Goal: Information Seeking & Learning: Learn about a topic

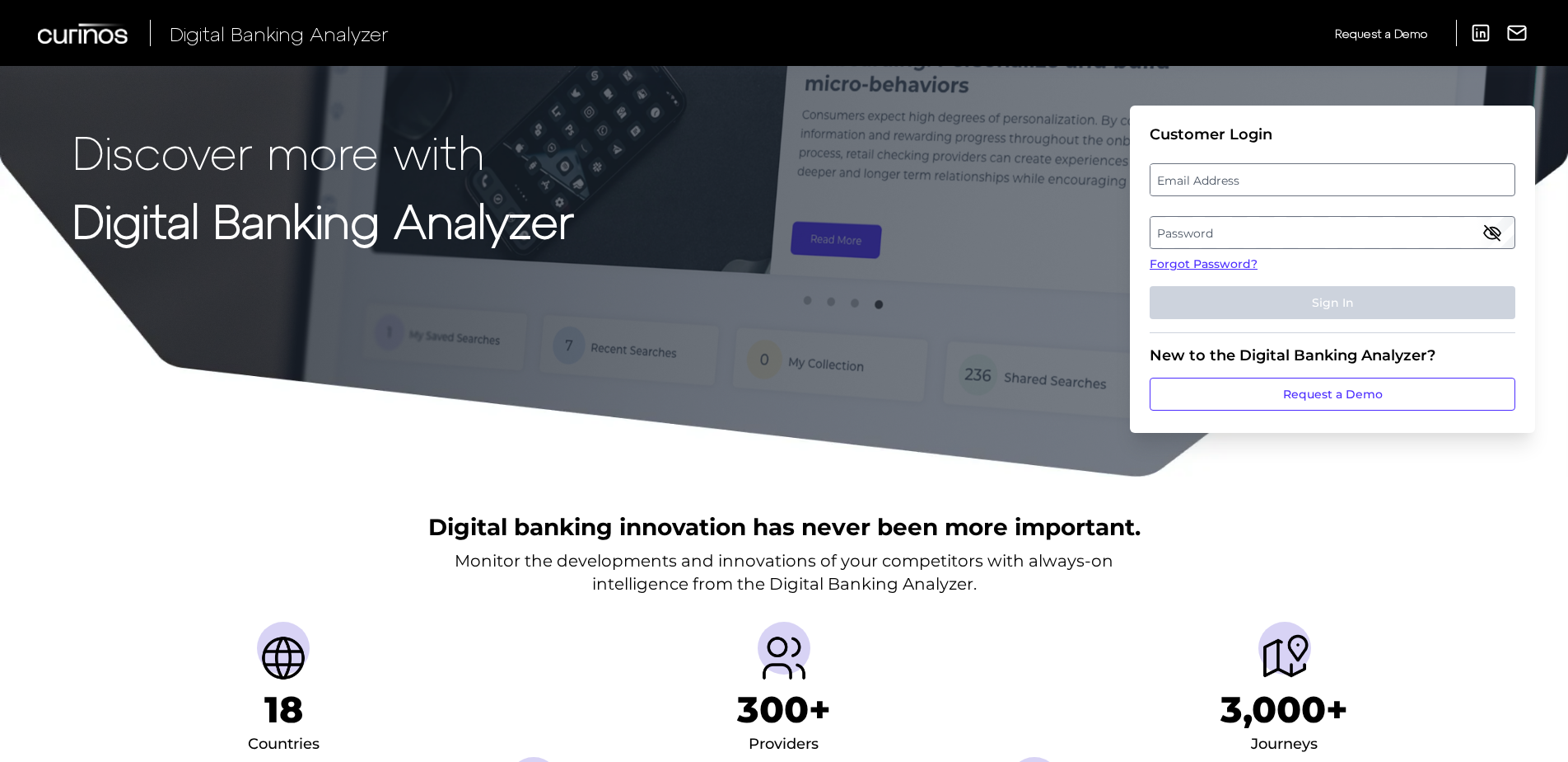
click at [1199, 180] on label "Email Address" at bounding box center [1333, 179] width 363 height 29
click at [1199, 180] on input "email" at bounding box center [1333, 179] width 366 height 33
type input "emt@mydccu.com"
click at [648, 370] on div "Discover more with Digital Banking Analyzer Customer Login Email Address emt@my…" at bounding box center [784, 239] width 1568 height 478
click at [1214, 235] on label "Password" at bounding box center [1333, 232] width 363 height 29
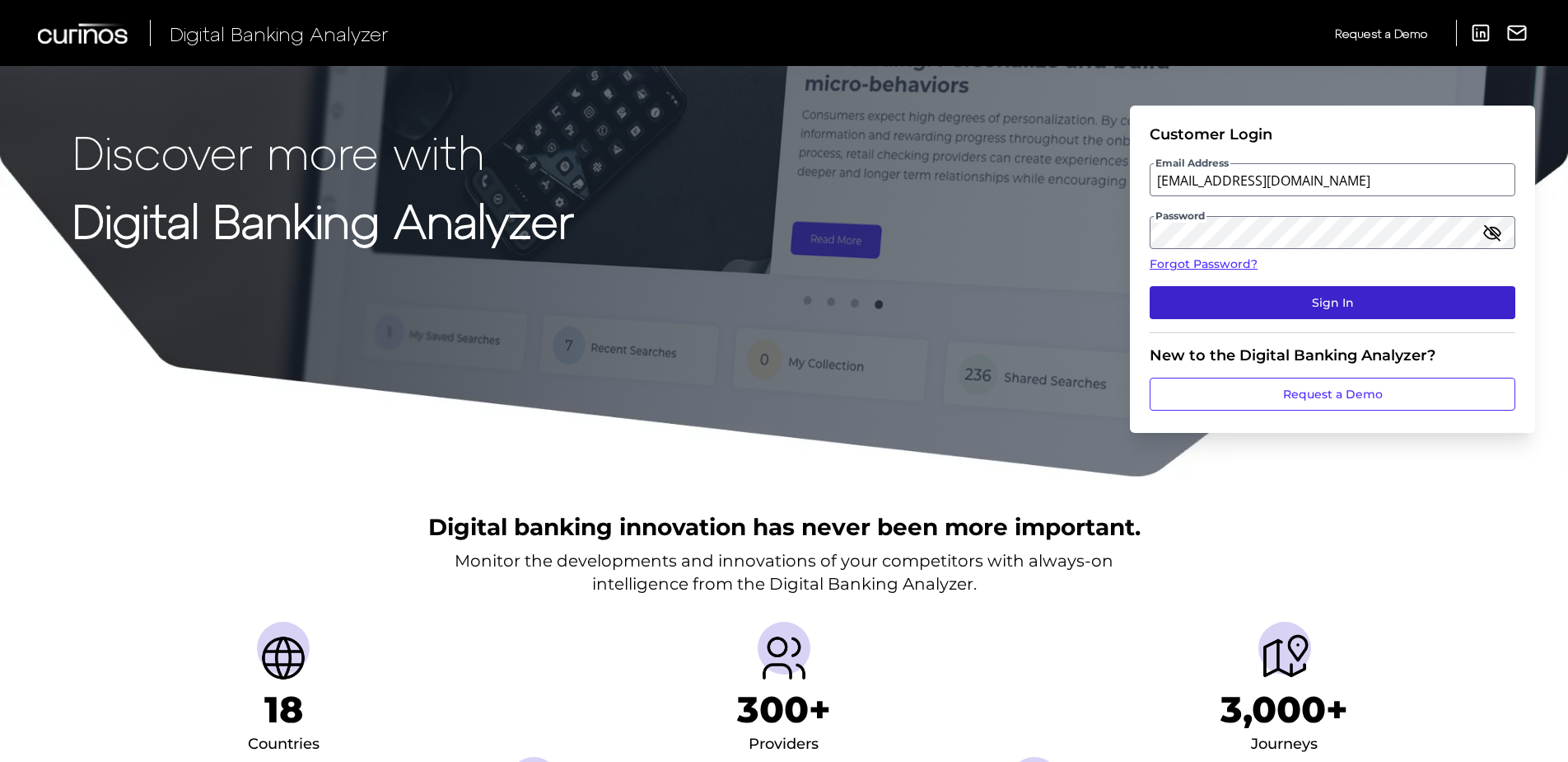
click at [1260, 299] on button "Sign In" at bounding box center [1333, 302] width 366 height 33
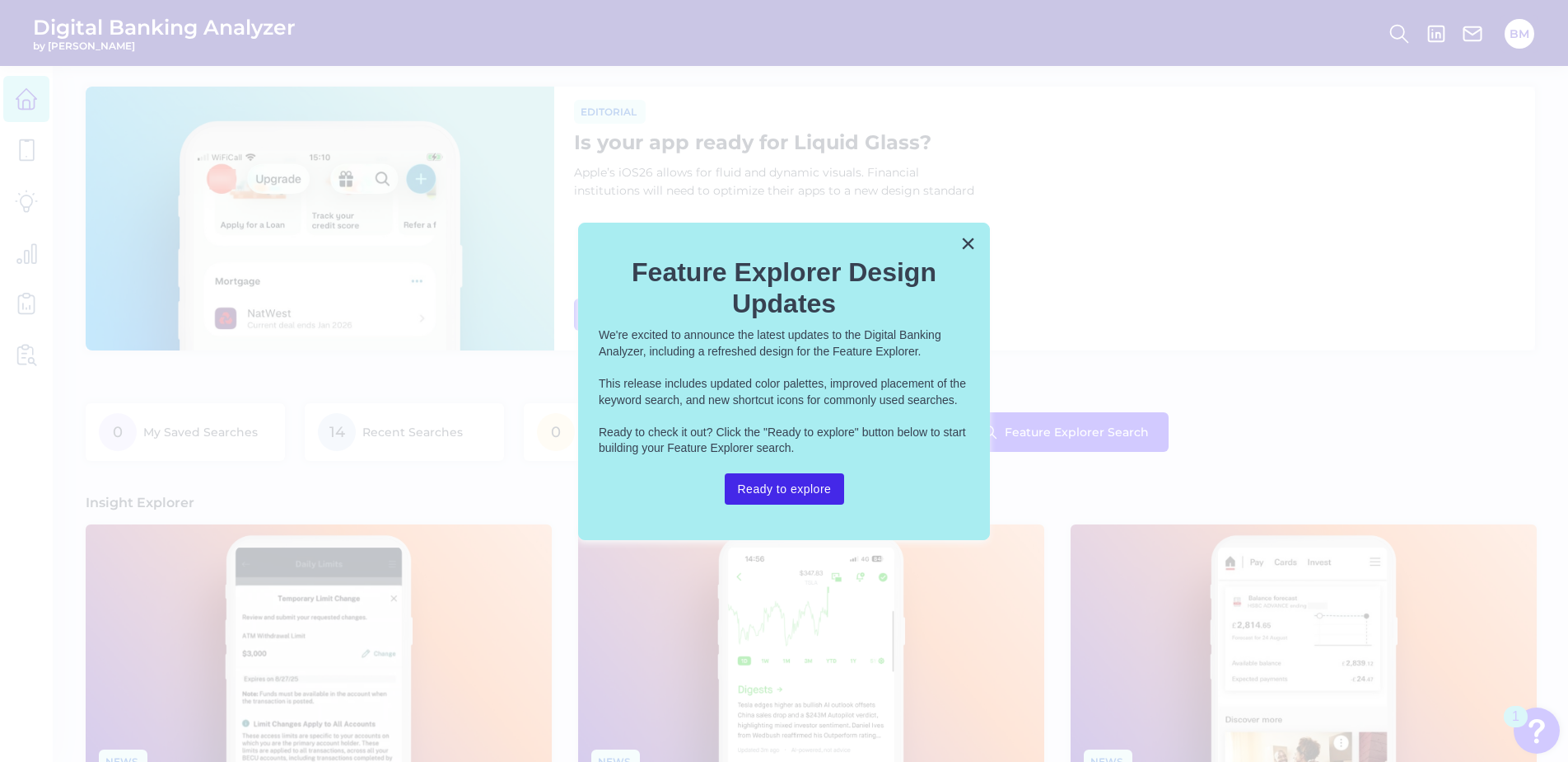
click at [785, 491] on button "Ready to explore" at bounding box center [785, 488] width 120 height 31
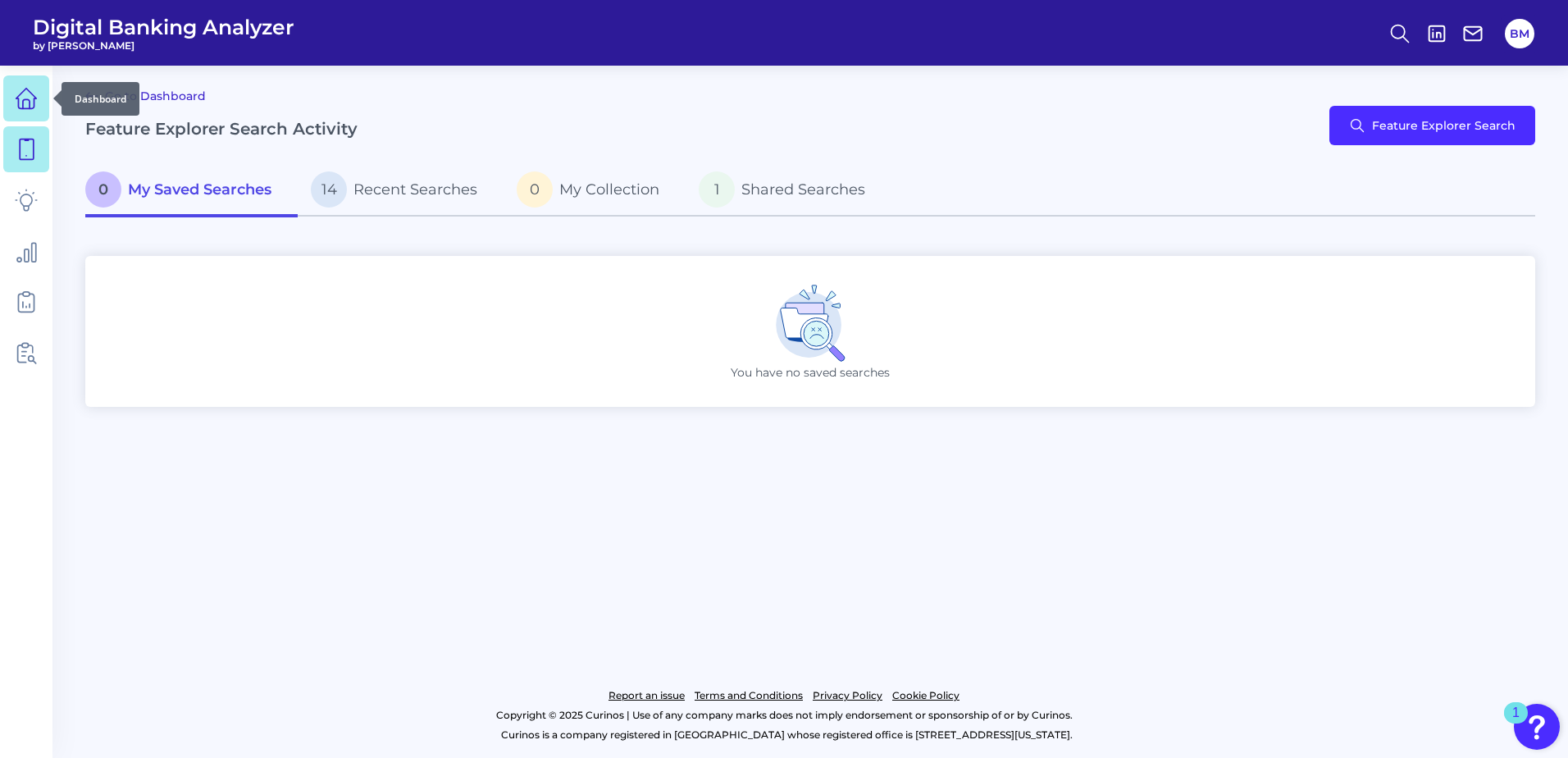
click at [26, 92] on icon at bounding box center [26, 98] width 23 height 23
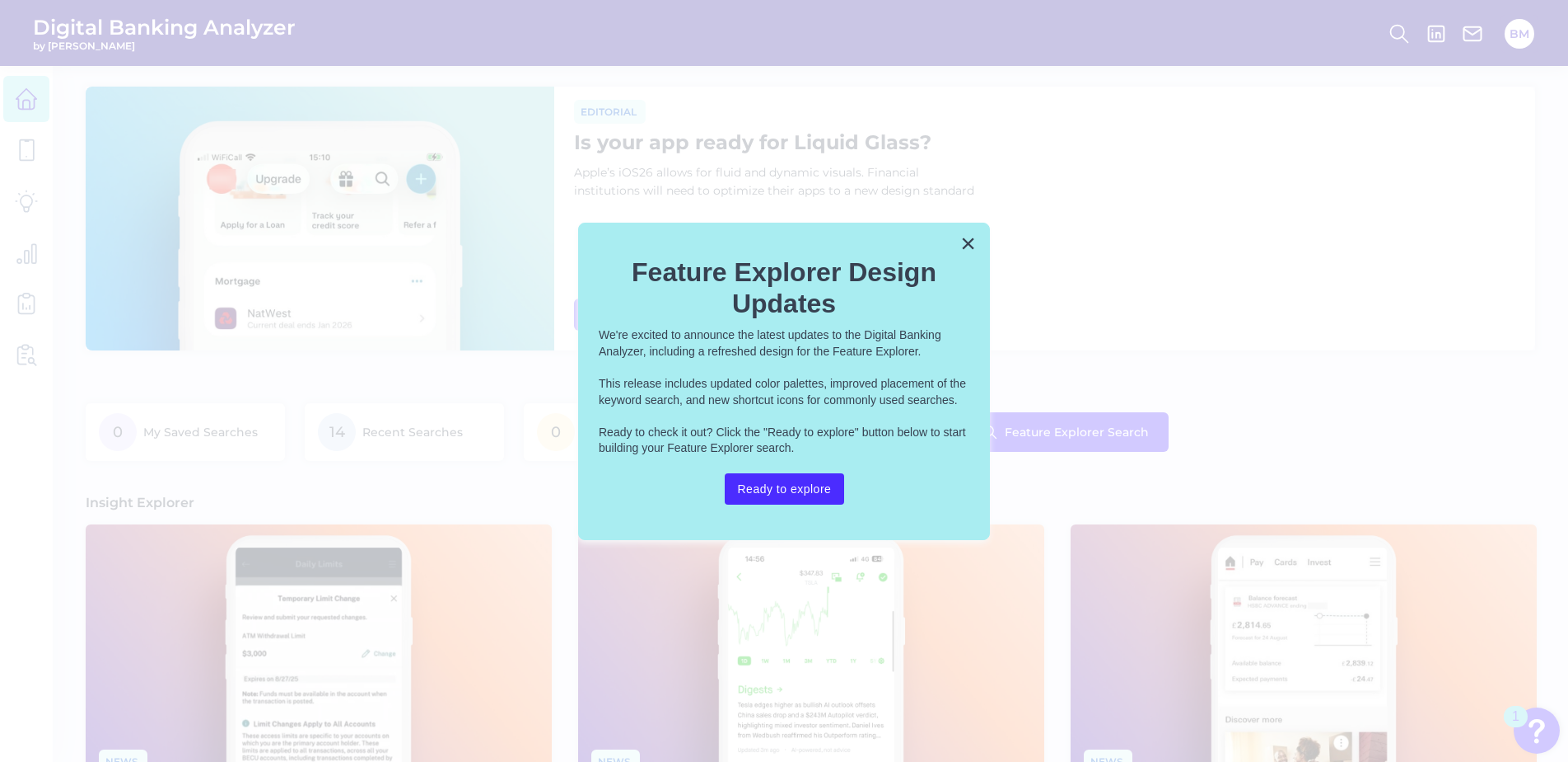
click at [974, 228] on div "× Feature Explorer Design Updates We're excited to announce the latest updates …" at bounding box center [784, 381] width 412 height 318
click at [962, 249] on button "×" at bounding box center [968, 243] width 16 height 26
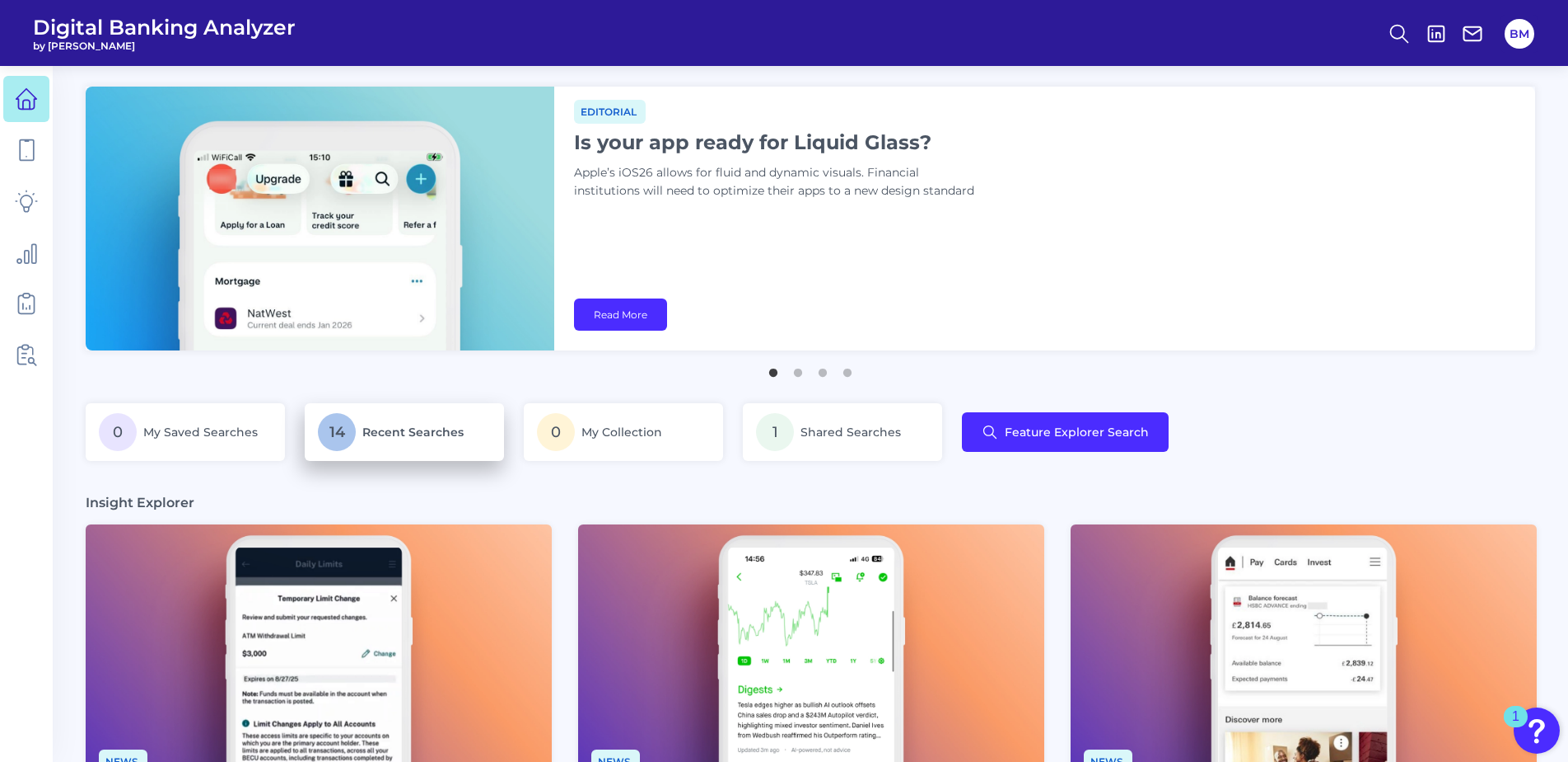
click at [401, 425] on span "Recent Searches" at bounding box center [413, 431] width 101 height 15
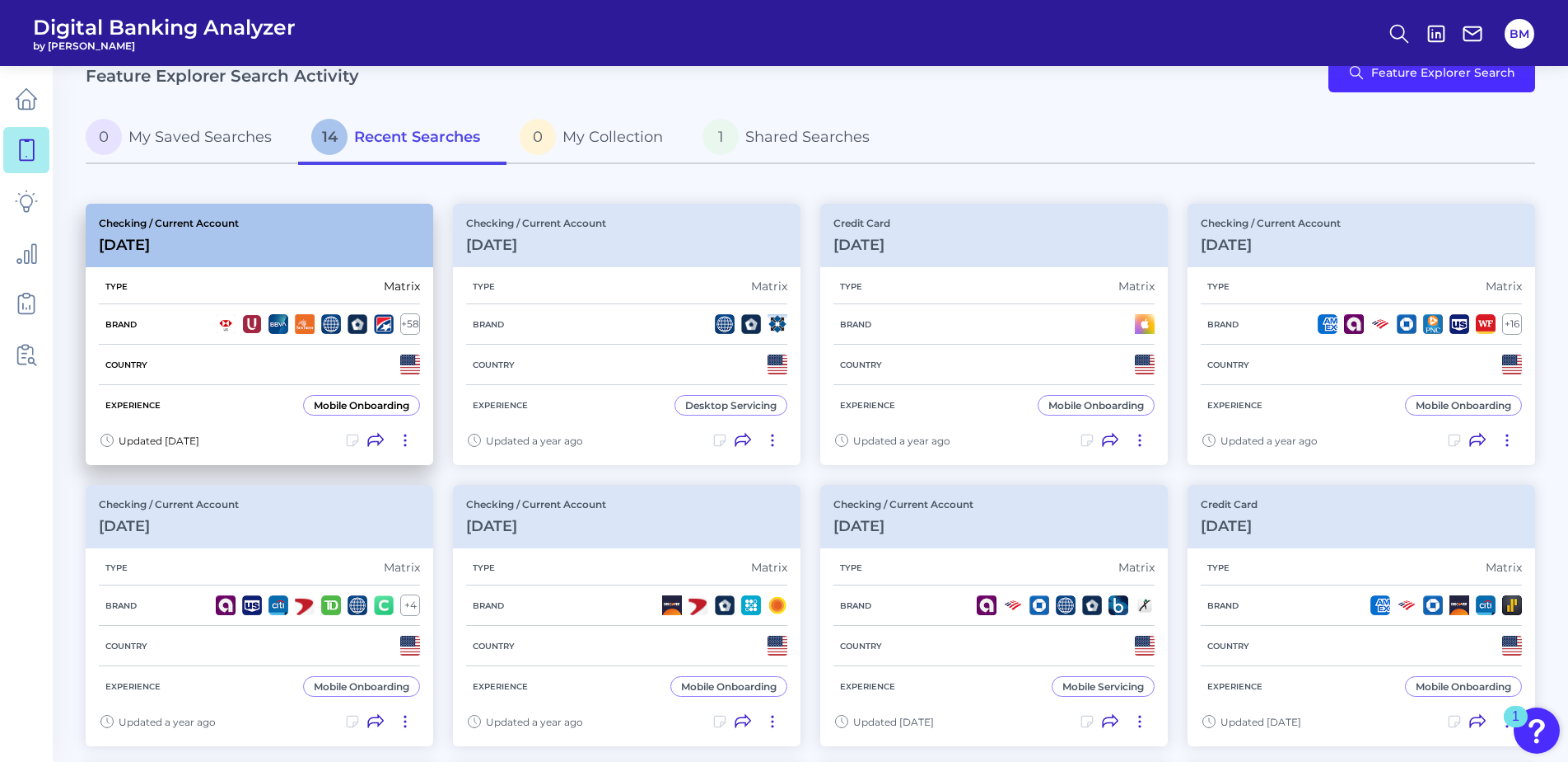
scroll to position [82, 0]
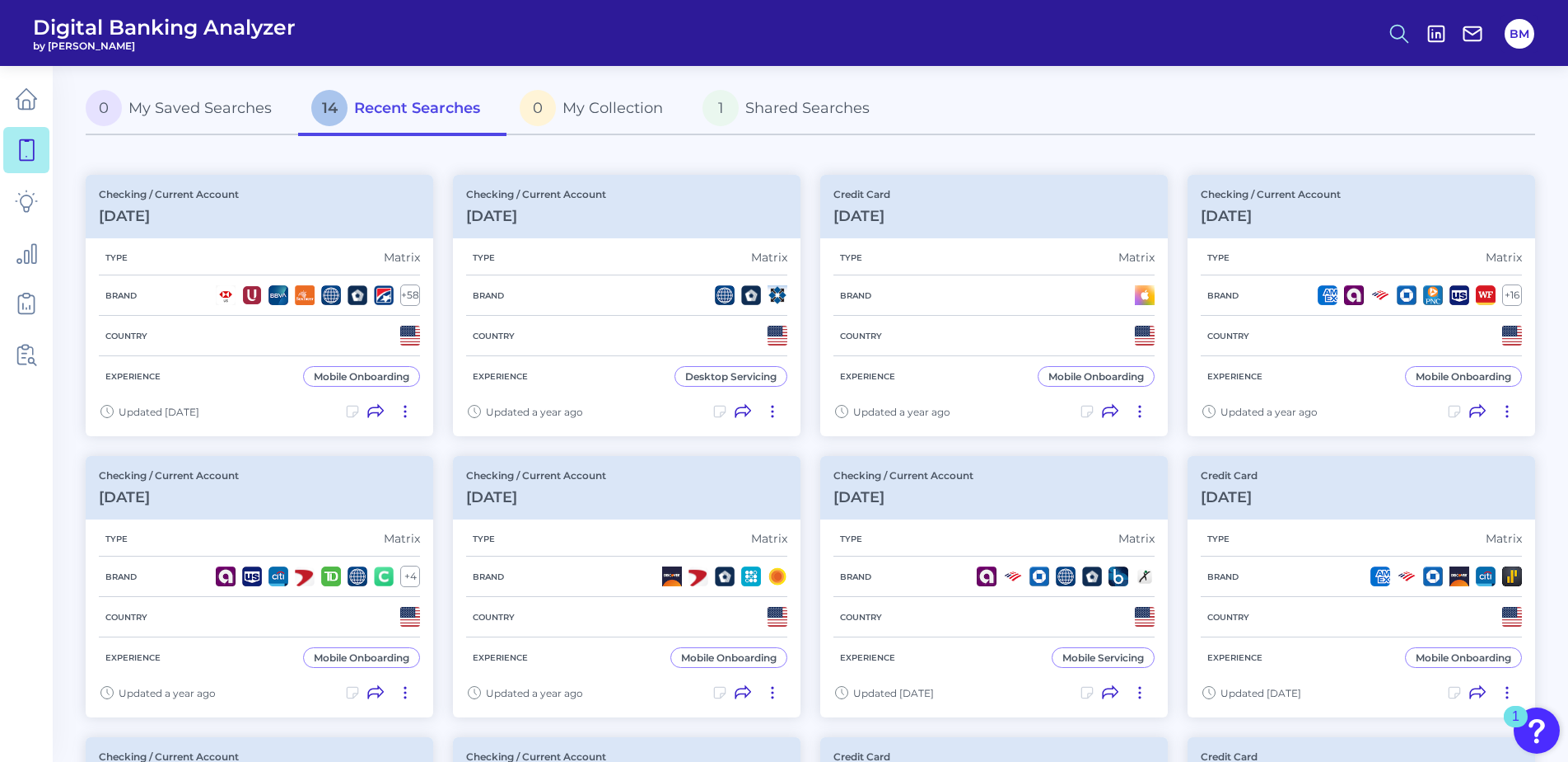
click at [1399, 27] on icon at bounding box center [1399, 34] width 23 height 23
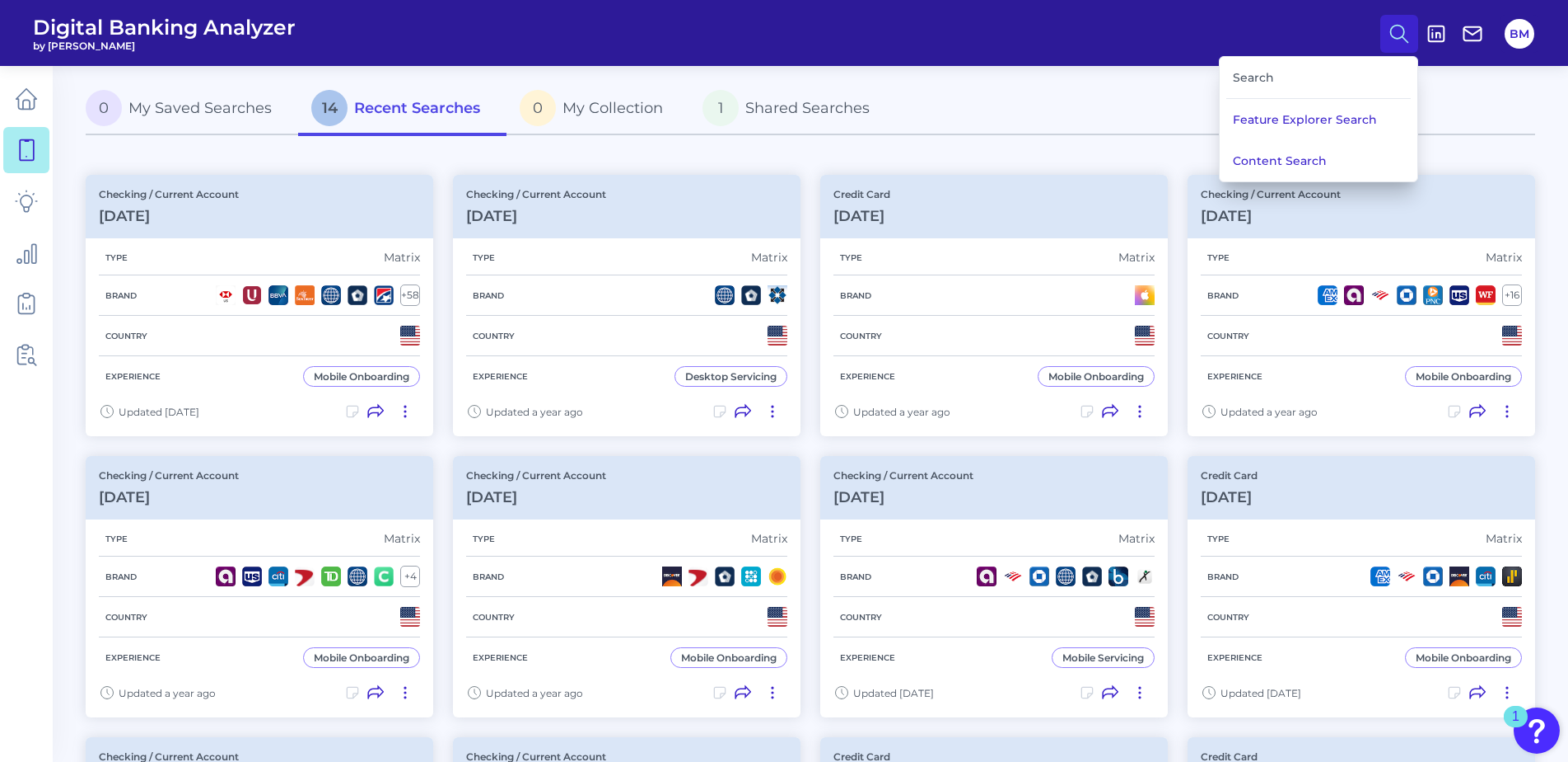
click at [1292, 74] on div "Search" at bounding box center [1318, 78] width 184 height 42
click at [1256, 73] on div "Search" at bounding box center [1318, 78] width 184 height 42
click at [1279, 79] on div "Search" at bounding box center [1318, 78] width 184 height 42
click at [1245, 84] on div "Search" at bounding box center [1318, 78] width 184 height 42
click at [1306, 127] on button "Feature Explorer Search" at bounding box center [1319, 119] width 197 height 42
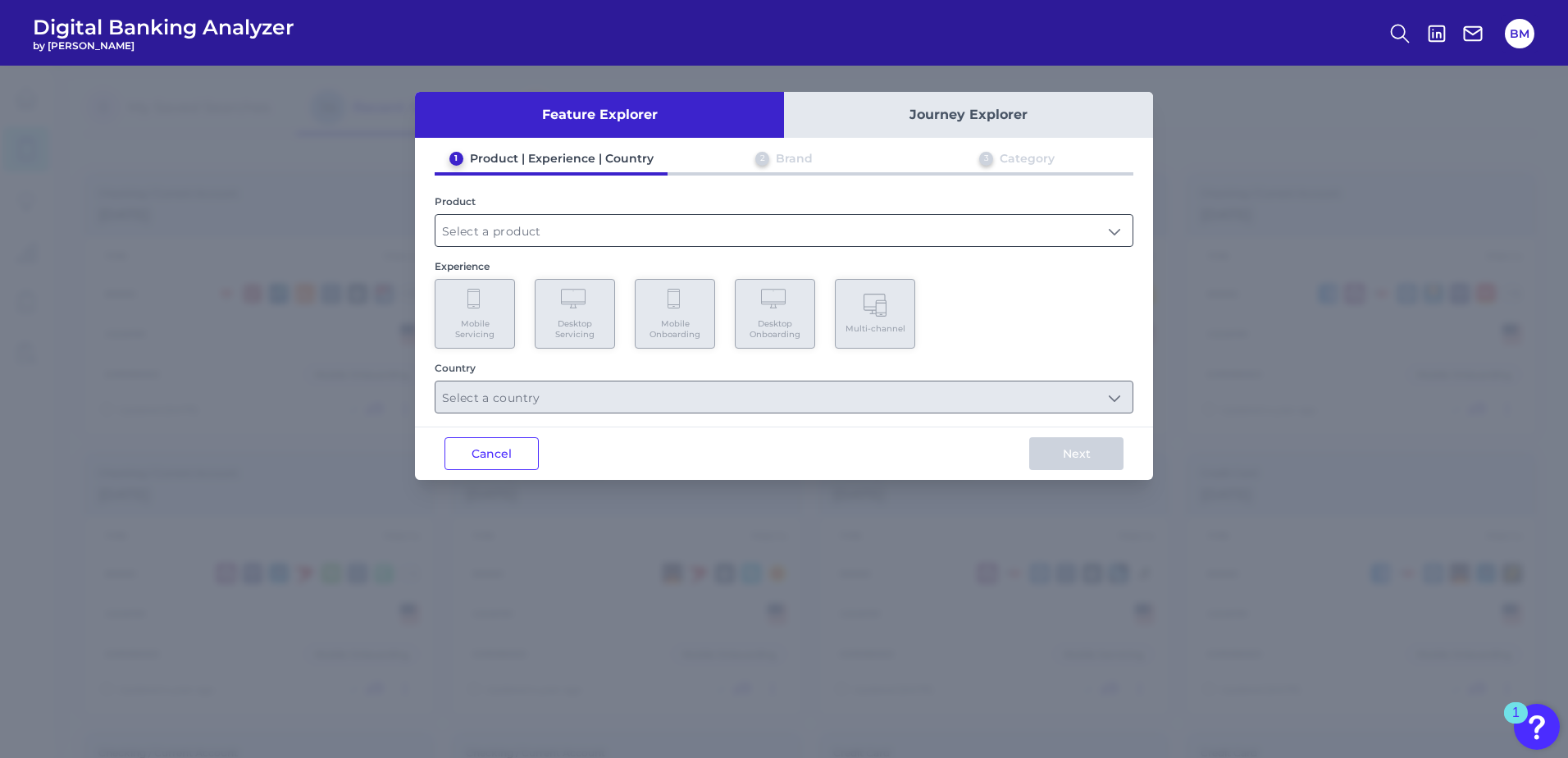
click at [680, 233] on input "text" at bounding box center [783, 230] width 697 height 31
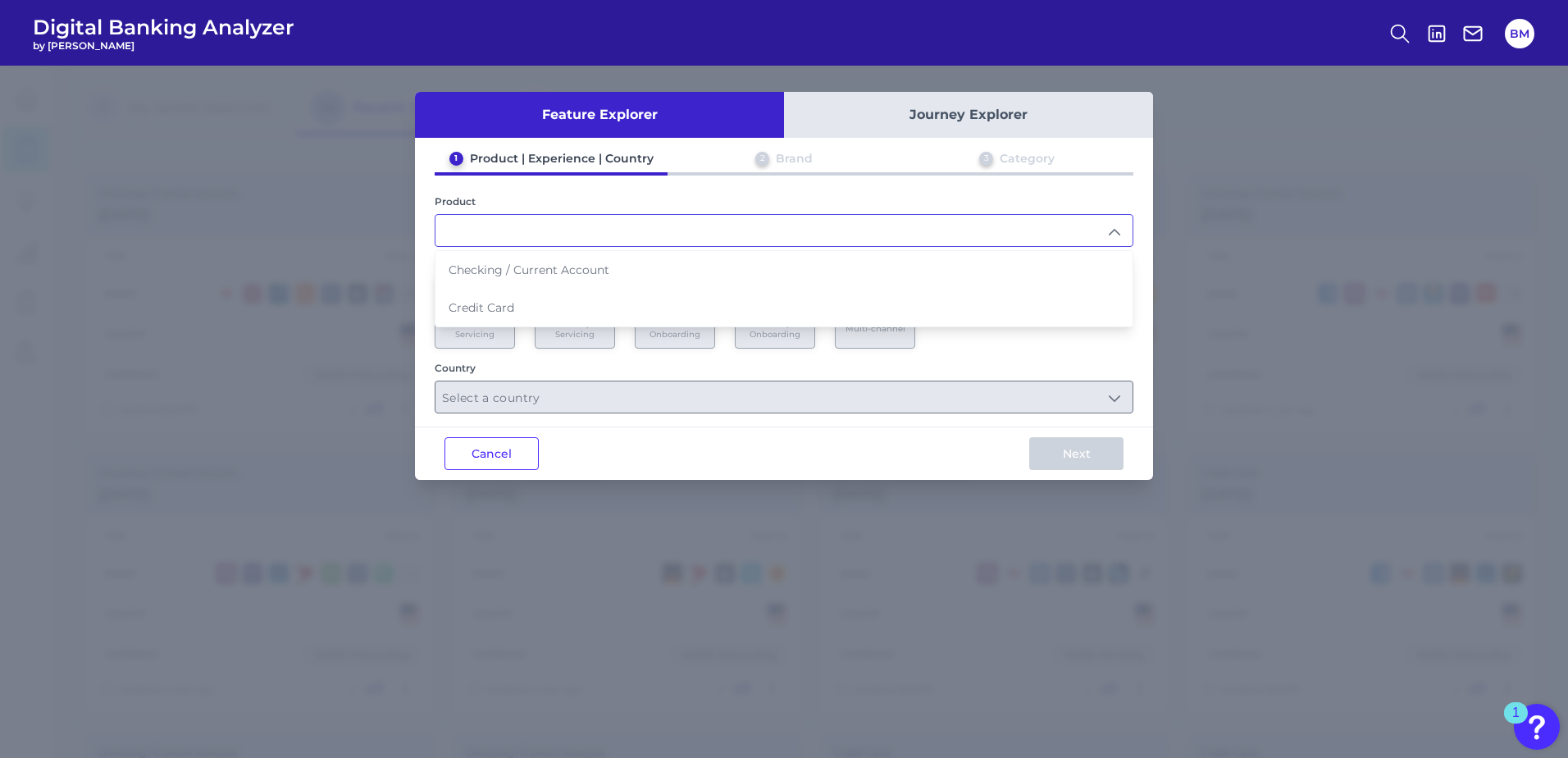
click at [563, 223] on input "text" at bounding box center [783, 230] width 697 height 31
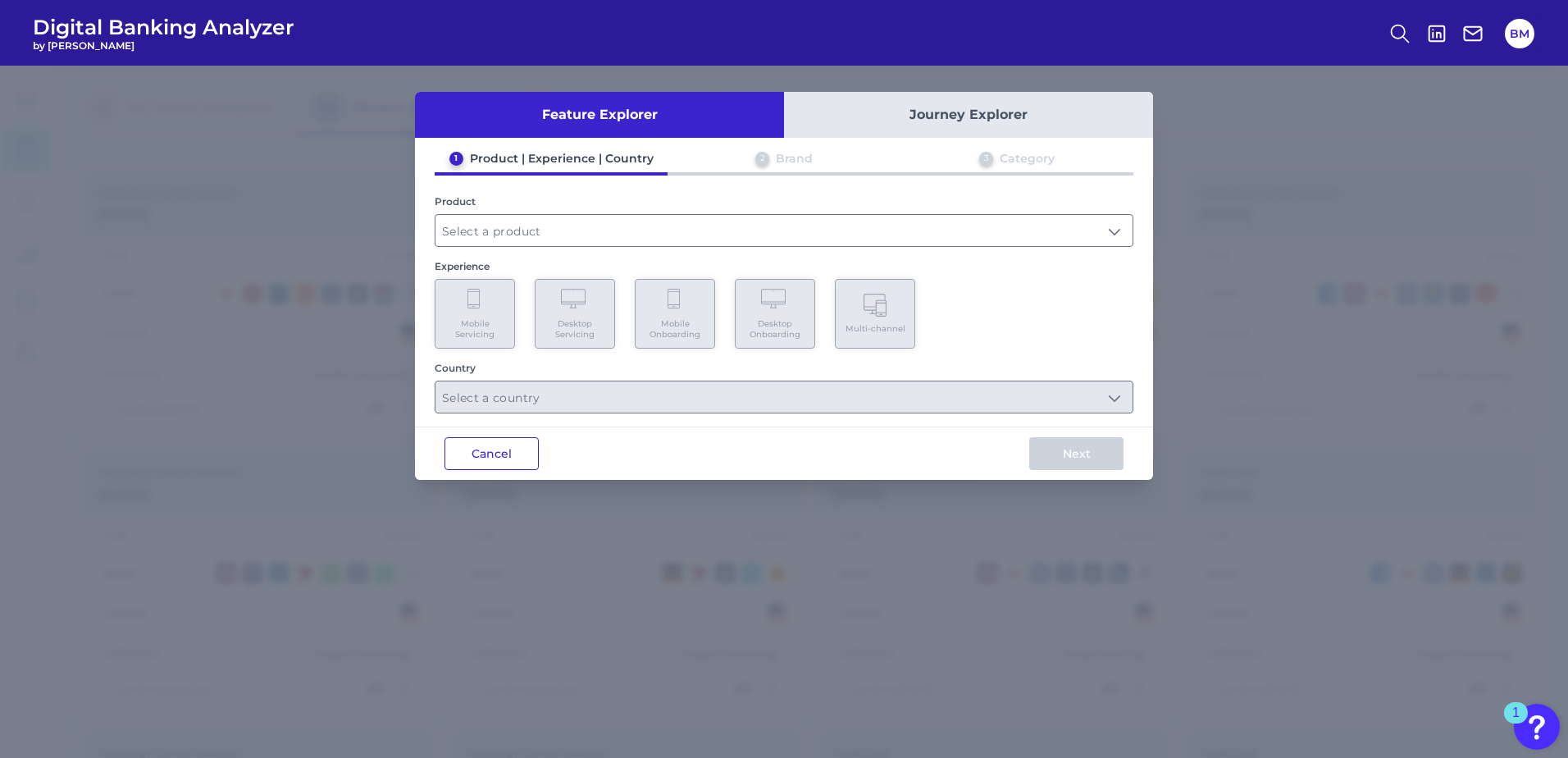
click at [491, 452] on button "Cancel" at bounding box center [491, 453] width 94 height 33
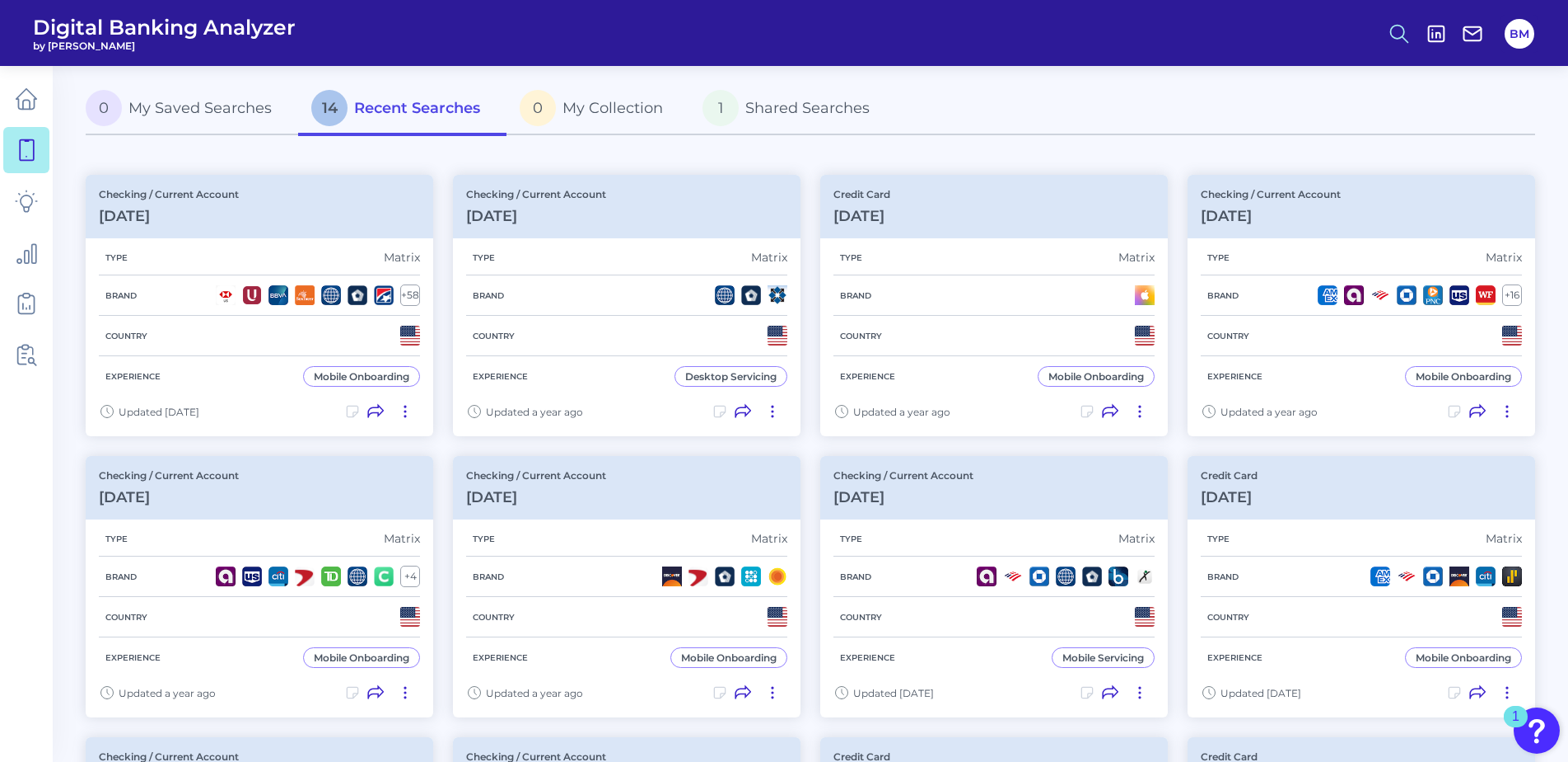
click at [1403, 24] on icon at bounding box center [1399, 34] width 23 height 23
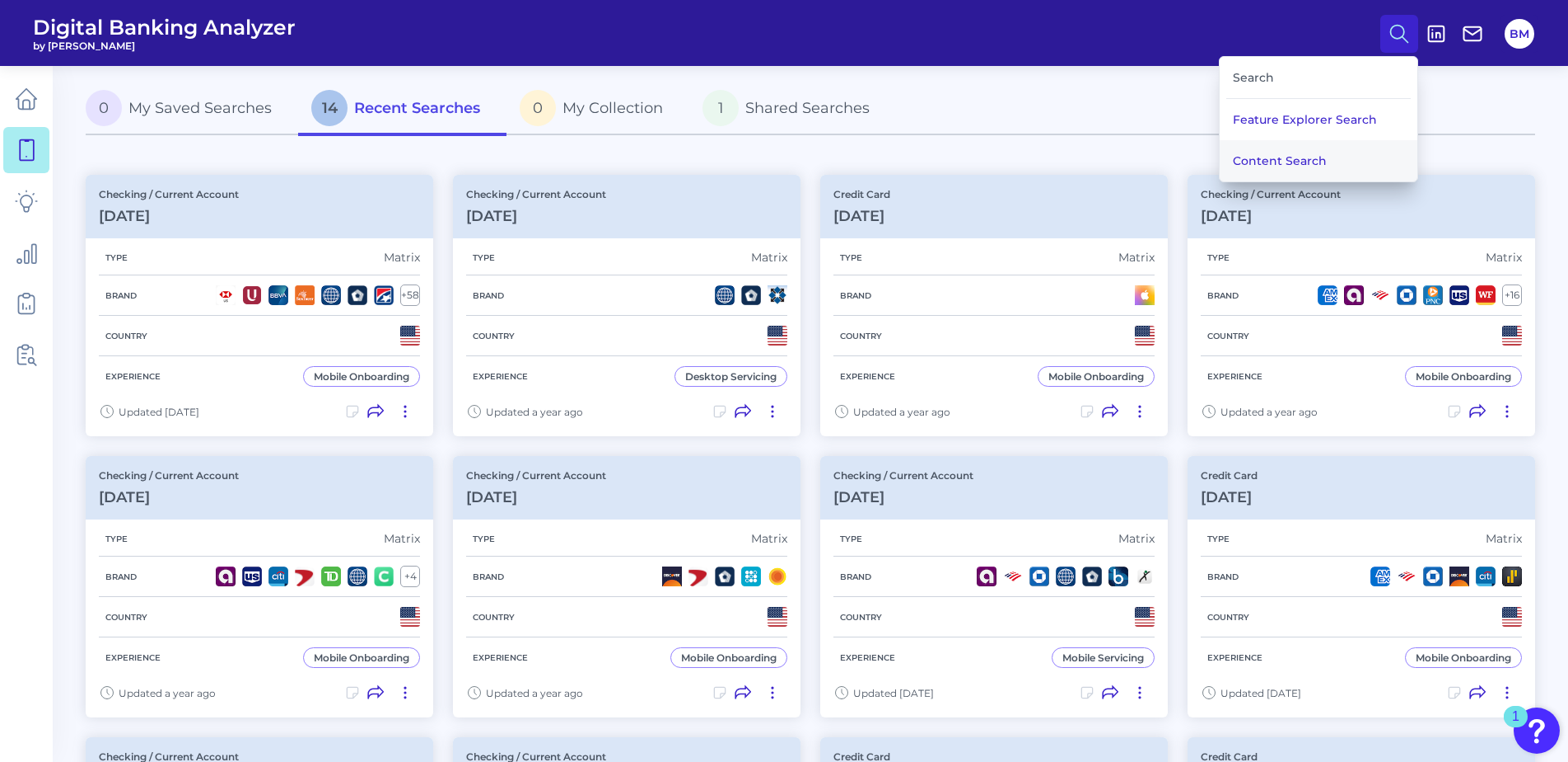
click at [1293, 165] on button "Content Search" at bounding box center [1319, 161] width 197 height 42
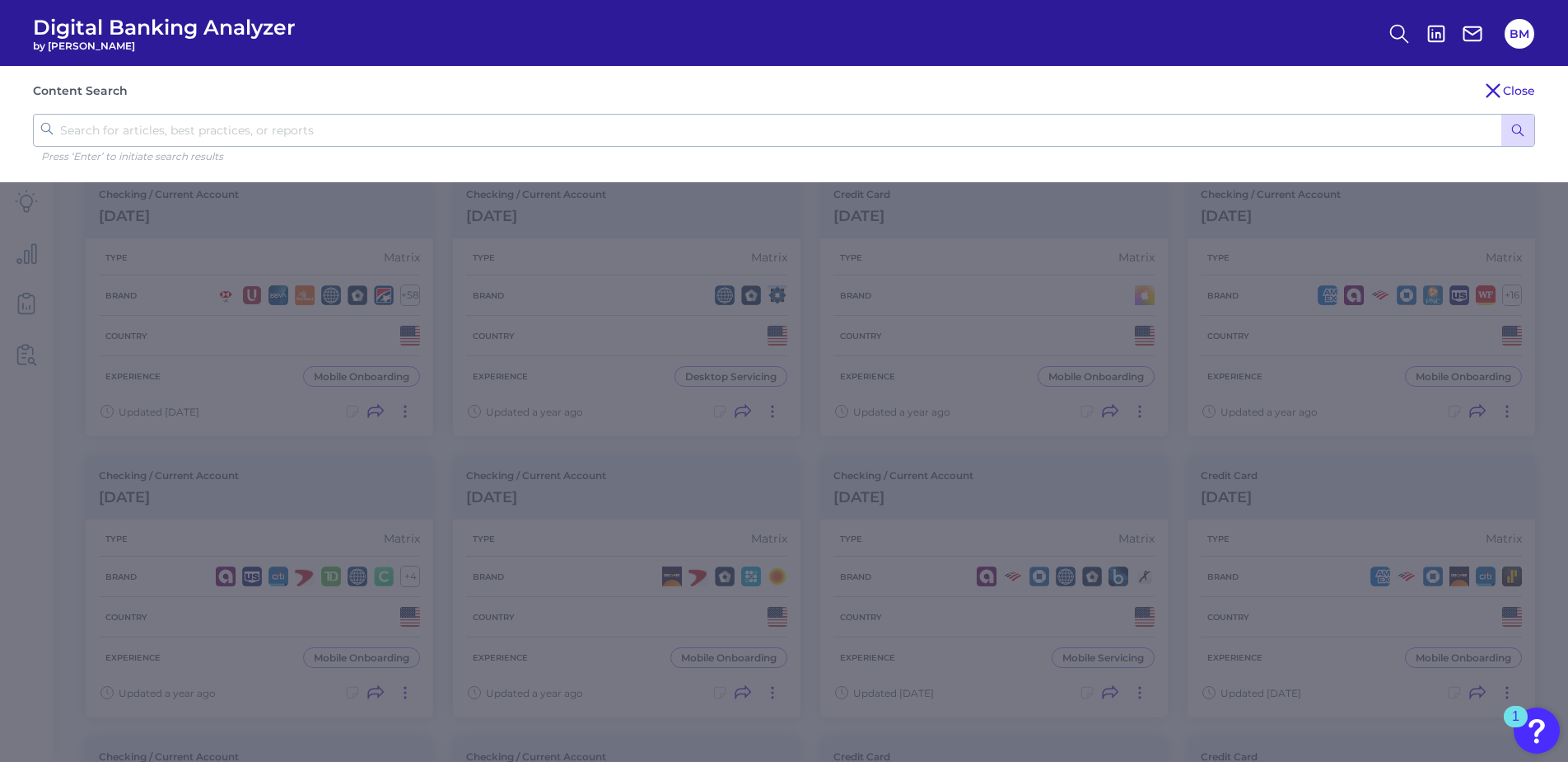
click at [151, 144] on input "text" at bounding box center [784, 130] width 1502 height 33
type input "youth banking"
click button "submit" at bounding box center [1518, 130] width 33 height 31
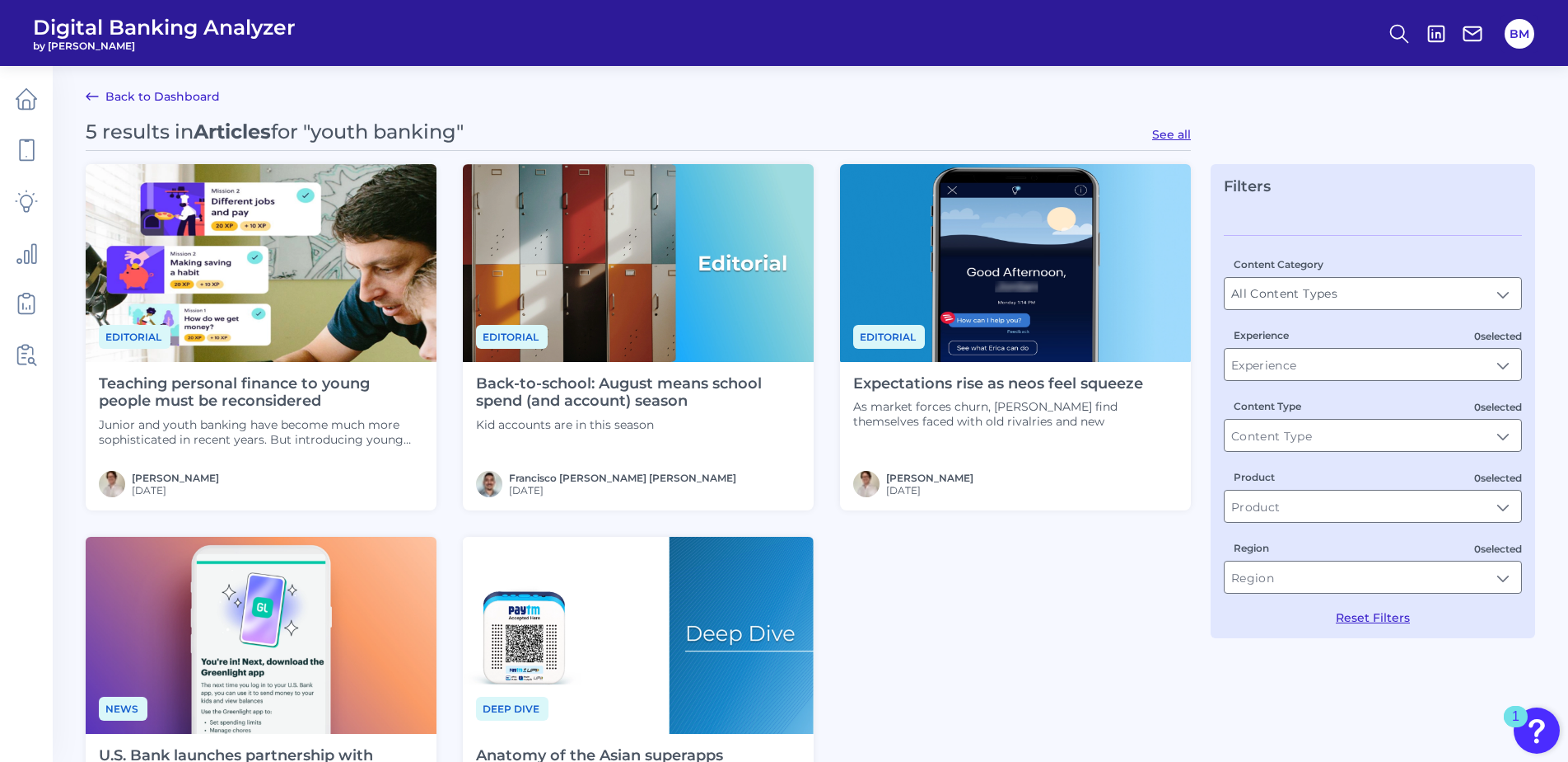
click at [280, 373] on div "Teaching personal finance to young people must be reconsidered Junior and youth…" at bounding box center [261, 436] width 351 height 148
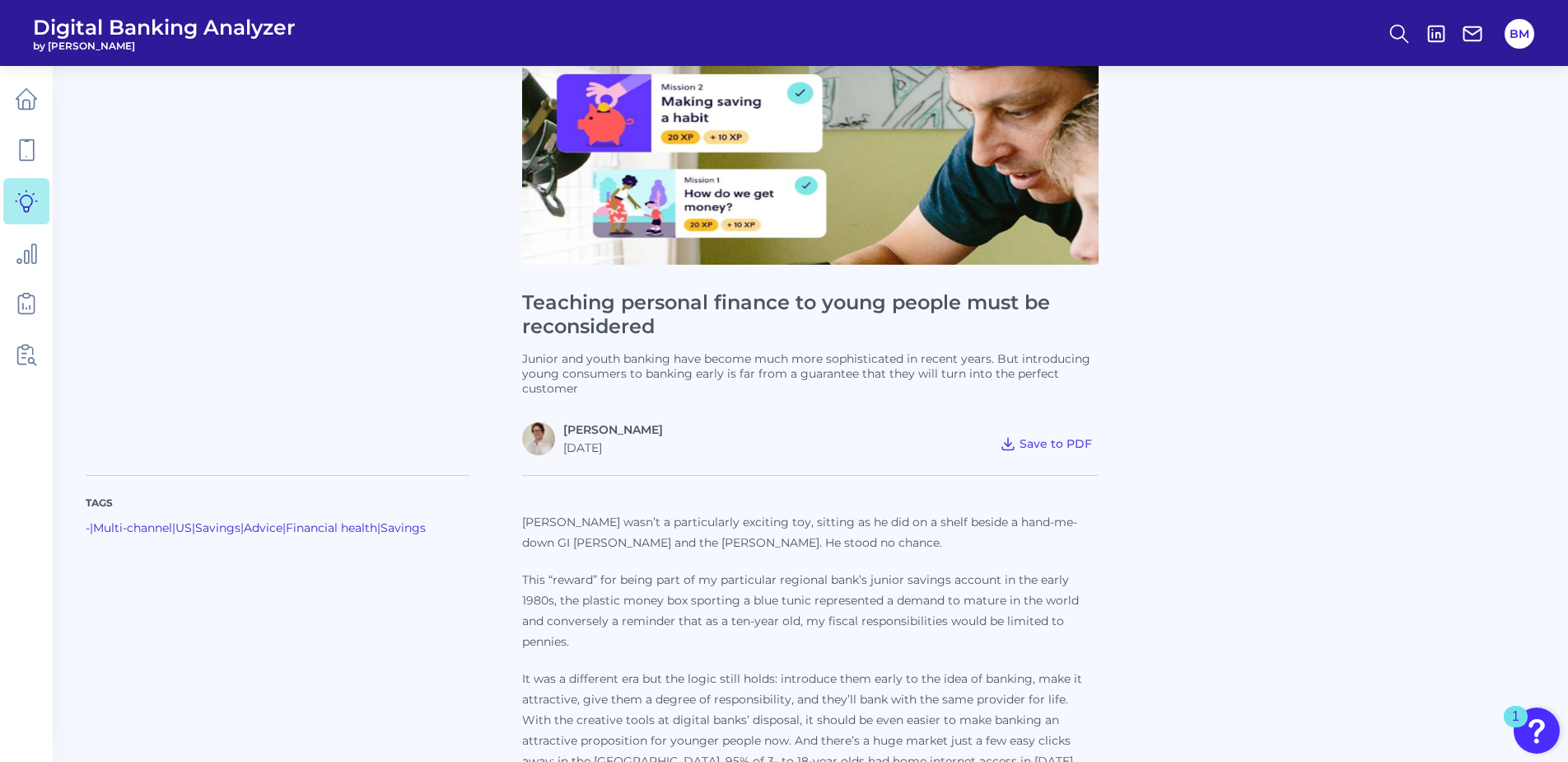
scroll to position [82, 0]
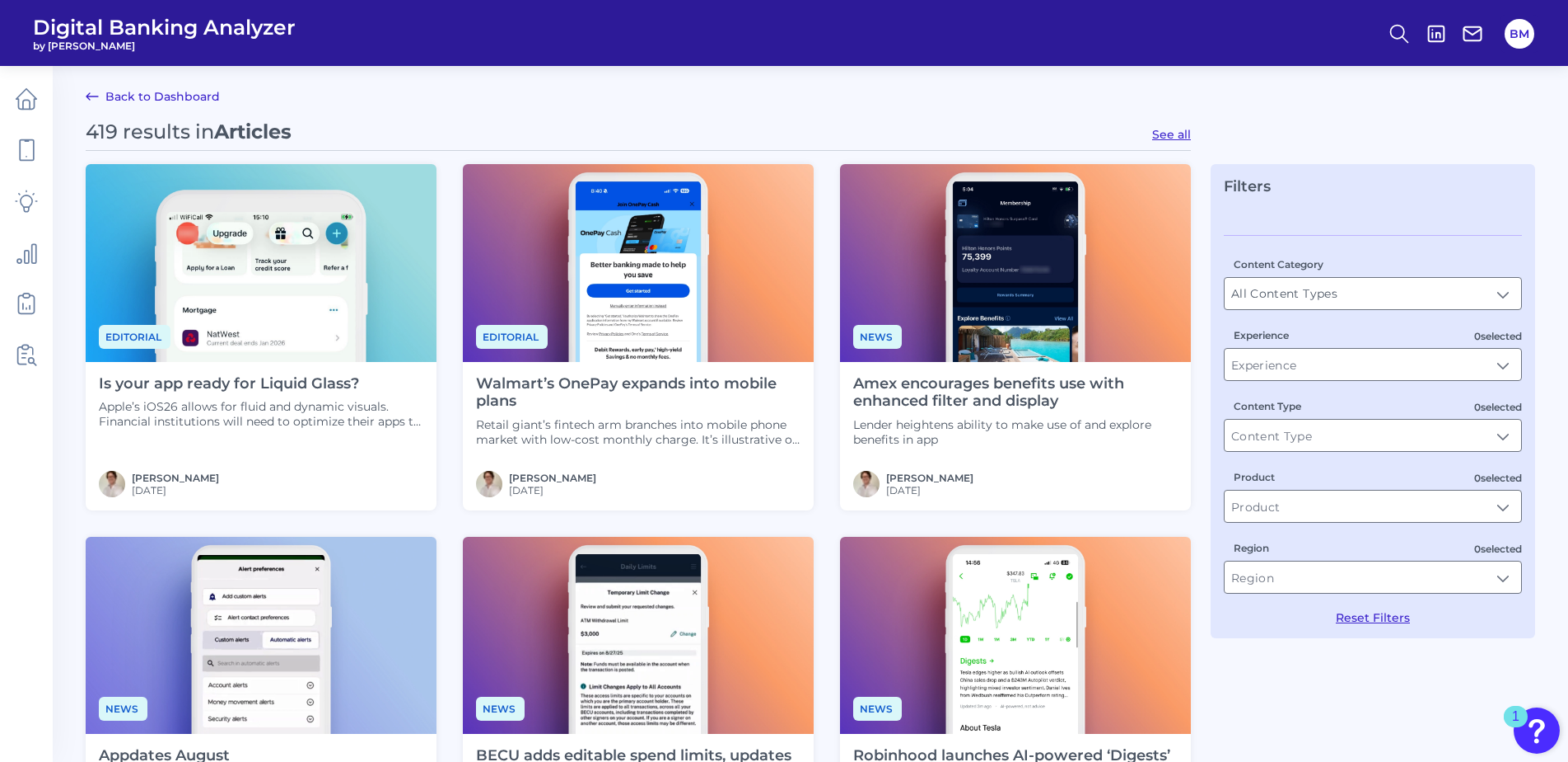
click at [149, 96] on link "Back to Dashboard" at bounding box center [152, 96] width 134 height 20
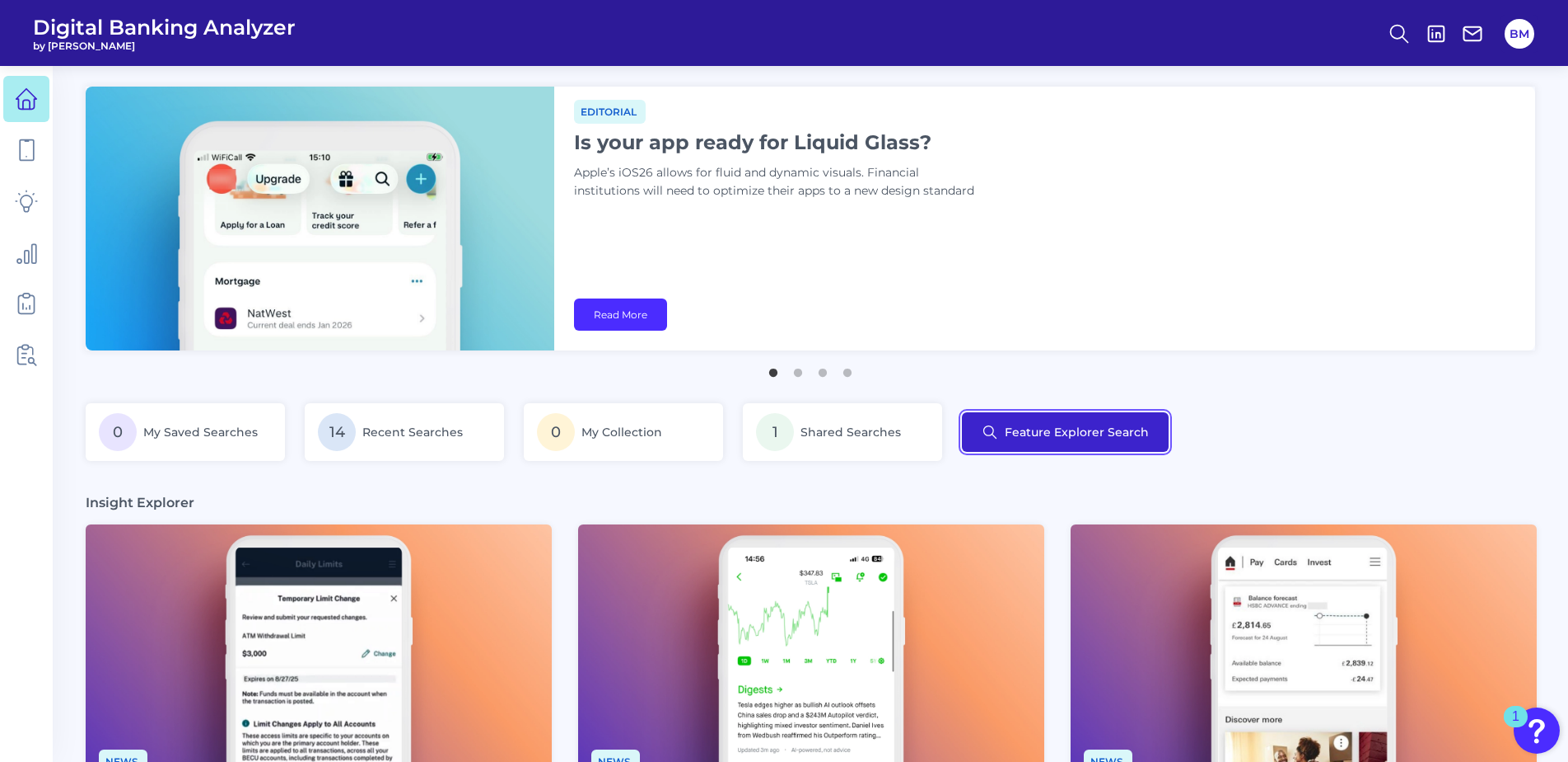
click at [1014, 437] on button "Feature Explorer Search" at bounding box center [1065, 432] width 207 height 40
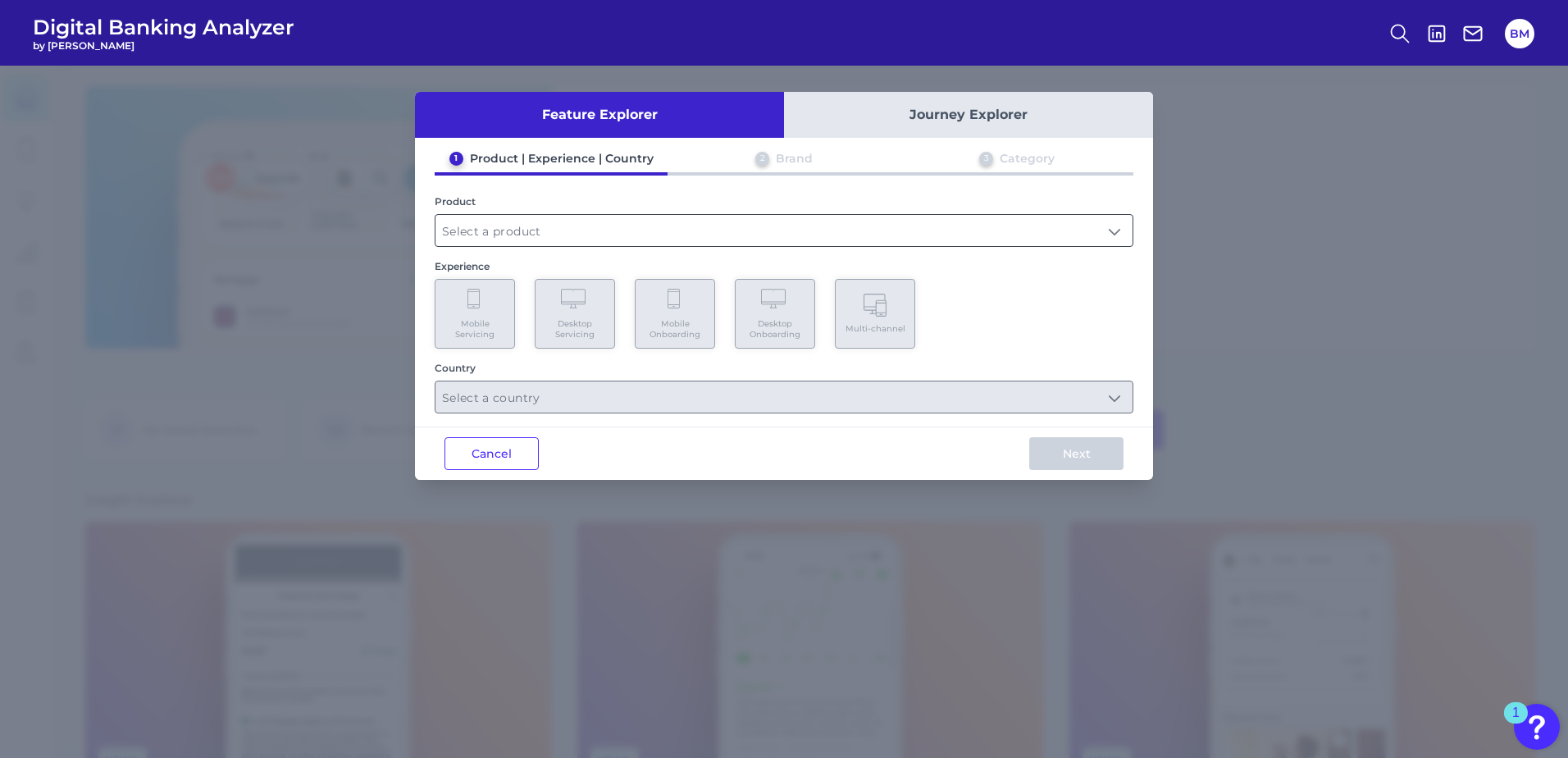
click at [637, 231] on input "text" at bounding box center [783, 230] width 697 height 31
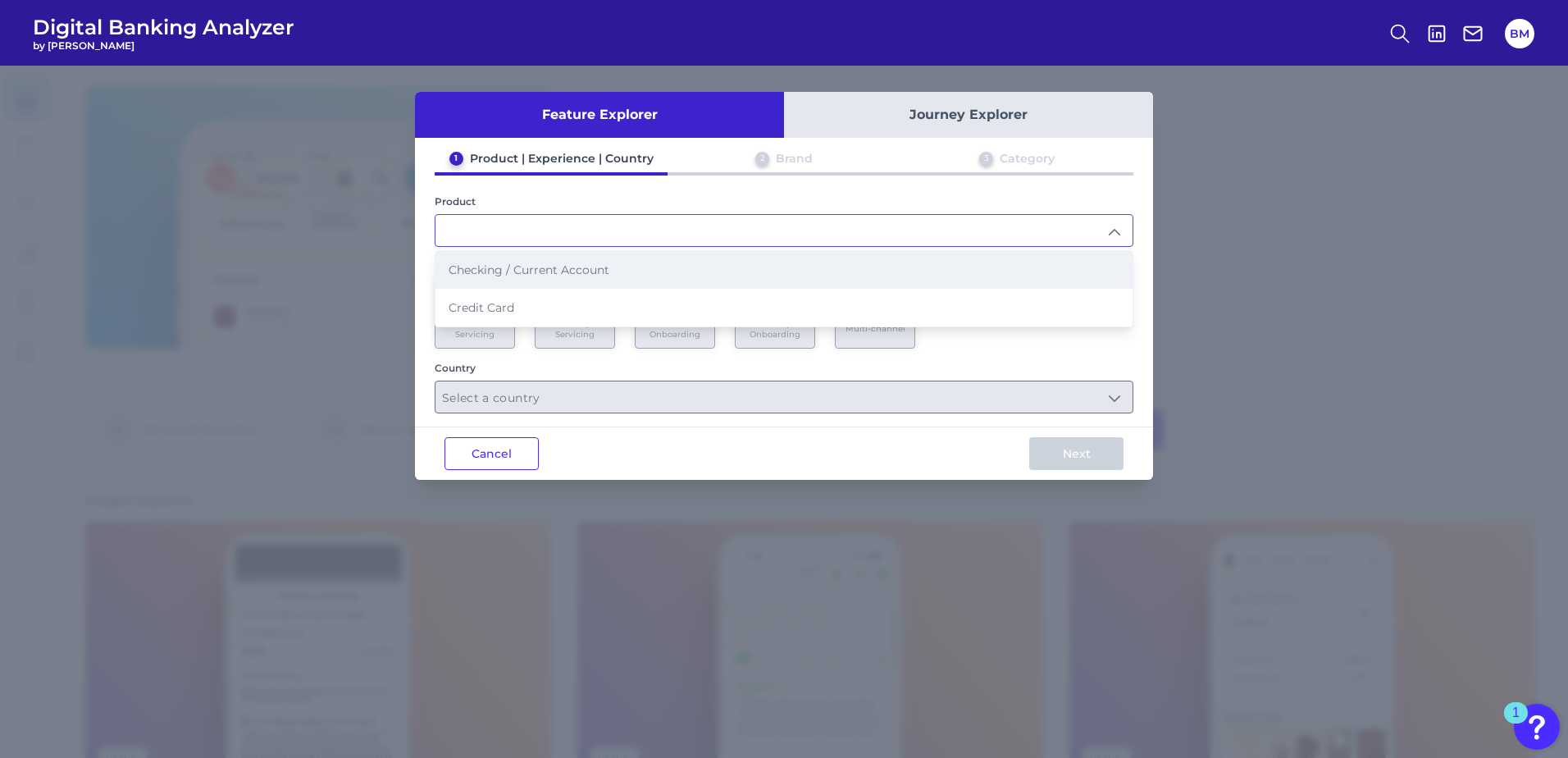
click at [519, 277] on li "Checking / Current Account" at bounding box center [783, 270] width 697 height 38
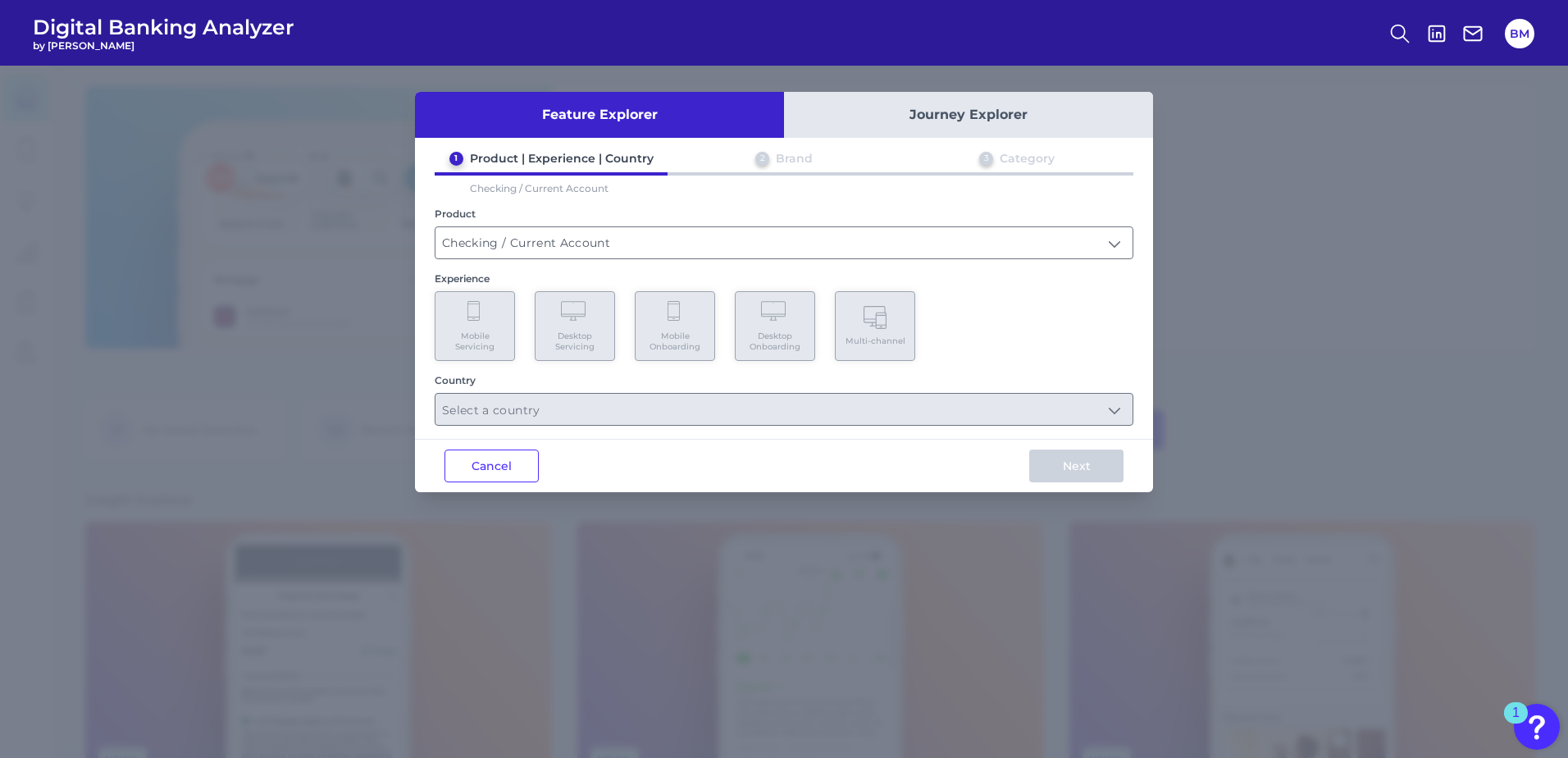
type input "Checking / Current Account"
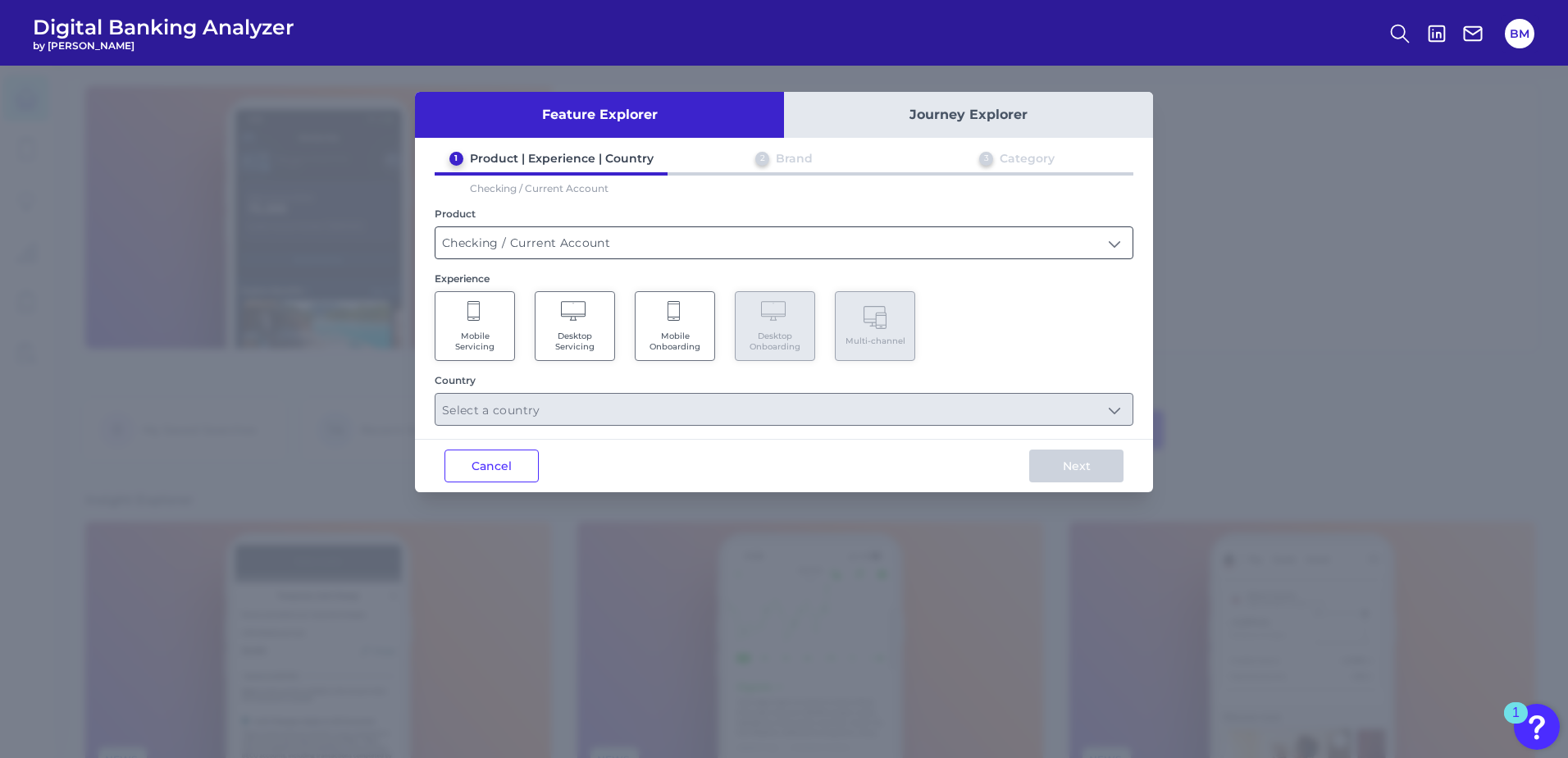
click at [862, 246] on input "Checking / Current Account" at bounding box center [783, 243] width 697 height 31
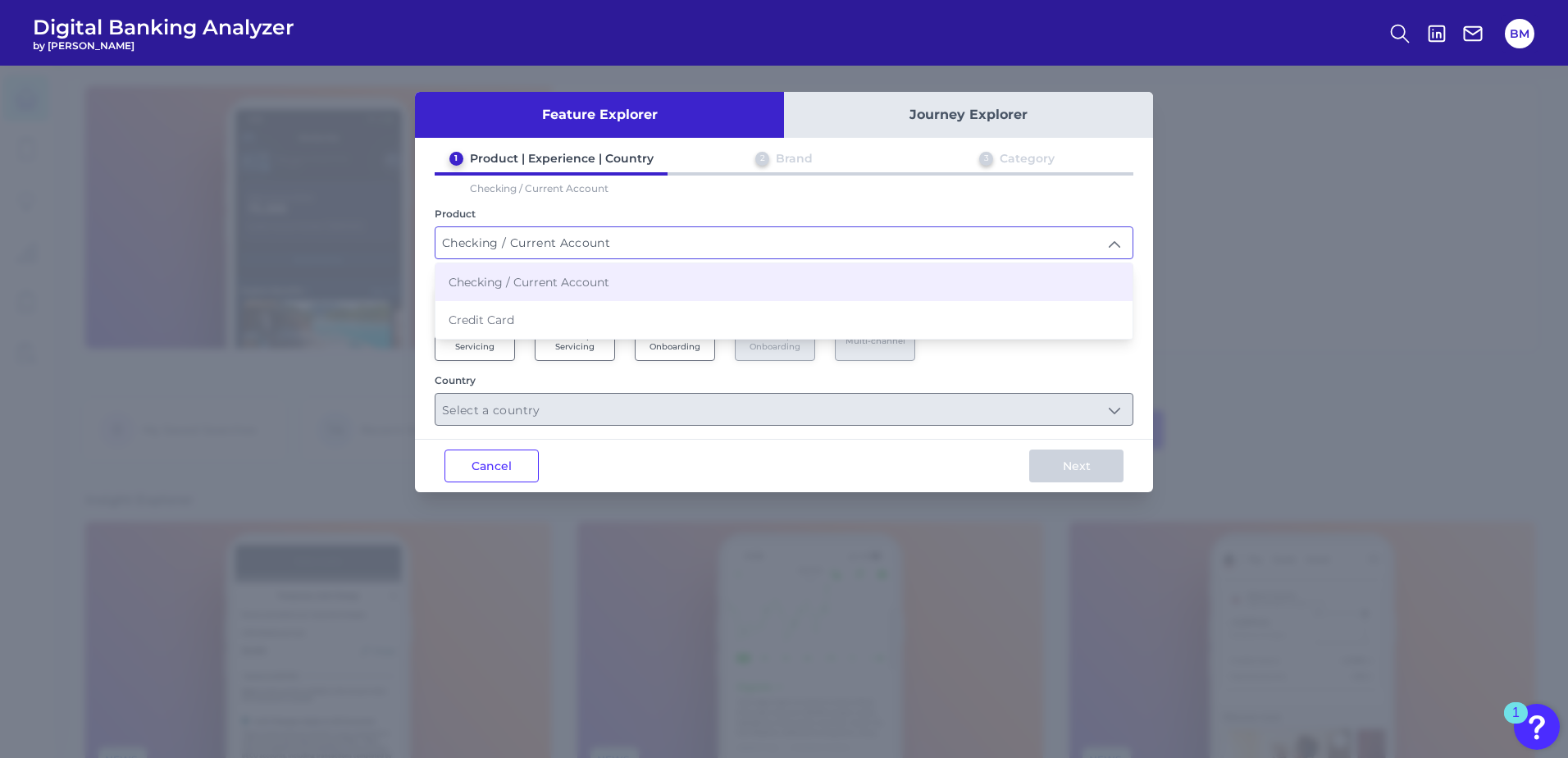
click at [635, 294] on li "Checking / Current Account" at bounding box center [783, 283] width 697 height 38
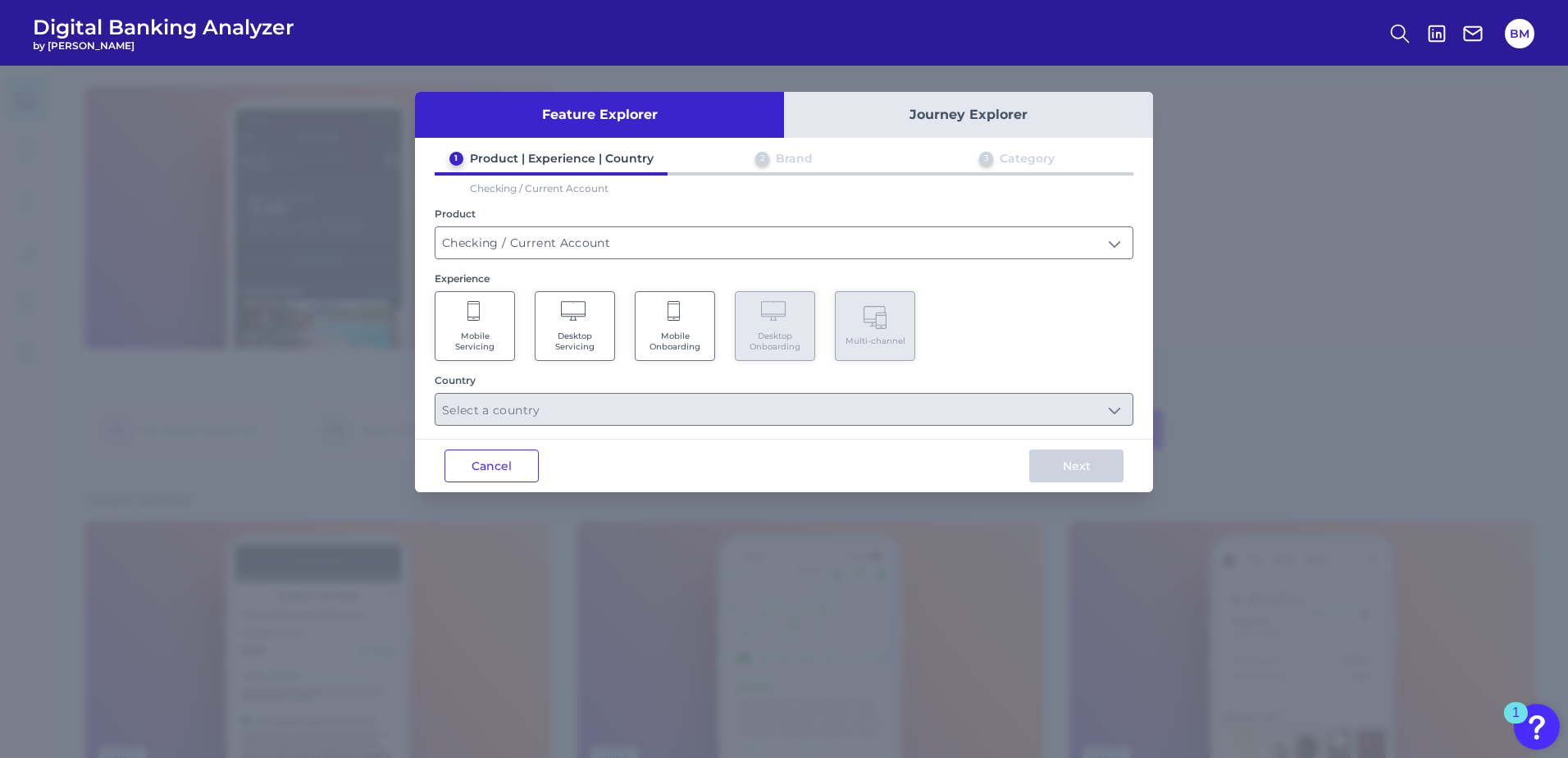
click at [487, 329] on Servicing "Mobile Servicing" at bounding box center [475, 326] width 80 height 70
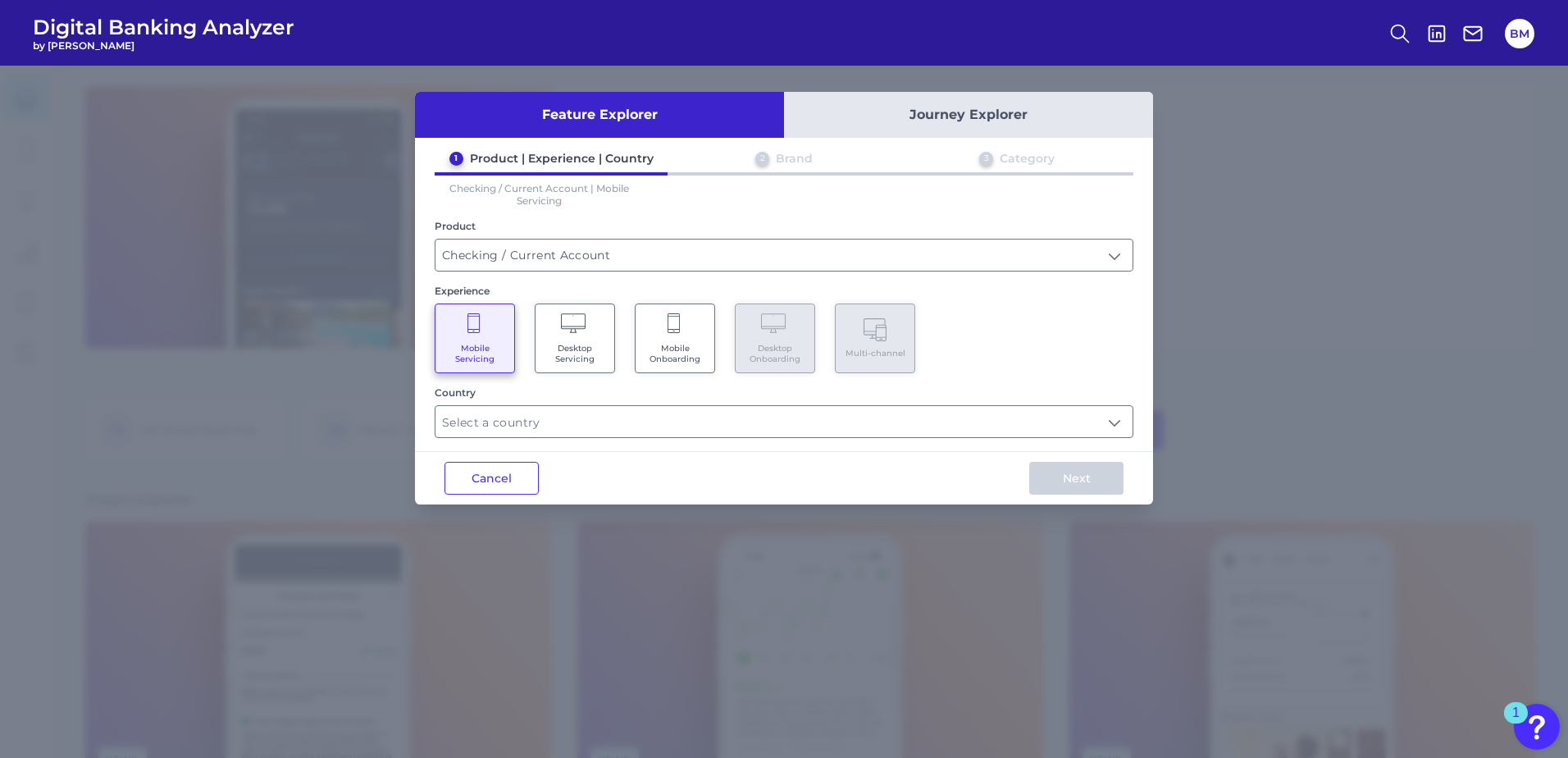
click at [569, 333] on icon at bounding box center [575, 325] width 28 height 23
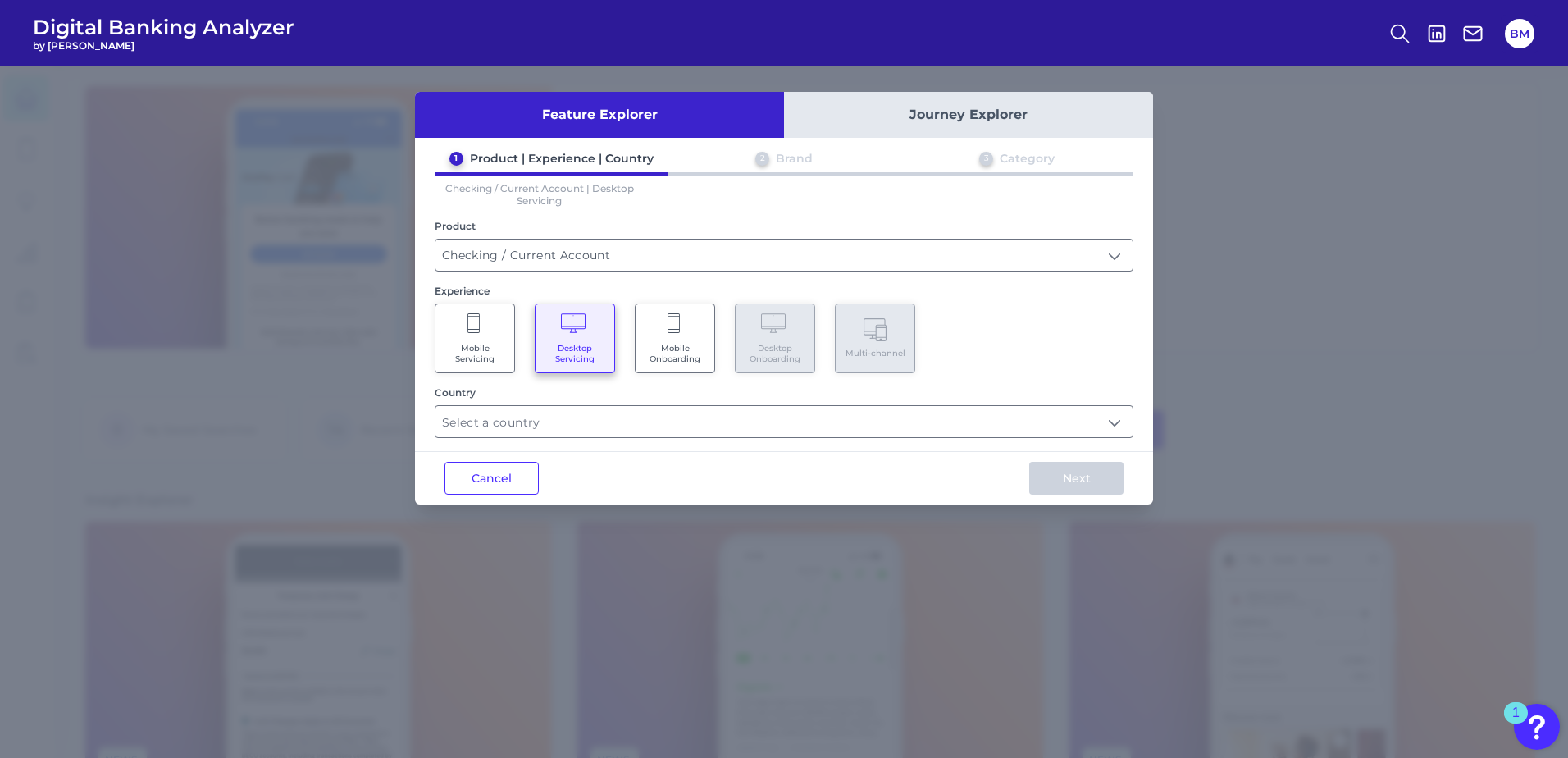
click at [503, 329] on Servicing "Mobile Servicing" at bounding box center [475, 338] width 80 height 70
click at [538, 432] on input "text" at bounding box center [783, 421] width 697 height 31
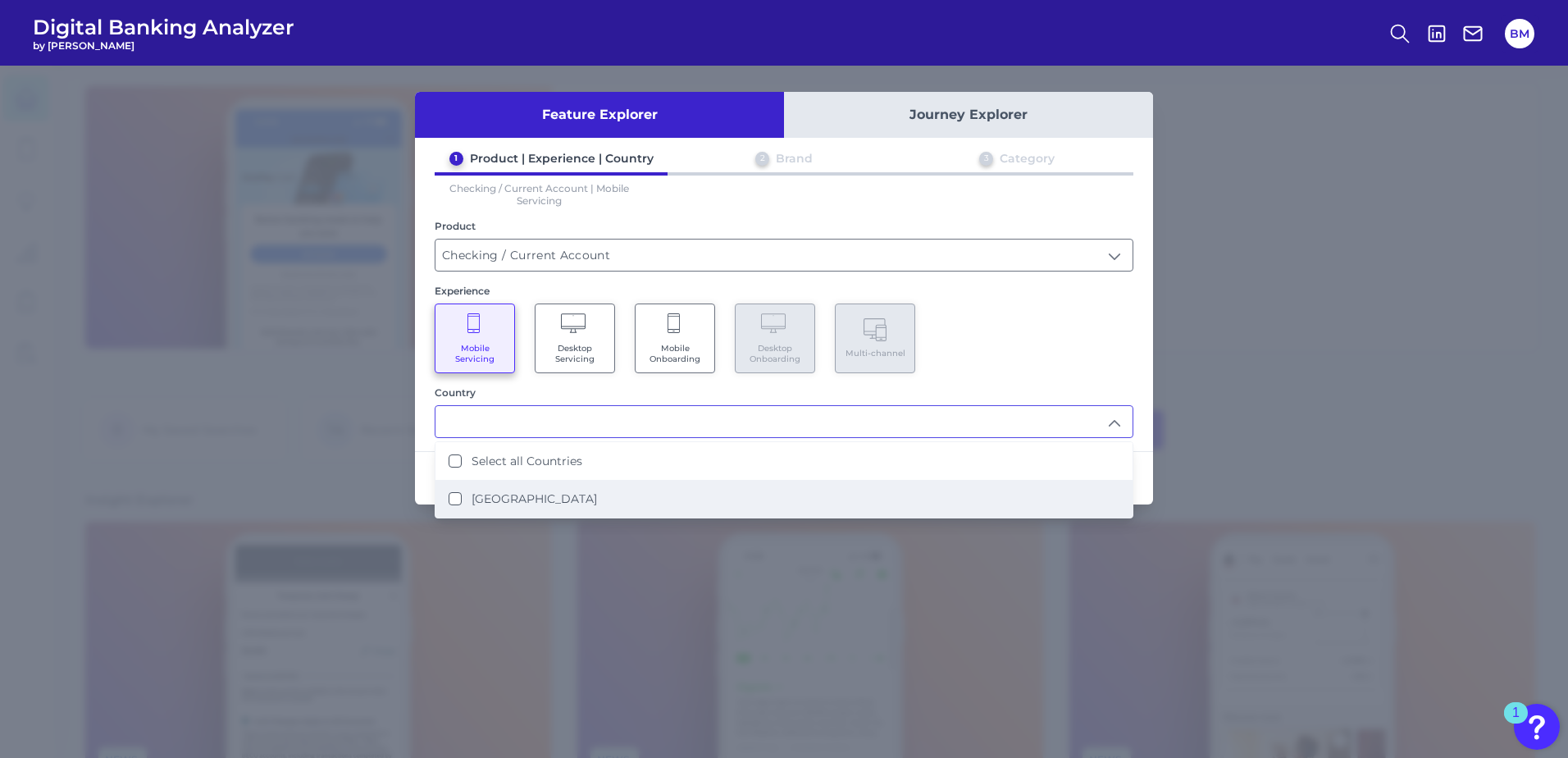
click at [453, 501] on States "[GEOGRAPHIC_DATA]" at bounding box center [455, 498] width 13 height 13
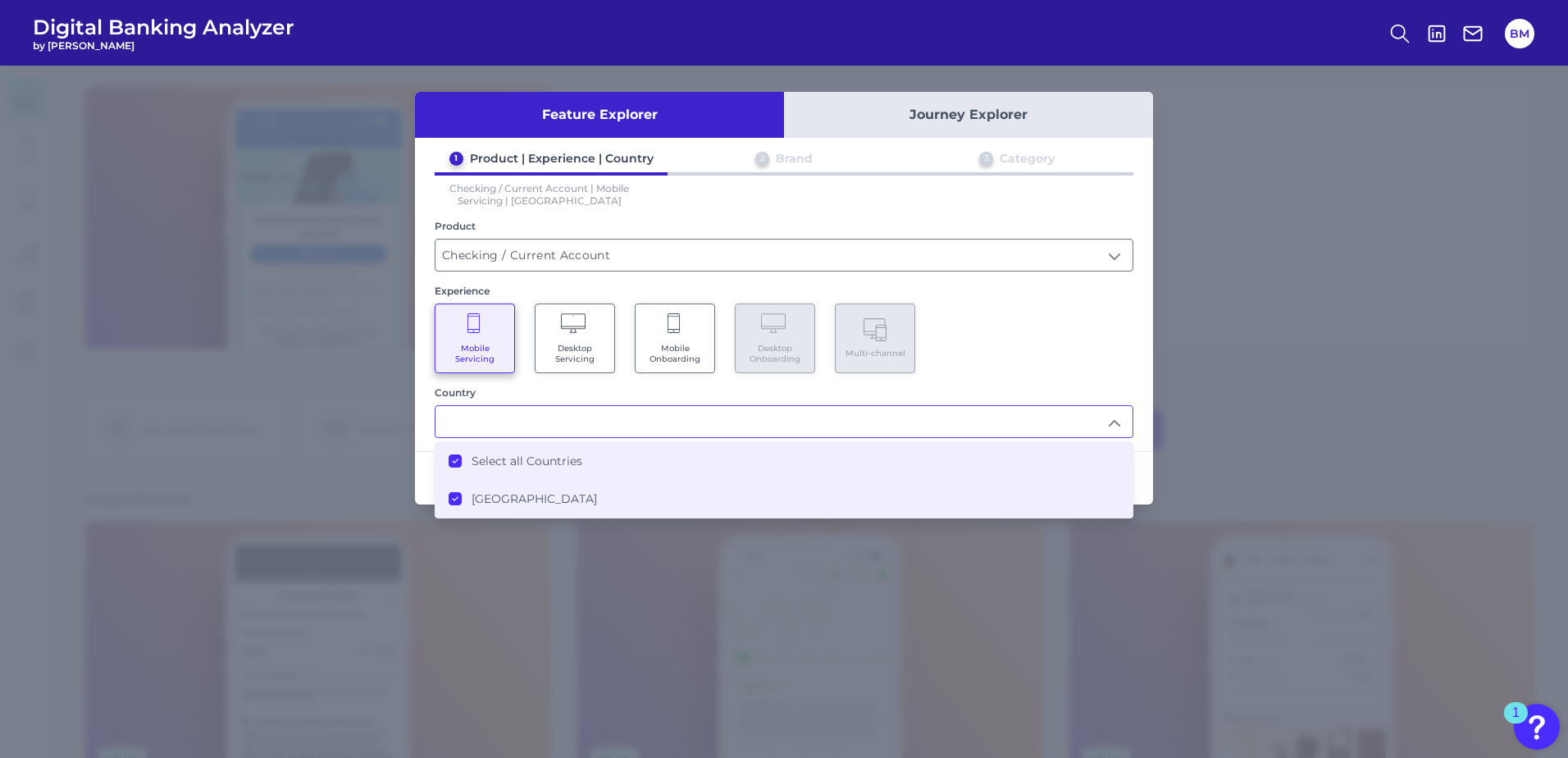
type input "Select all Countries"
click at [618, 617] on div "Feature Explorer Journey Explorer 1 Product | Experience | Country 2 Brand 3 Ca…" at bounding box center [784, 411] width 1568 height 692
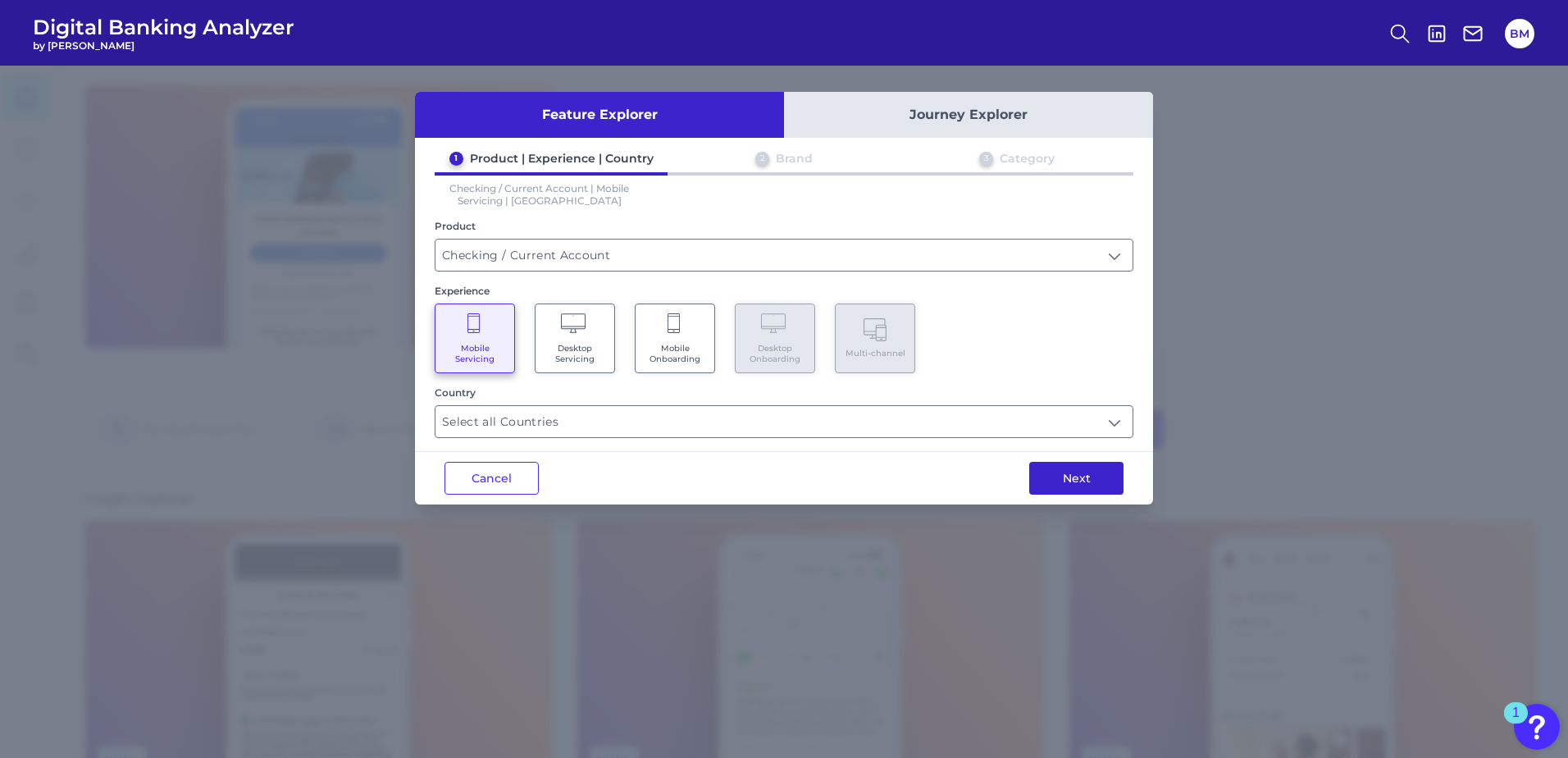
click at [1075, 472] on button "Next" at bounding box center [1076, 478] width 94 height 33
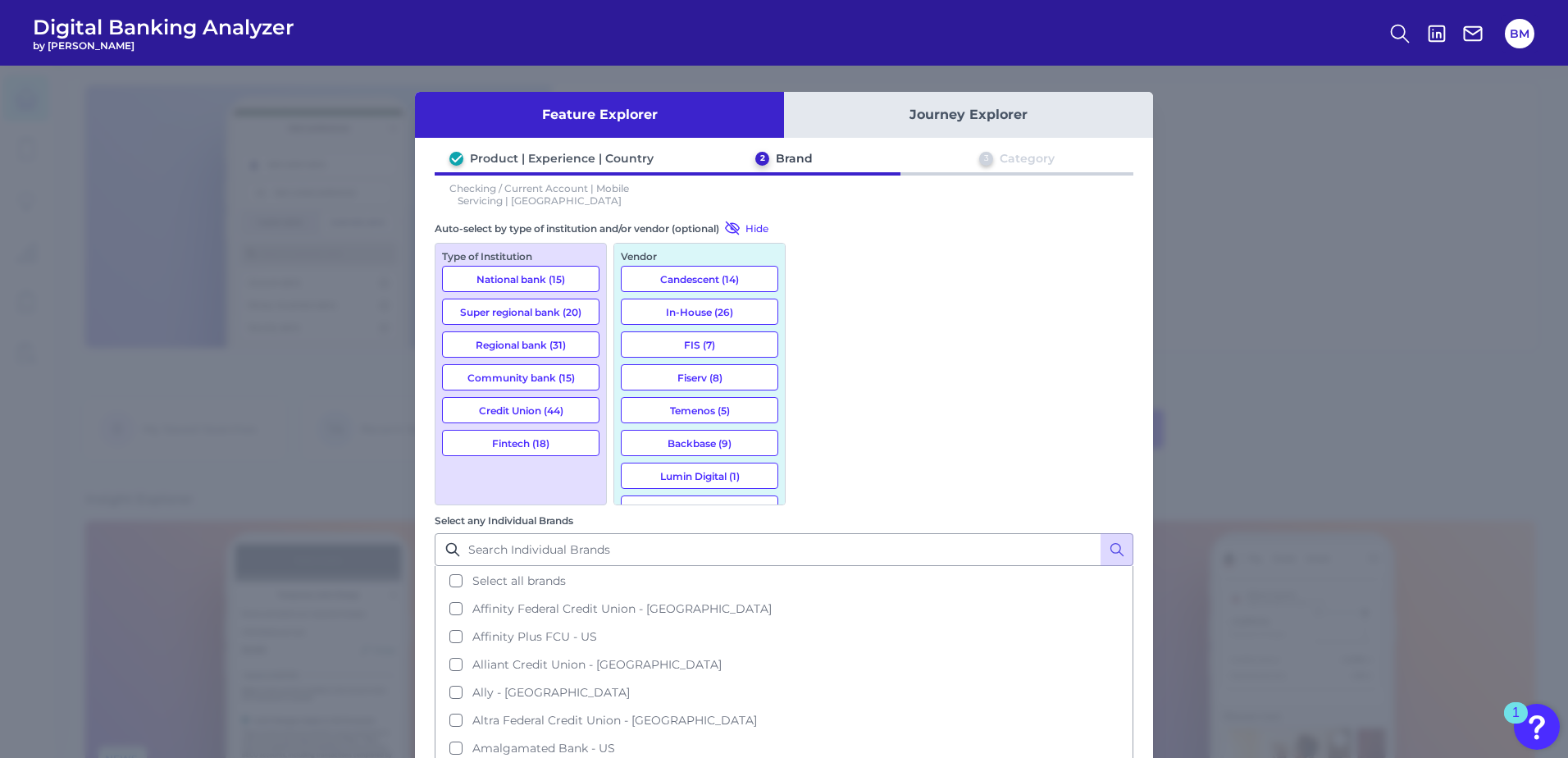
click at [566, 276] on button "National bank (15)" at bounding box center [520, 278] width 158 height 26
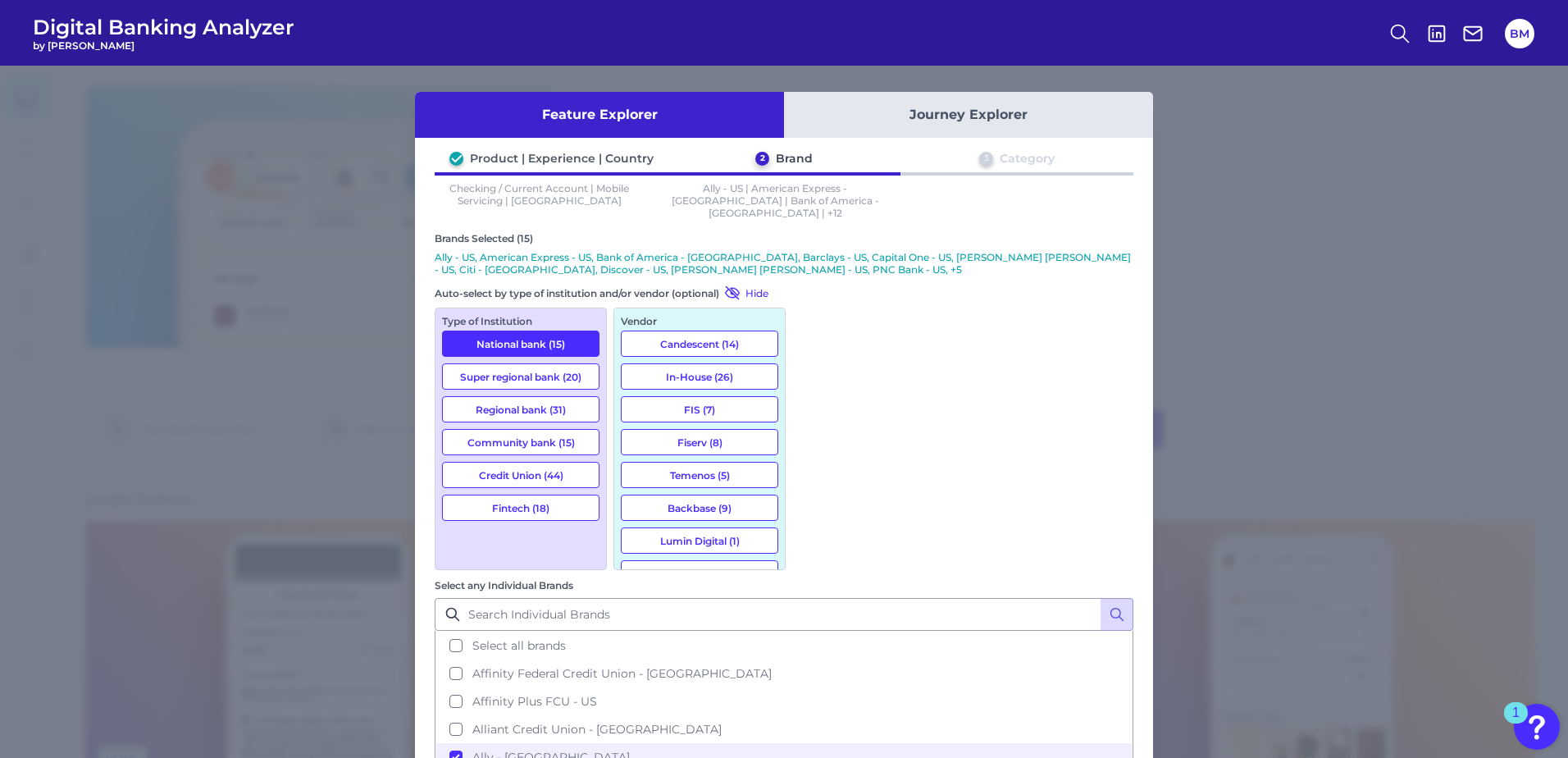
click at [553, 462] on button "Credit Union (44)" at bounding box center [520, 475] width 158 height 26
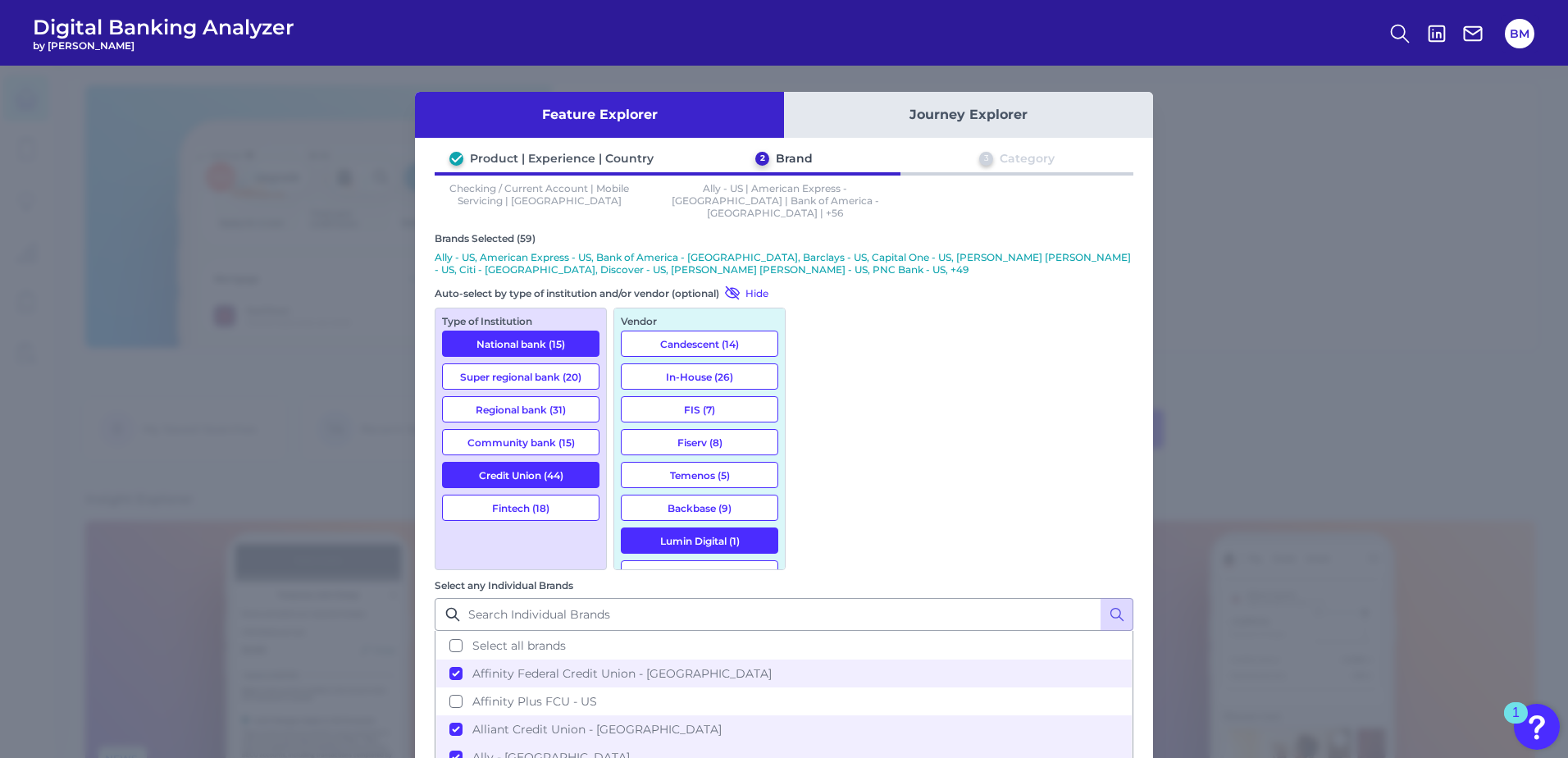
click at [574, 494] on button "Fintech (18)" at bounding box center [520, 507] width 158 height 26
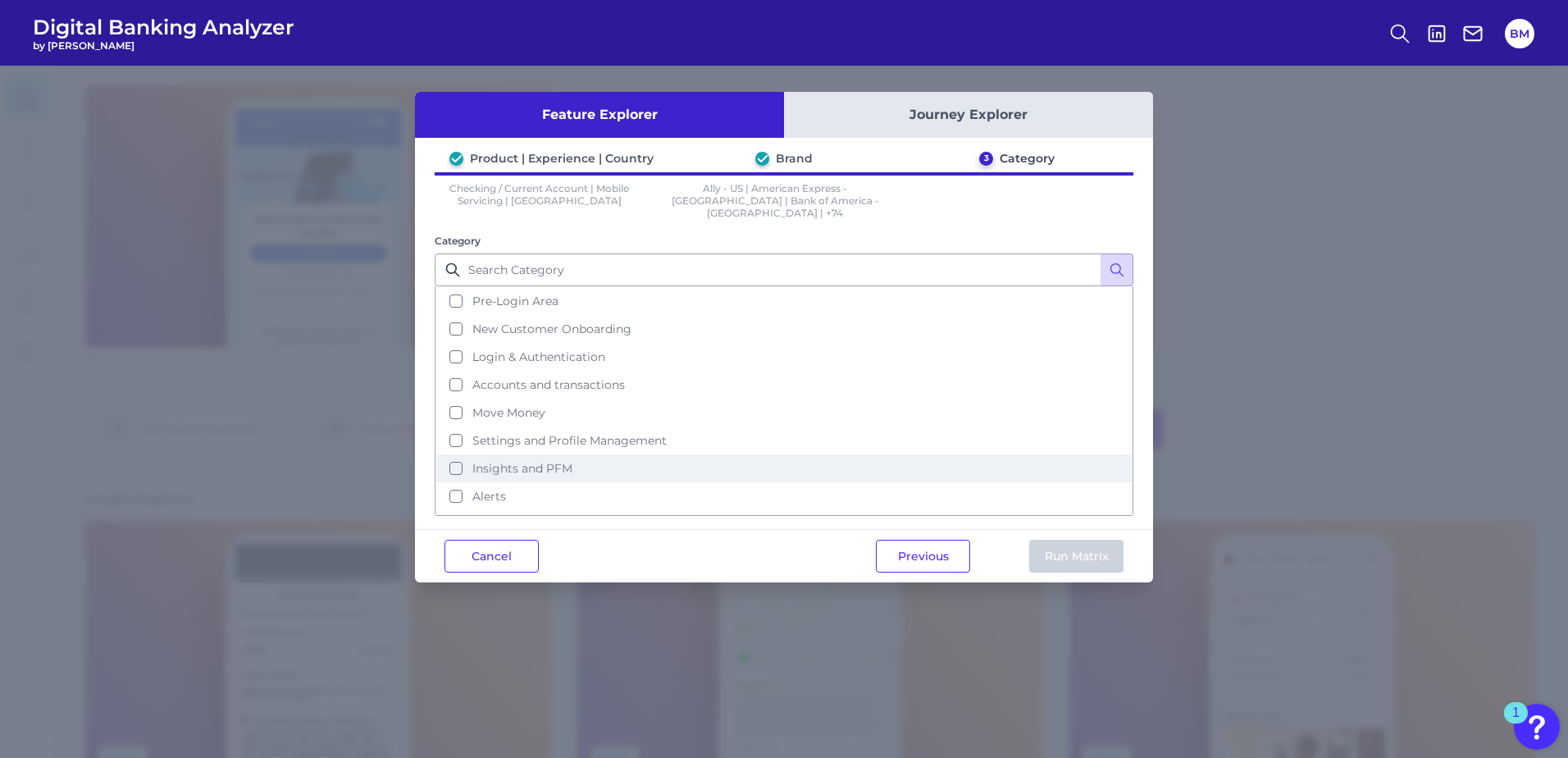
scroll to position [0, 0]
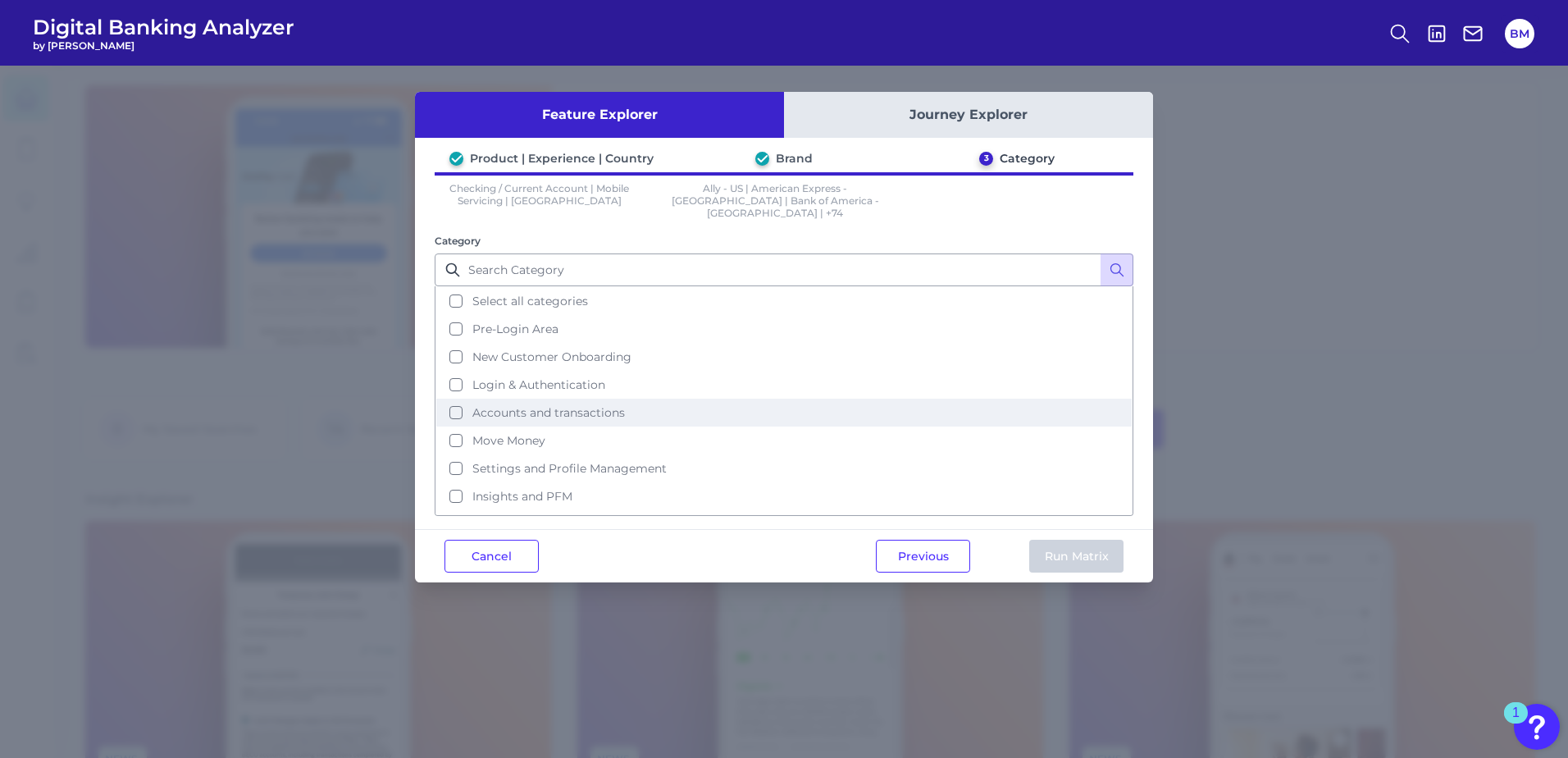
click at [518, 406] on span "Accounts and transactions" at bounding box center [548, 412] width 152 height 15
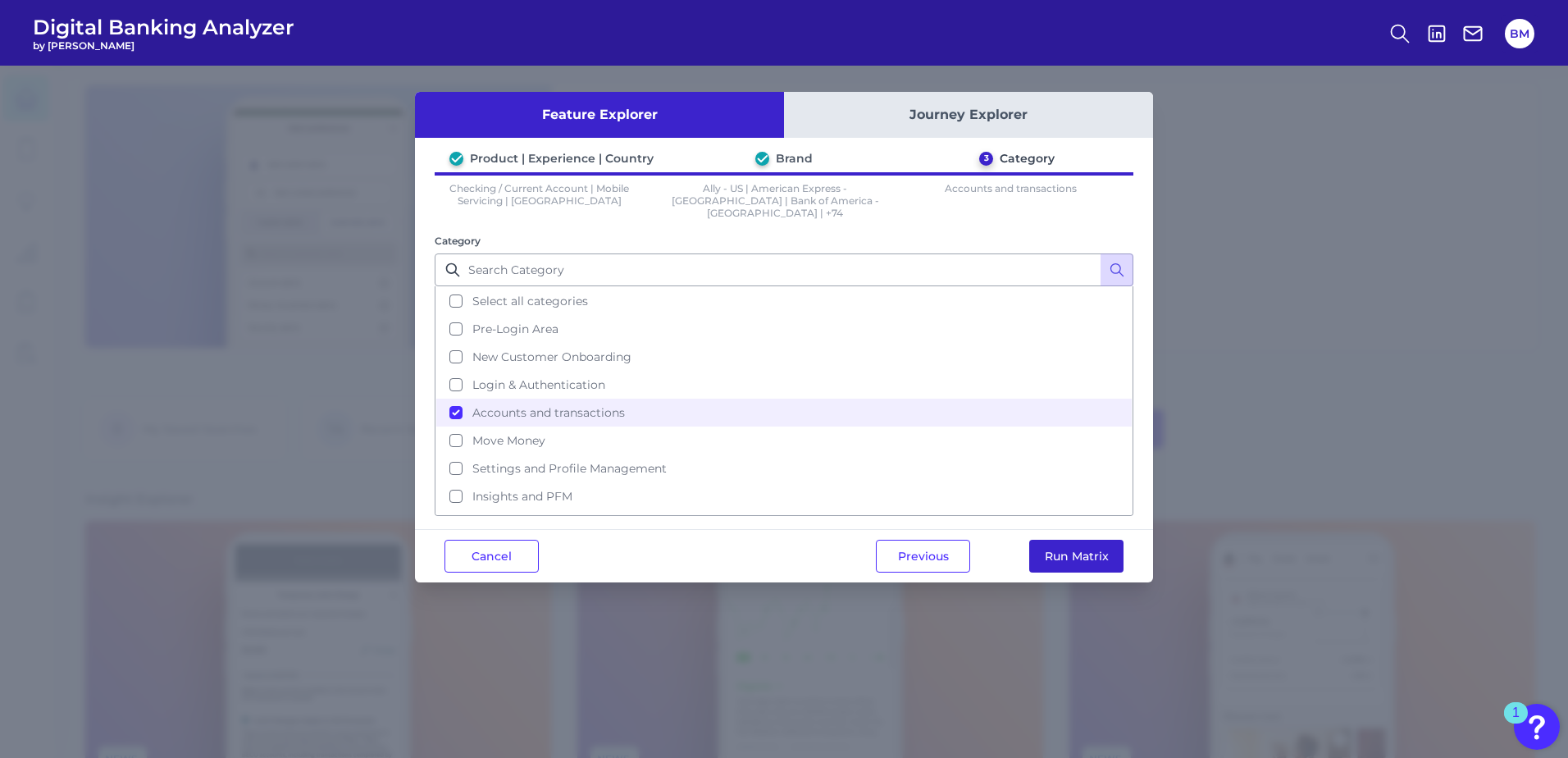
click at [1079, 539] on button "Run Matrix" at bounding box center [1076, 556] width 94 height 33
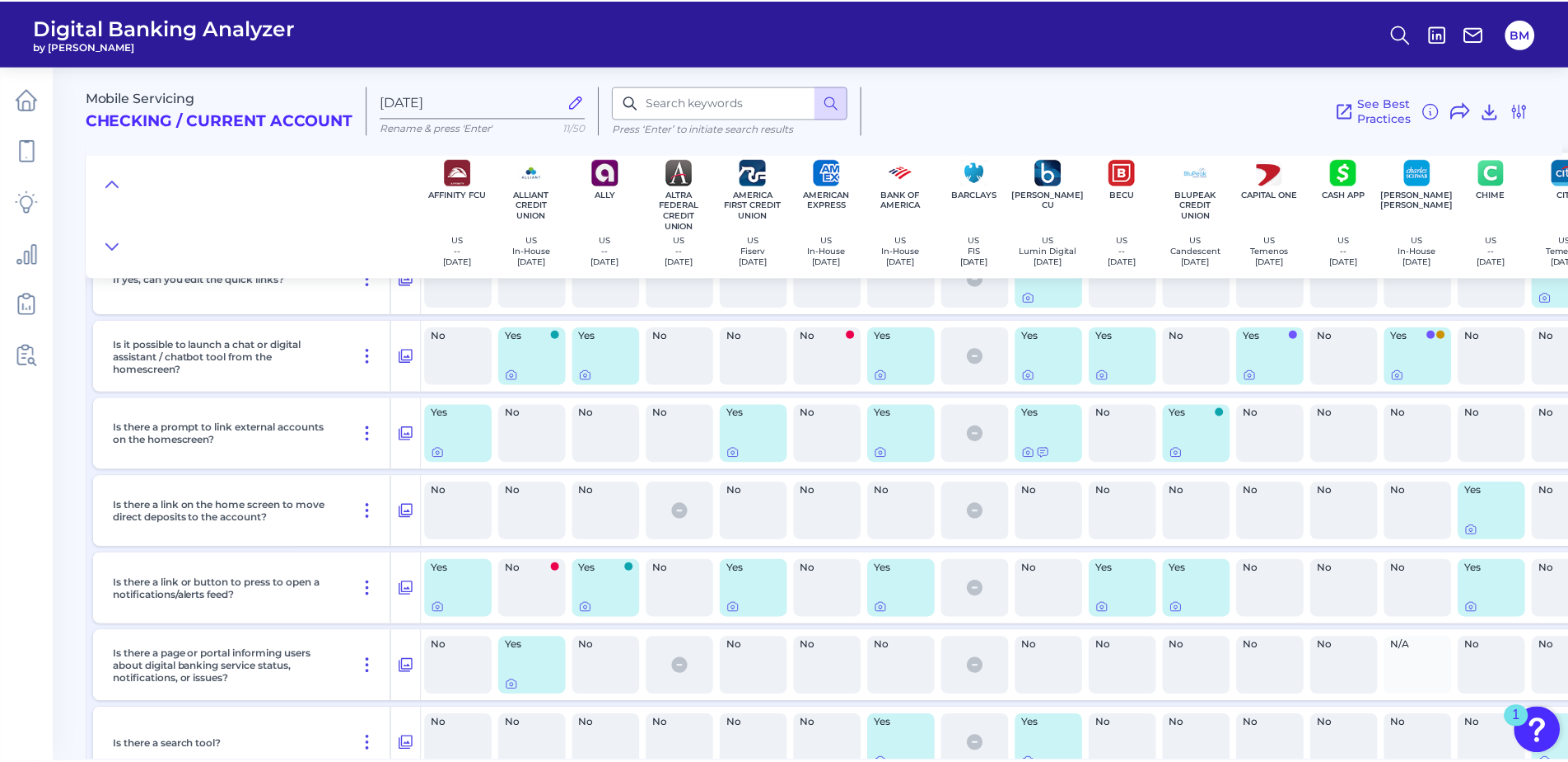
scroll to position [742, 0]
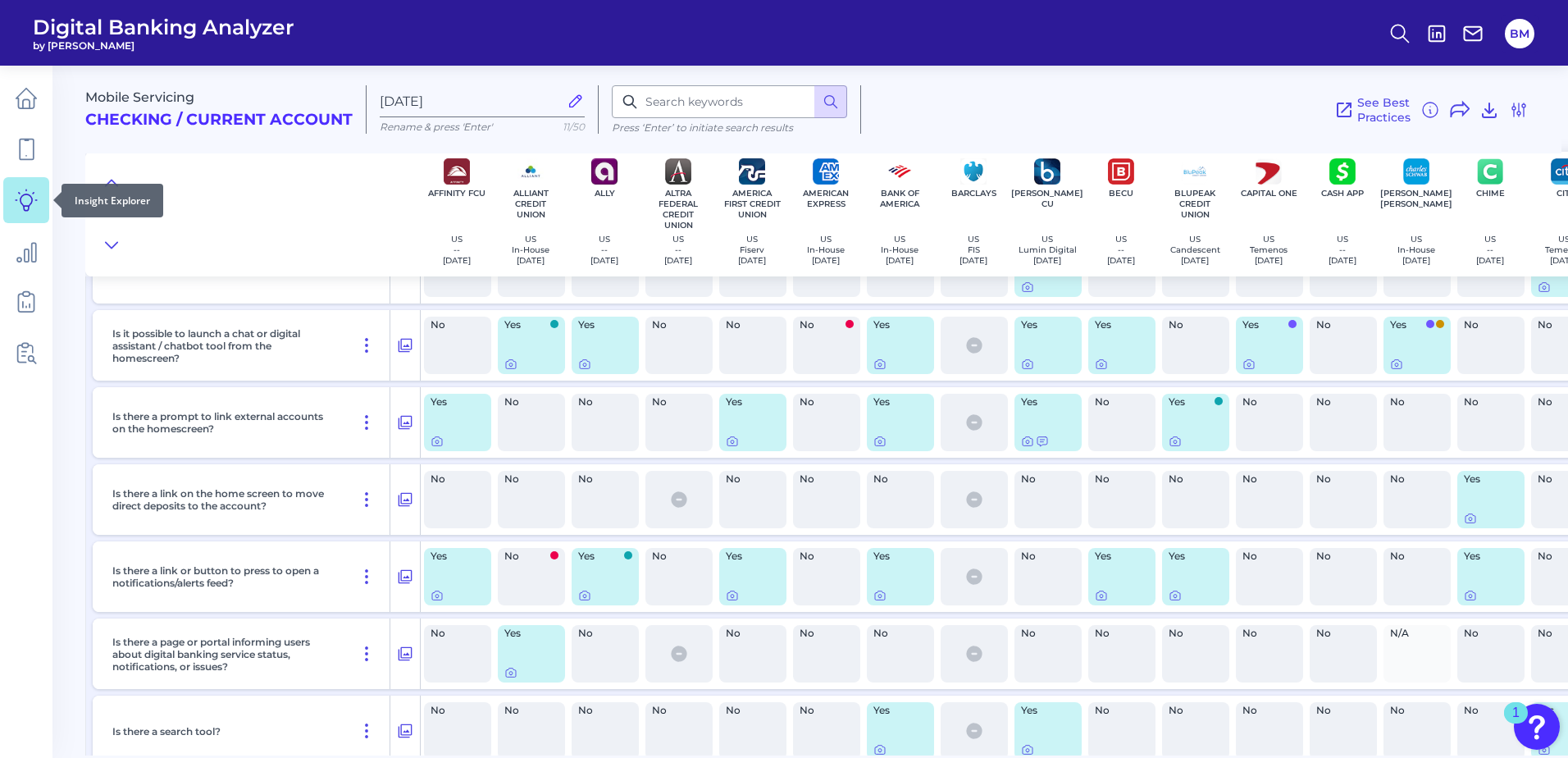
click at [34, 205] on icon at bounding box center [26, 200] width 23 height 23
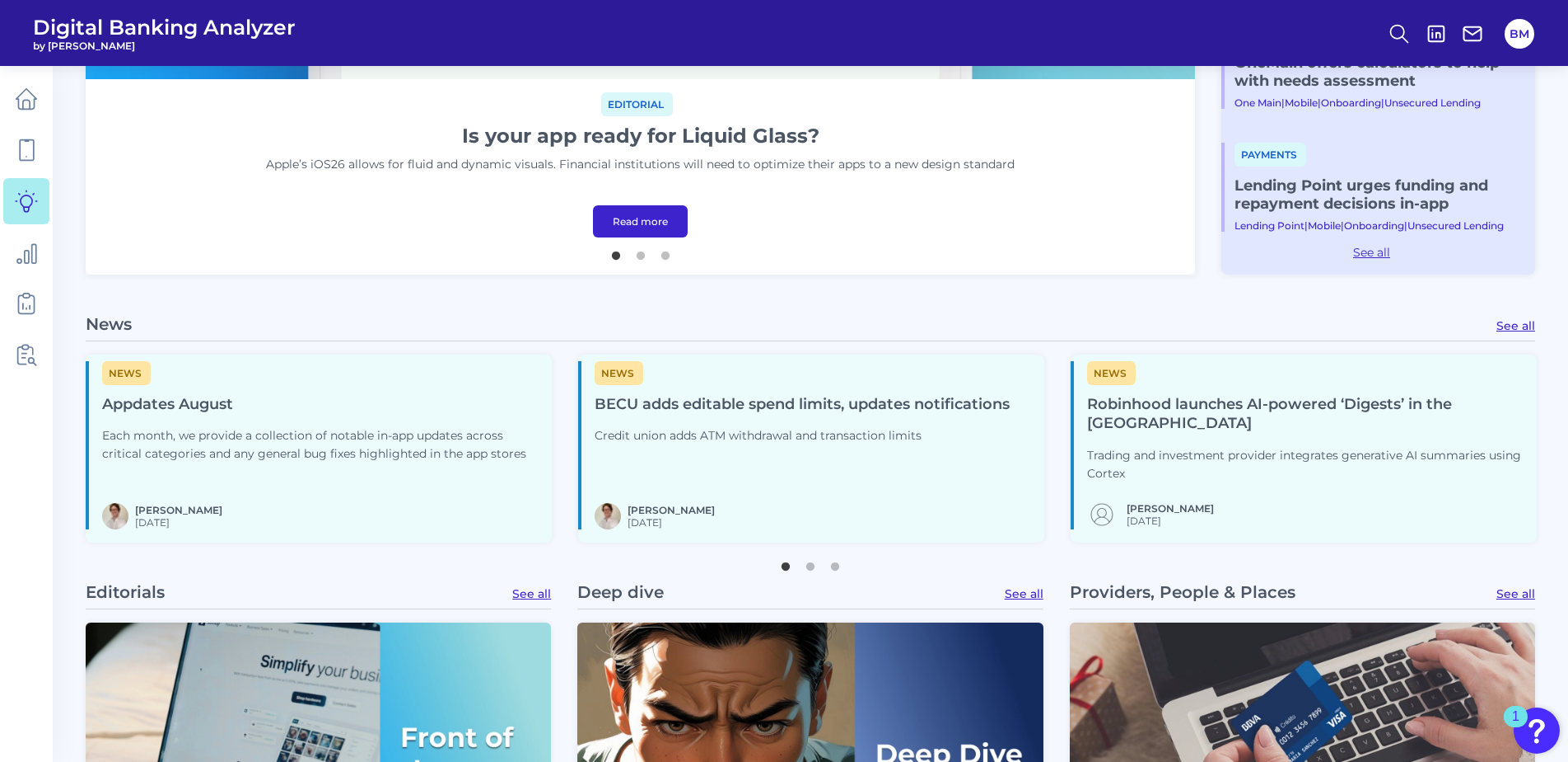
scroll to position [742, 0]
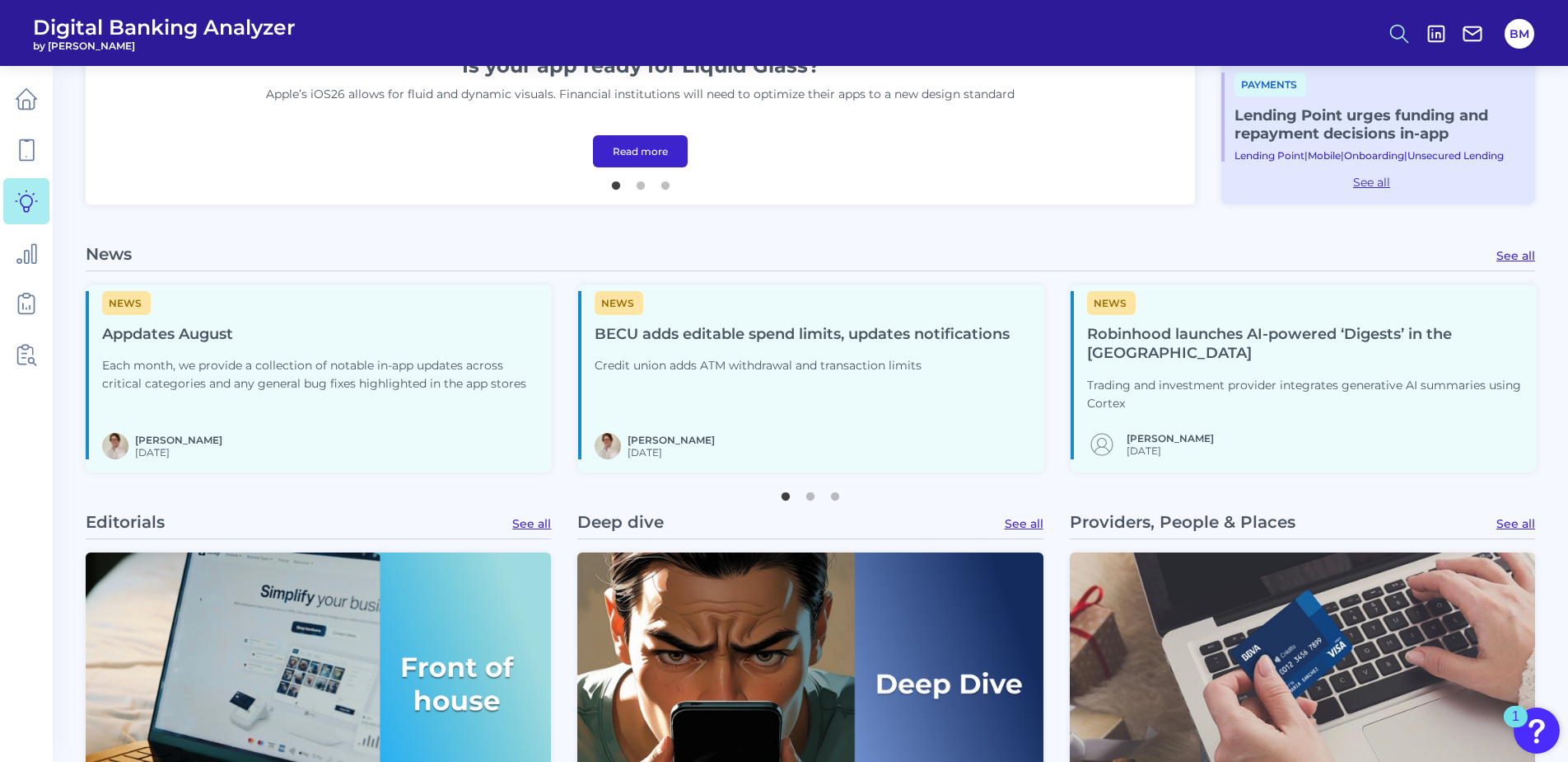
click at [1396, 23] on icon at bounding box center [1399, 34] width 23 height 23
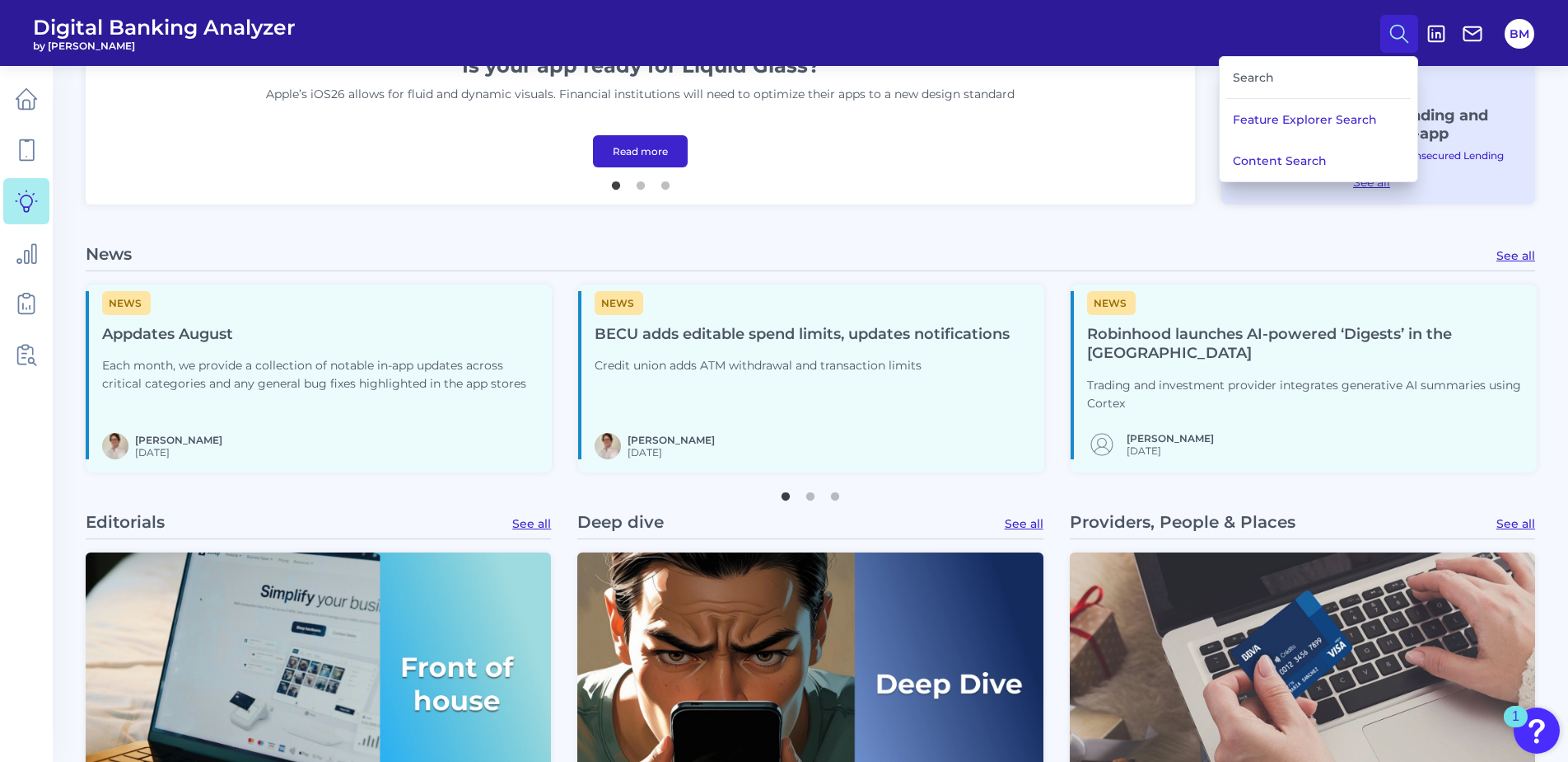
click at [1262, 52] on header "Digital Banking Analyzer by Curinos Search Feature Explorer Search Content Sear…" at bounding box center [784, 33] width 1568 height 66
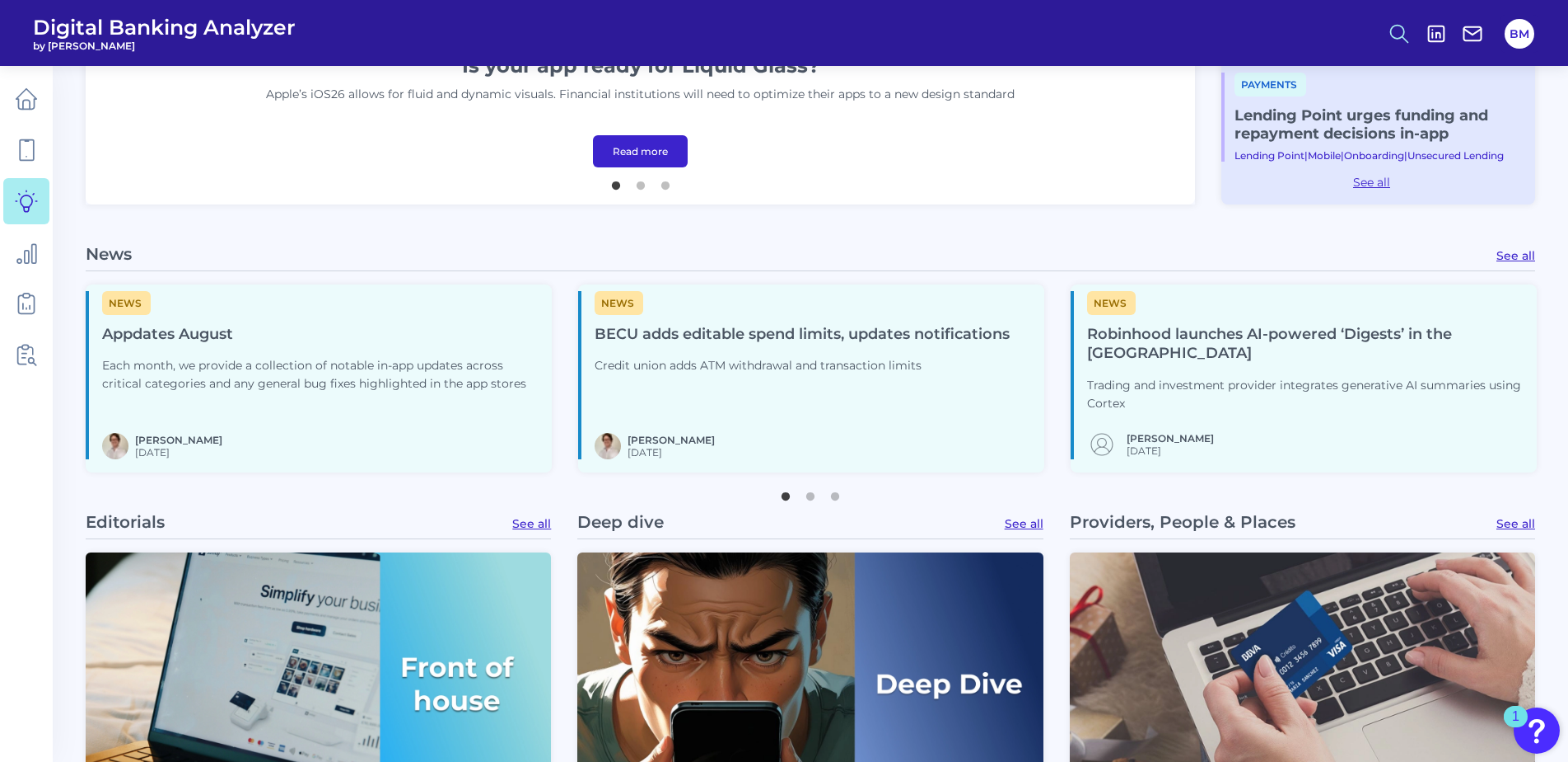
click at [1400, 34] on icon at bounding box center [1399, 34] width 23 height 23
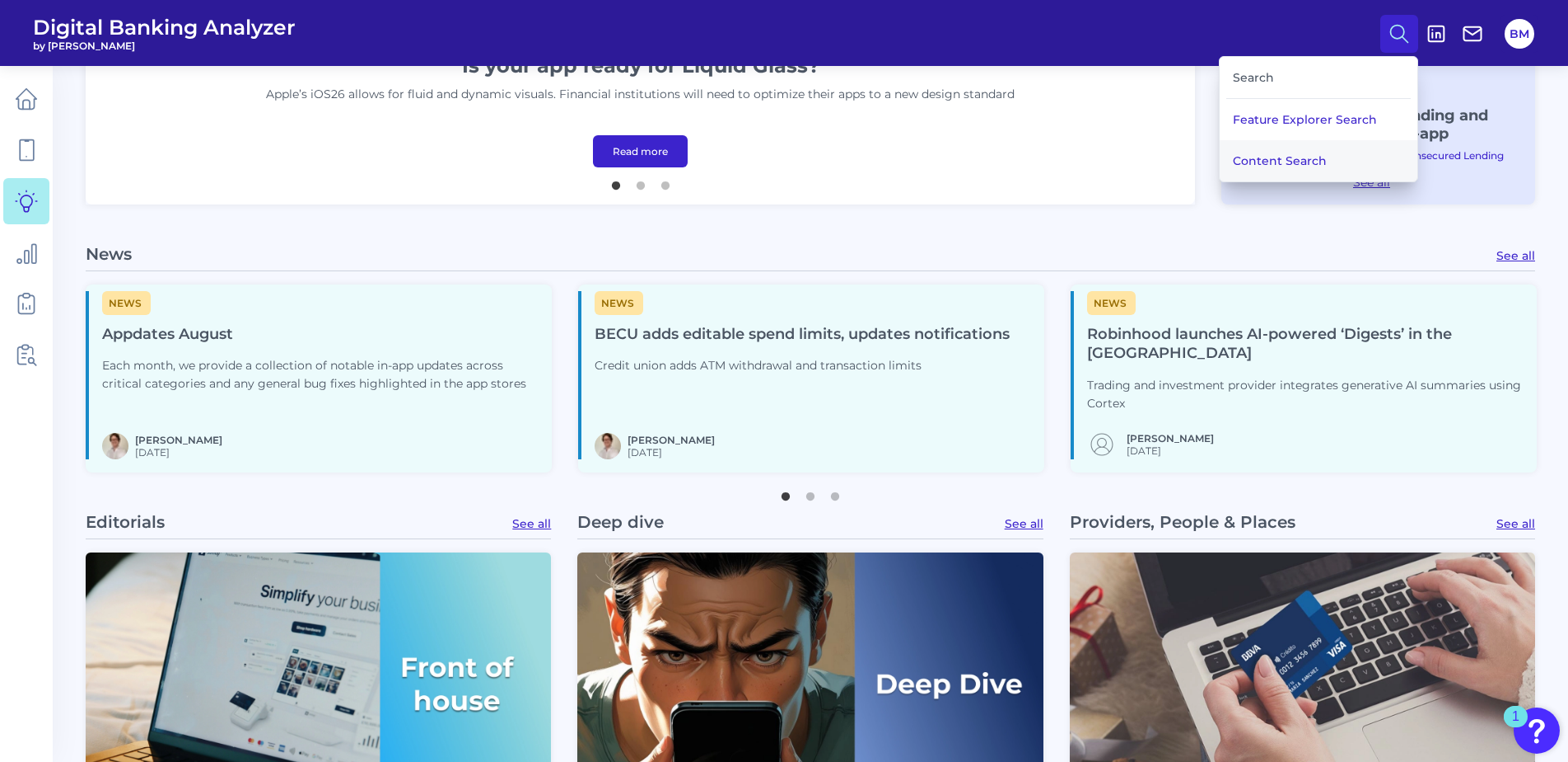
click at [1306, 148] on button "Content Search" at bounding box center [1319, 161] width 197 height 42
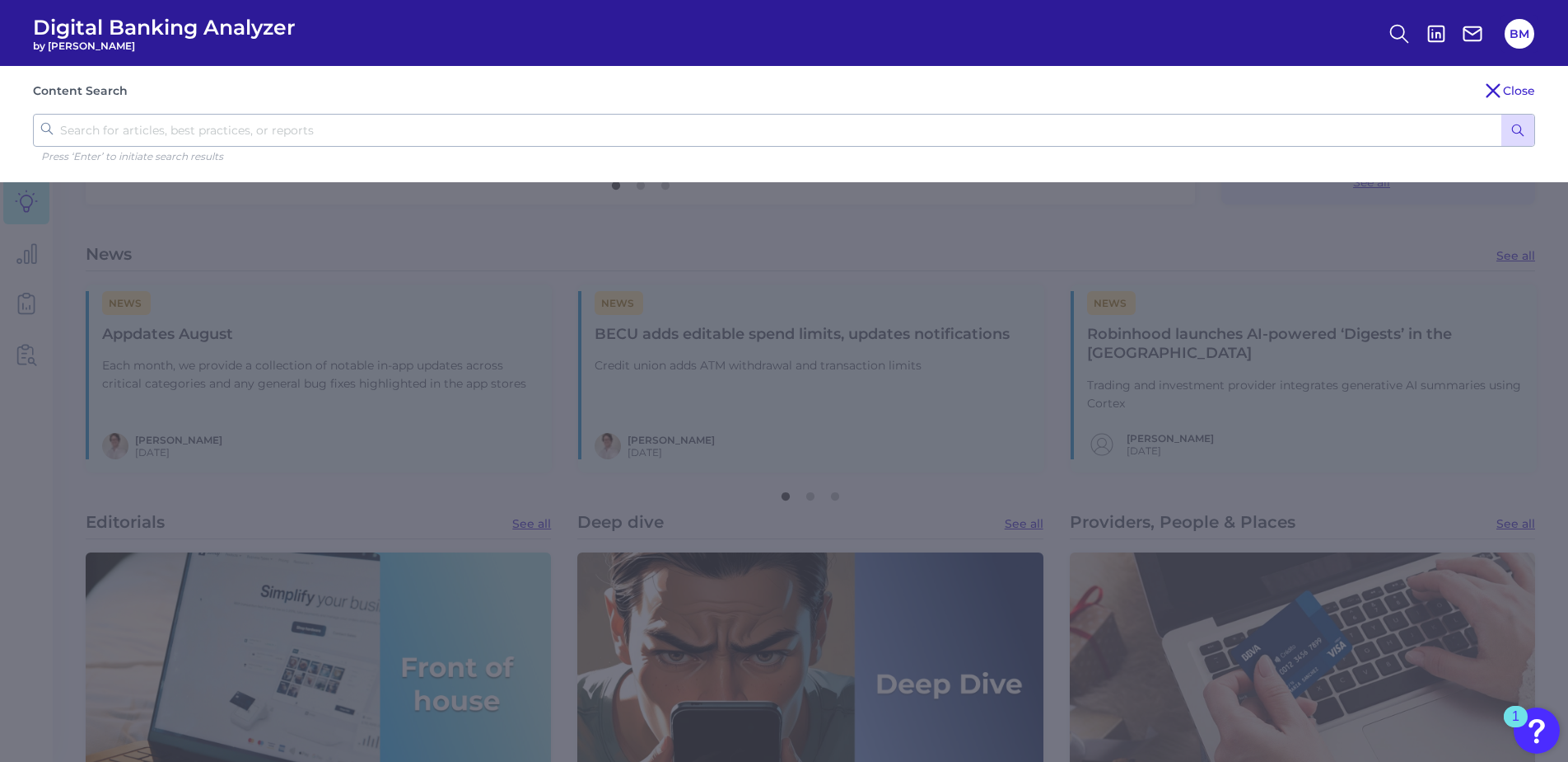
click at [839, 122] on input "text" at bounding box center [784, 130] width 1502 height 33
type input "student banking"
click button "submit" at bounding box center [1518, 130] width 33 height 31
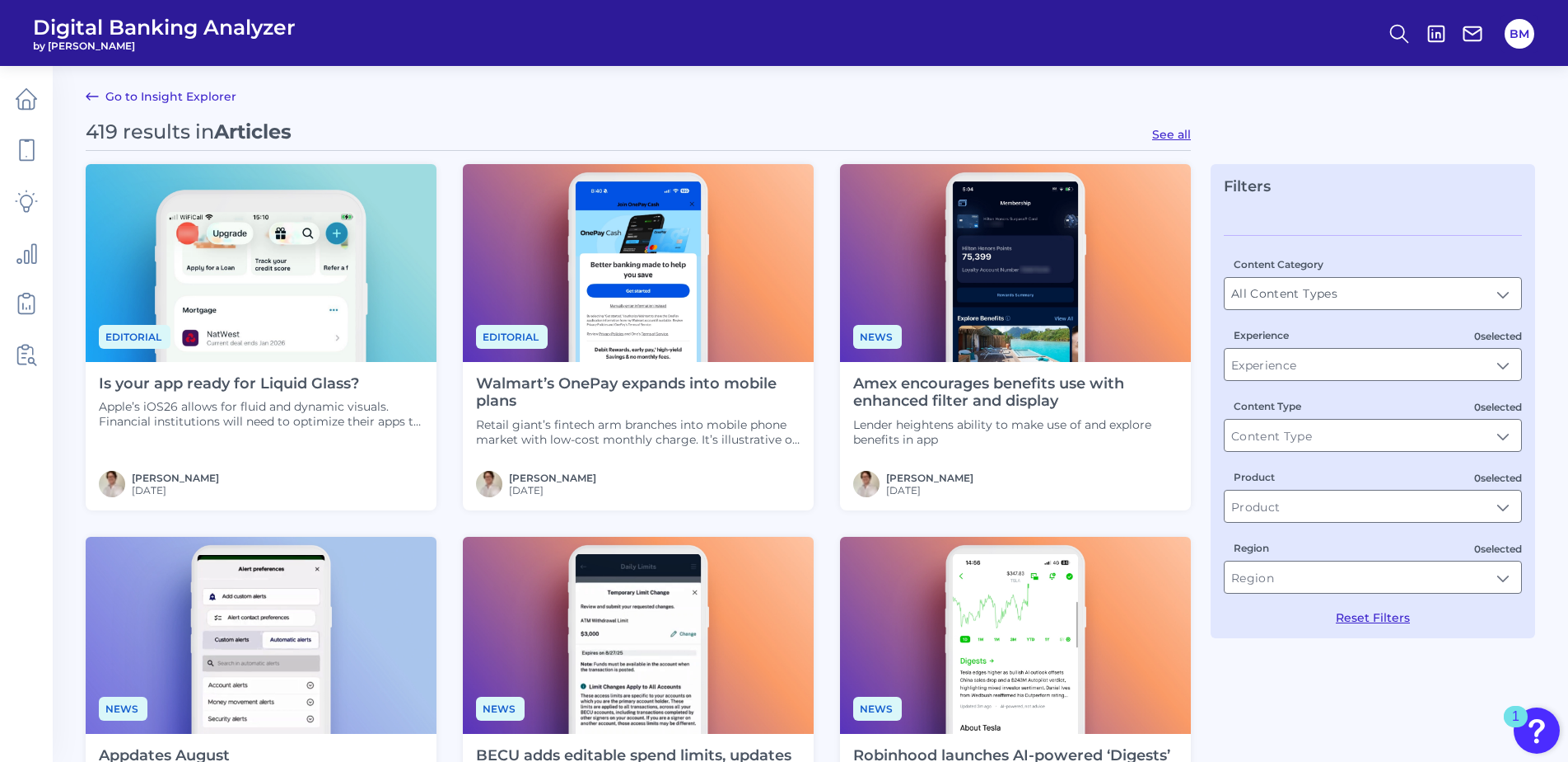
click at [1174, 135] on button "See all" at bounding box center [1172, 134] width 39 height 15
type input "Articles"
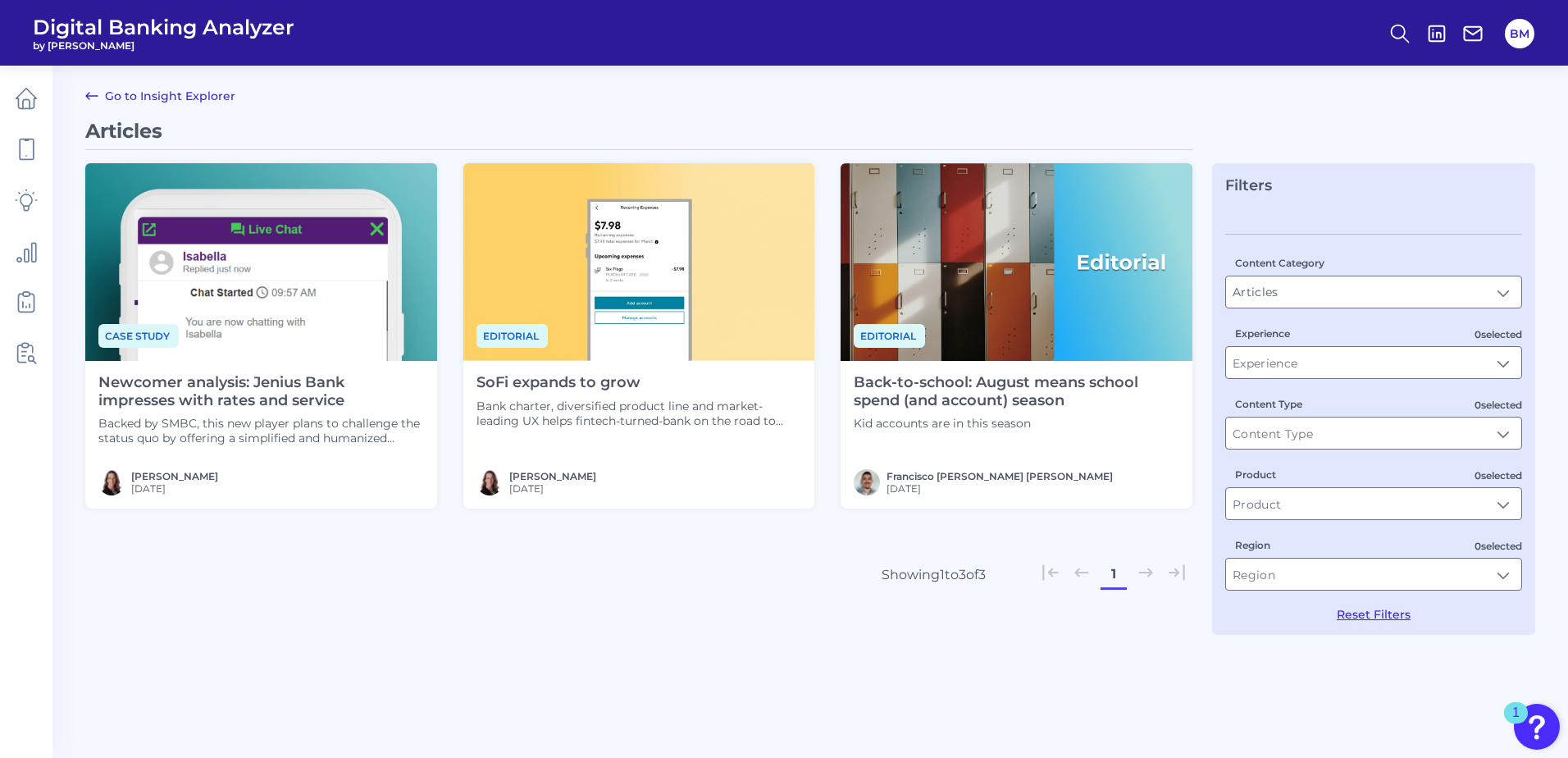
click at [912, 397] on h4 "Back-to-school: August means school spend (and account) season" at bounding box center [1017, 391] width 326 height 35
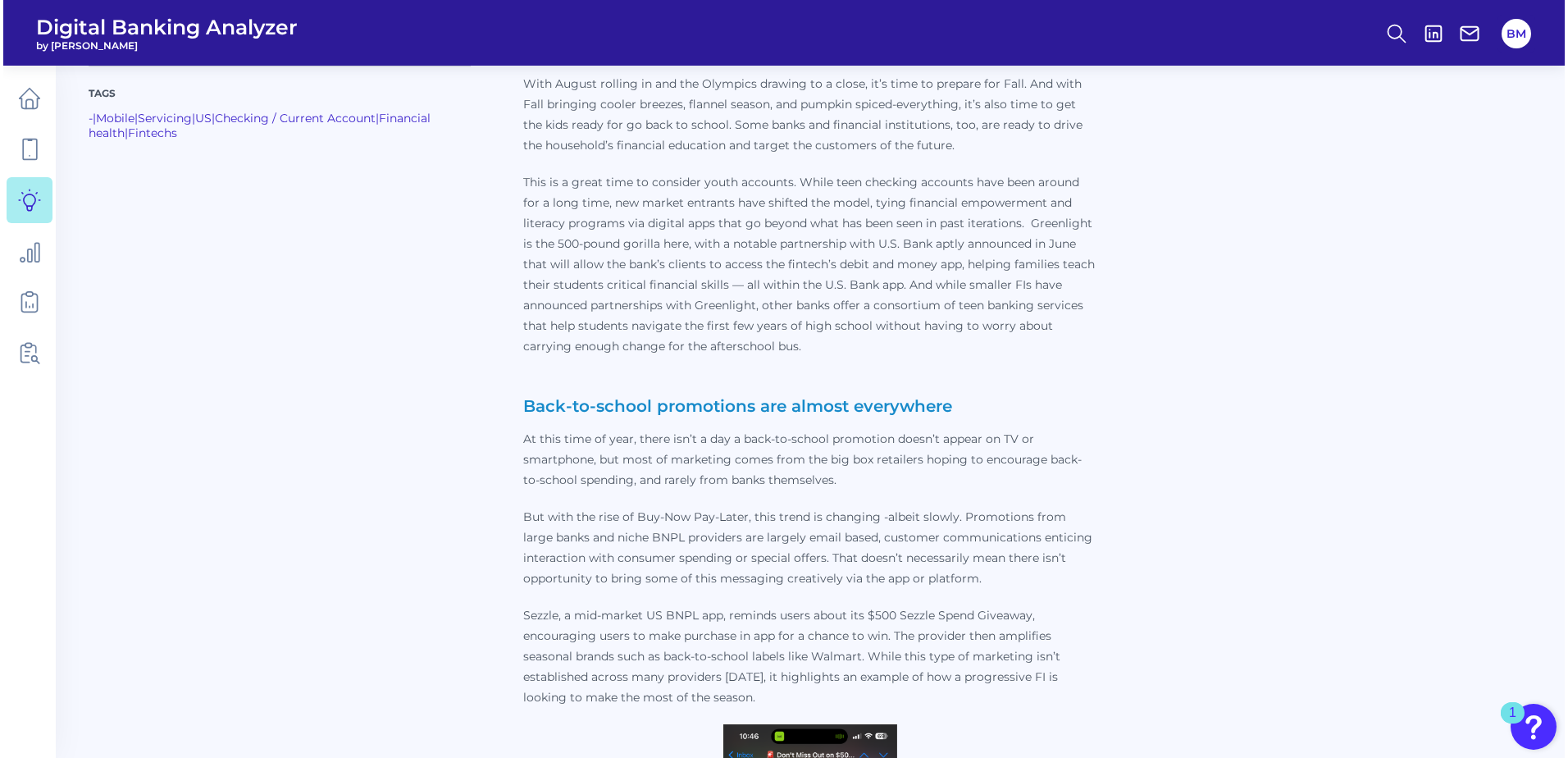
scroll to position [574, 0]
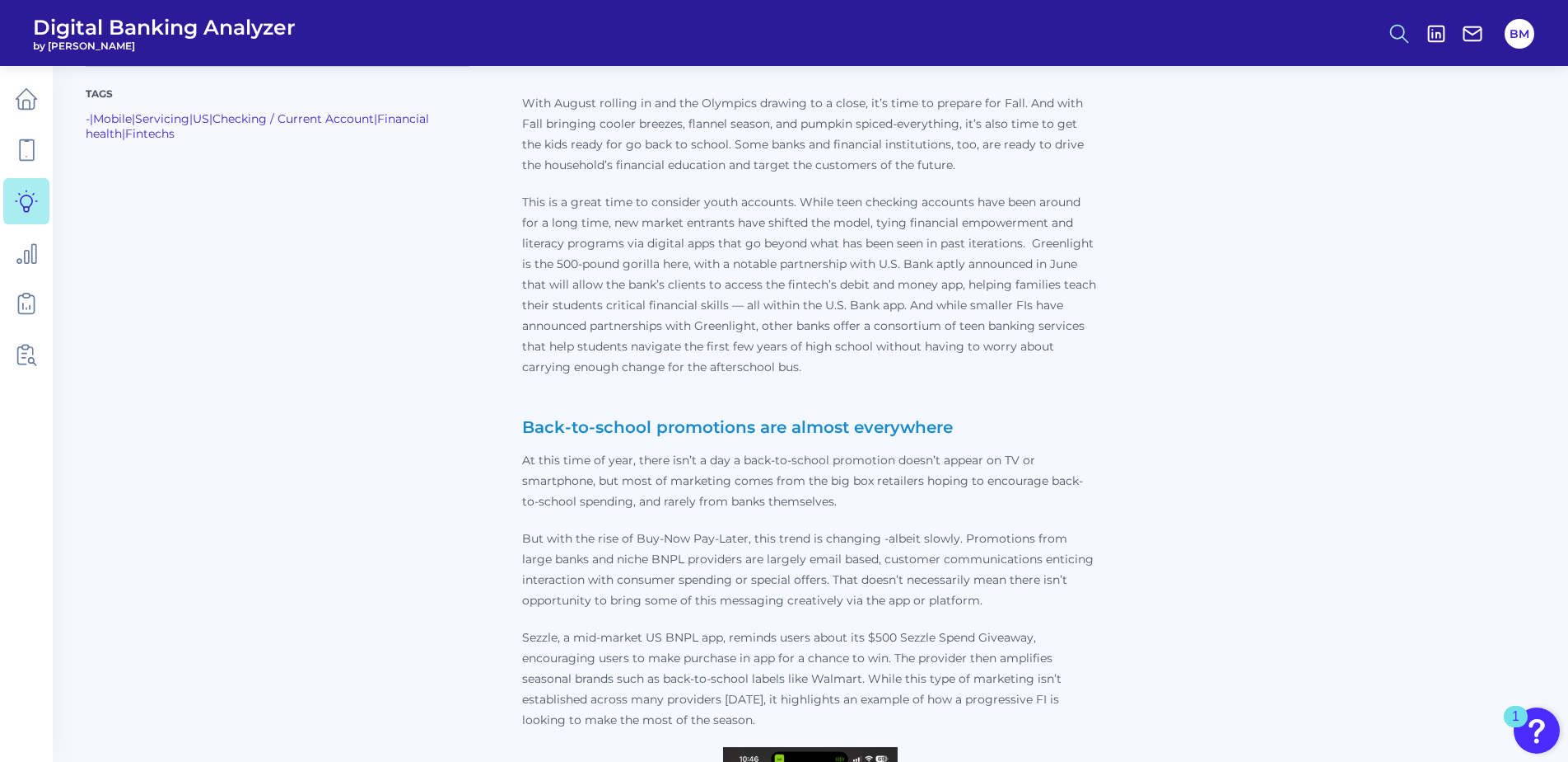
click at [1395, 24] on icon at bounding box center [1399, 34] width 23 height 23
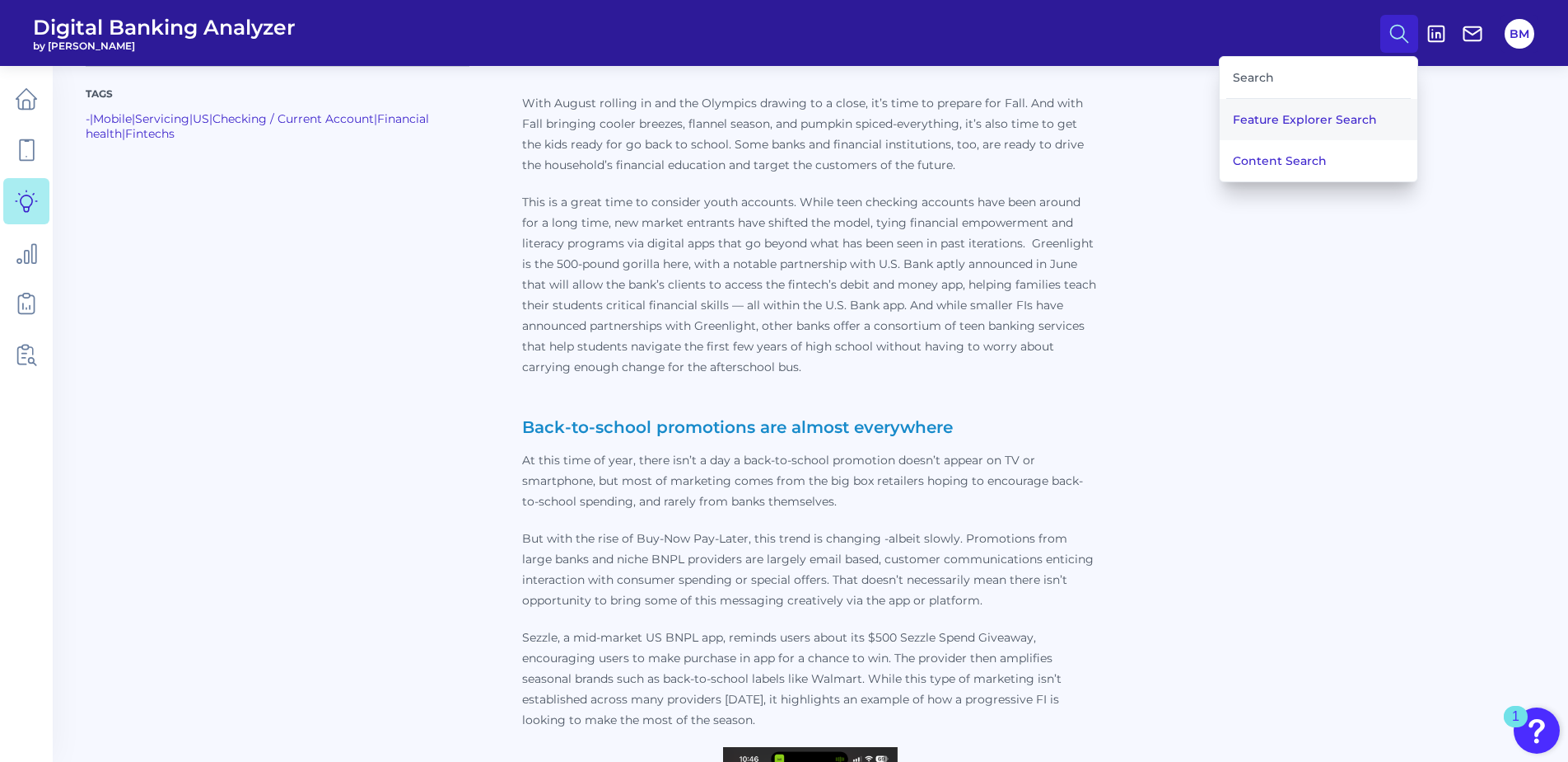
click at [1286, 118] on button "Feature Explorer Search" at bounding box center [1319, 119] width 197 height 42
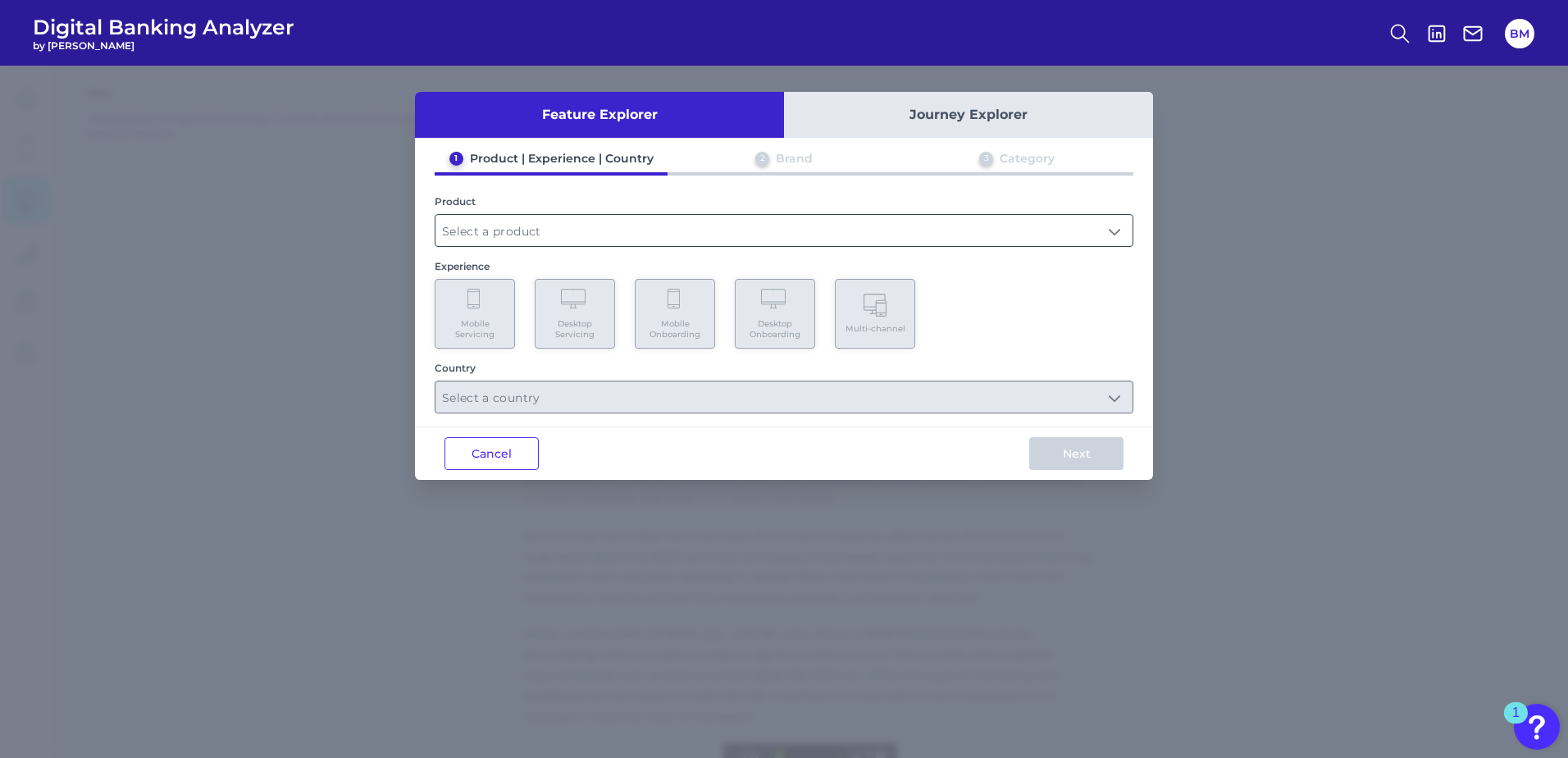
click at [644, 233] on input "text" at bounding box center [783, 230] width 697 height 31
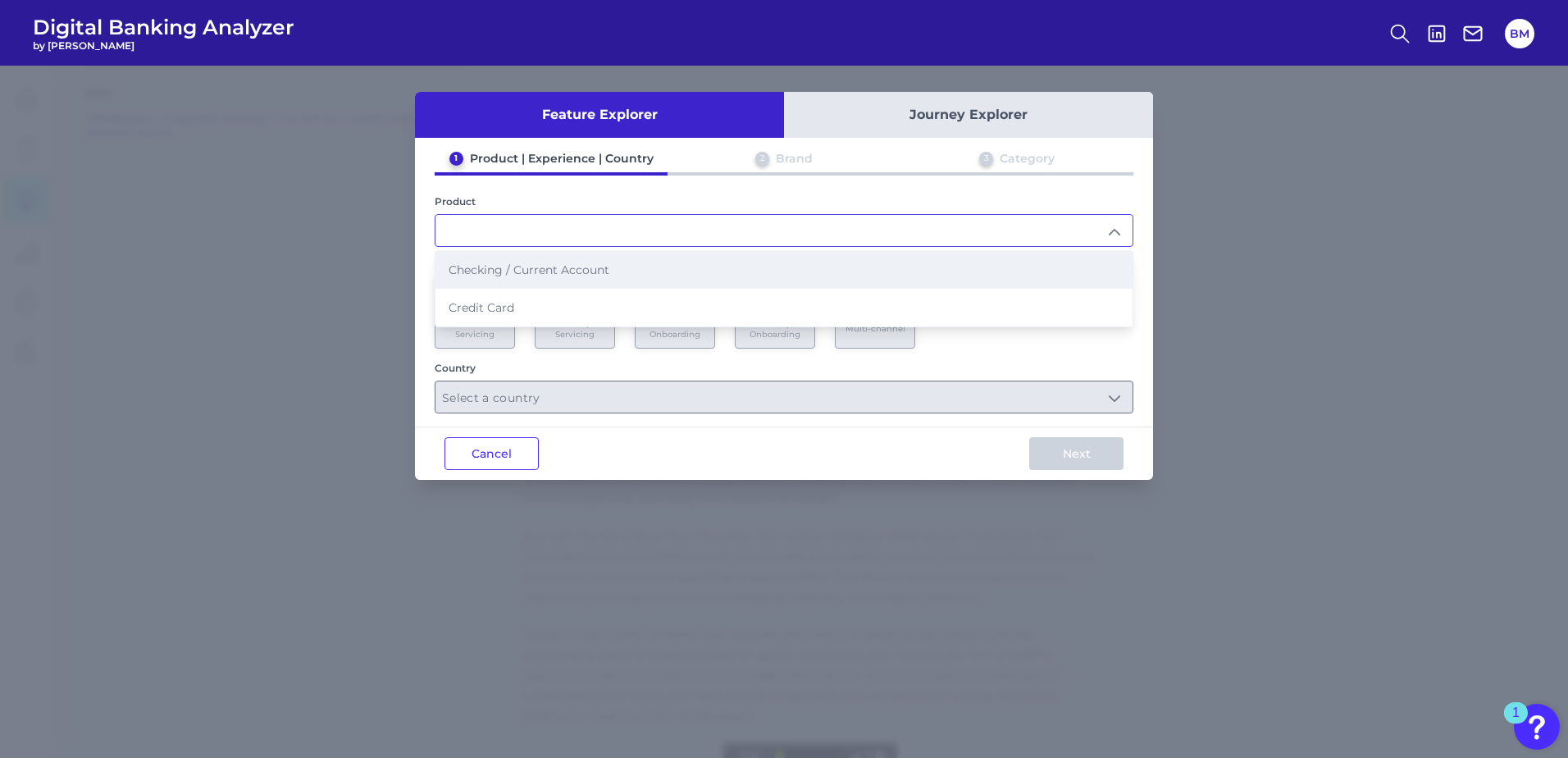
click at [590, 271] on span "Checking / Current Account" at bounding box center [529, 270] width 161 height 15
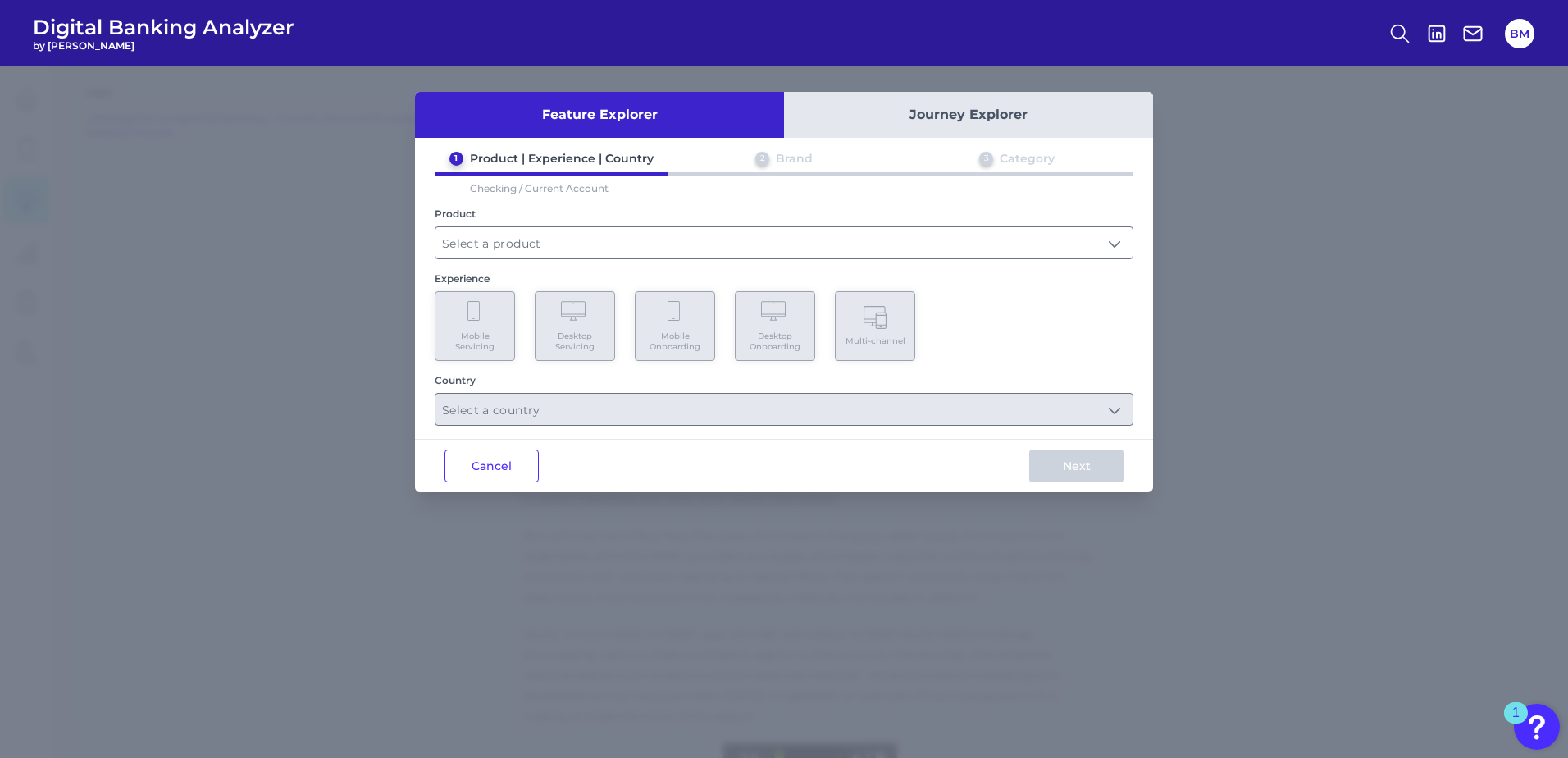
type input "Checking / Current Account"
click at [492, 323] on Servicing "Mobile Servicing" at bounding box center [475, 326] width 80 height 70
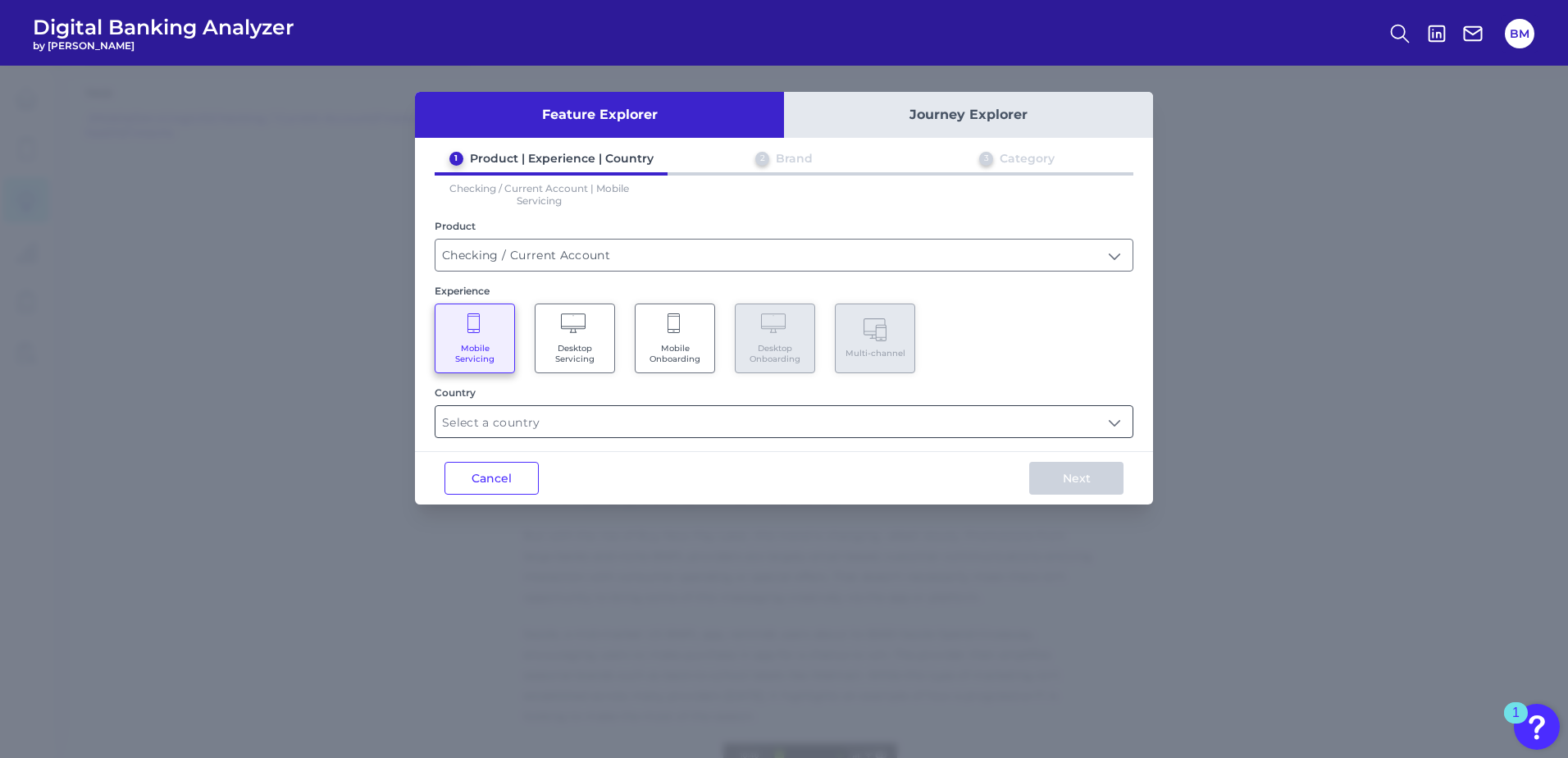
click at [542, 435] on input "text" at bounding box center [783, 421] width 697 height 31
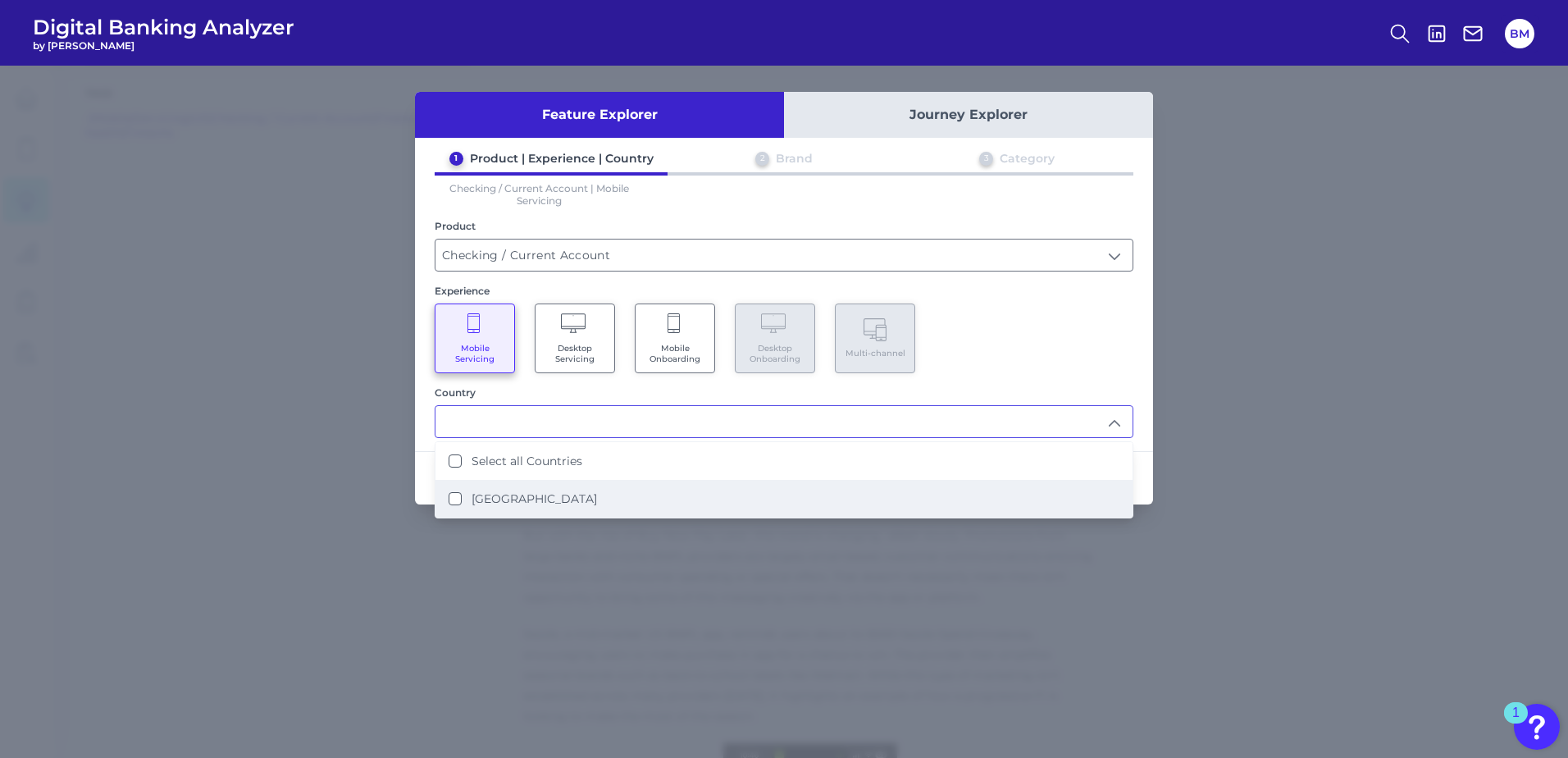
click at [526, 494] on label "[GEOGRAPHIC_DATA]" at bounding box center [534, 498] width 126 height 15
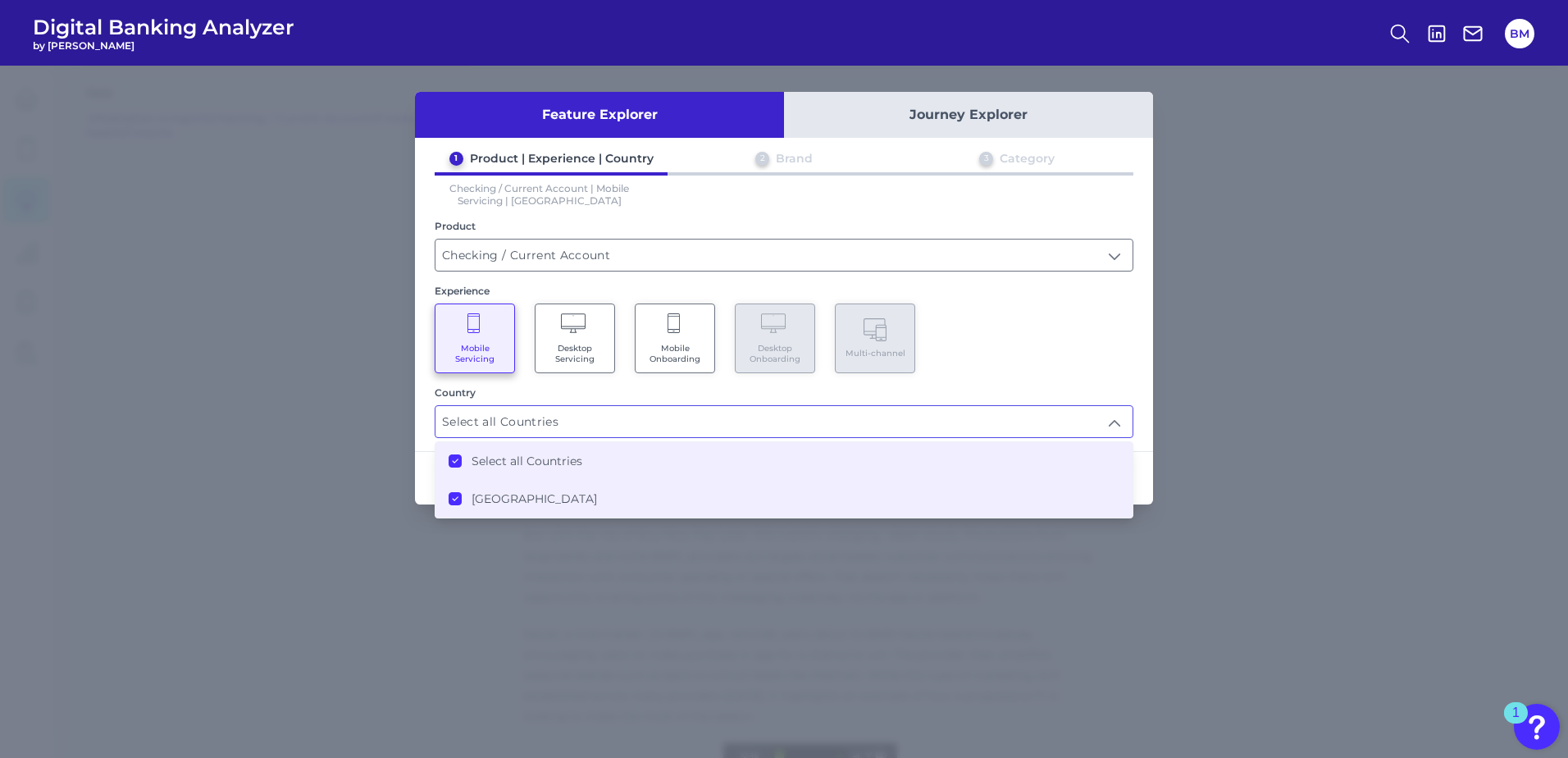
type input "Select all Countries"
click at [723, 600] on div "Feature Explorer Journey Explorer 1 Product | Experience | Country 2 Brand 3 Ca…" at bounding box center [784, 411] width 1568 height 692
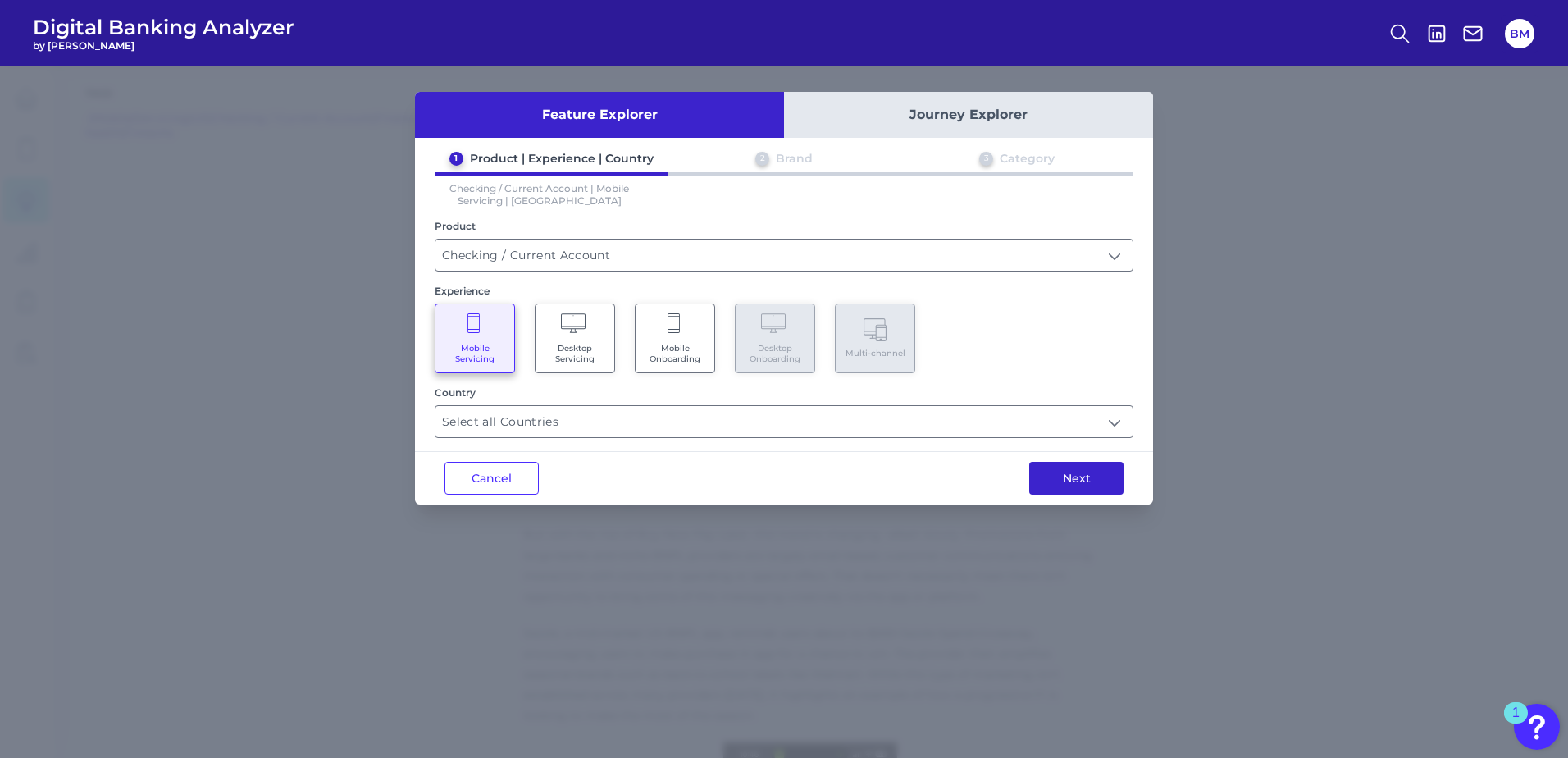
click at [1053, 481] on button "Next" at bounding box center [1076, 478] width 94 height 33
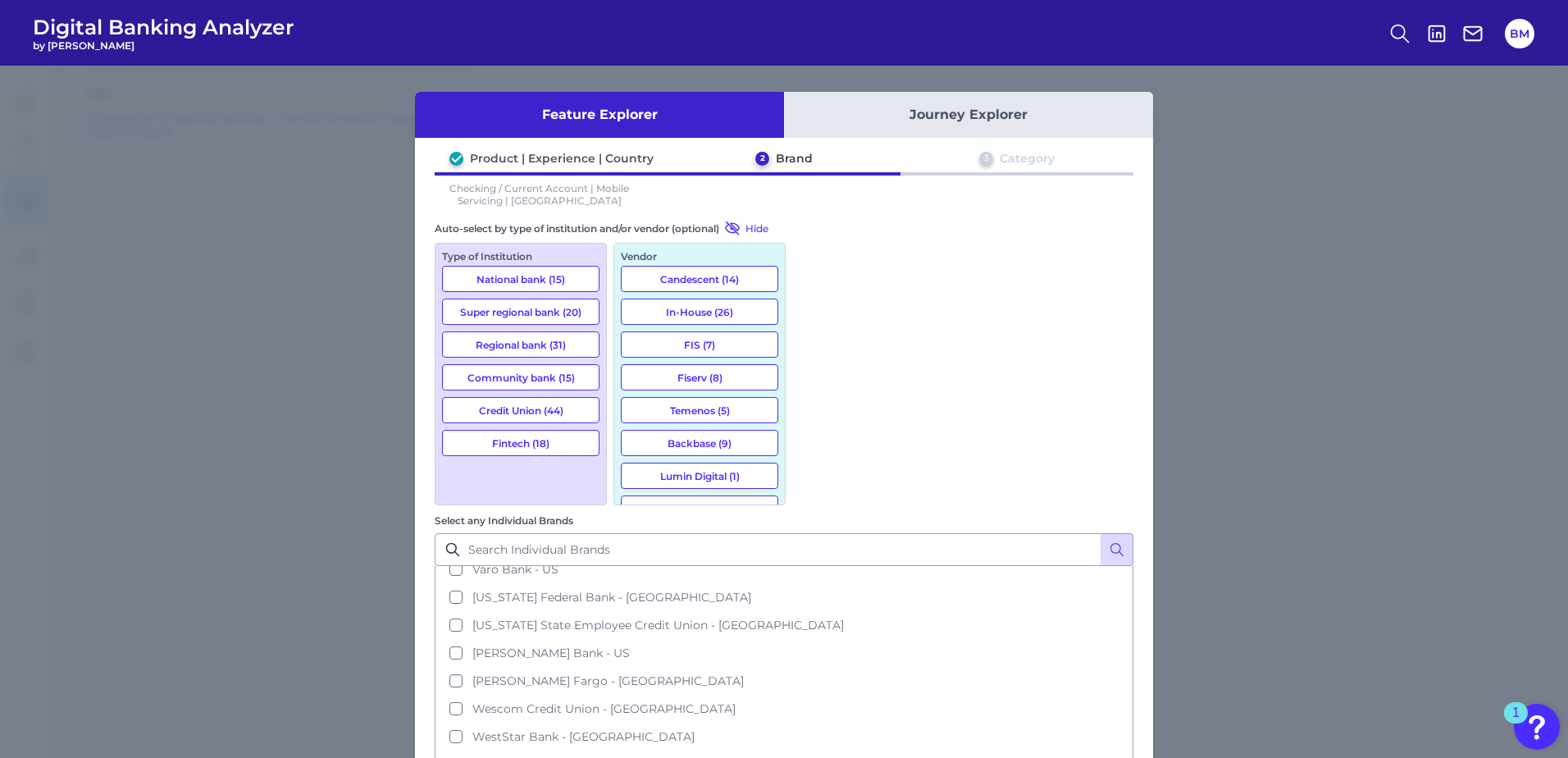
scroll to position [4011, 0]
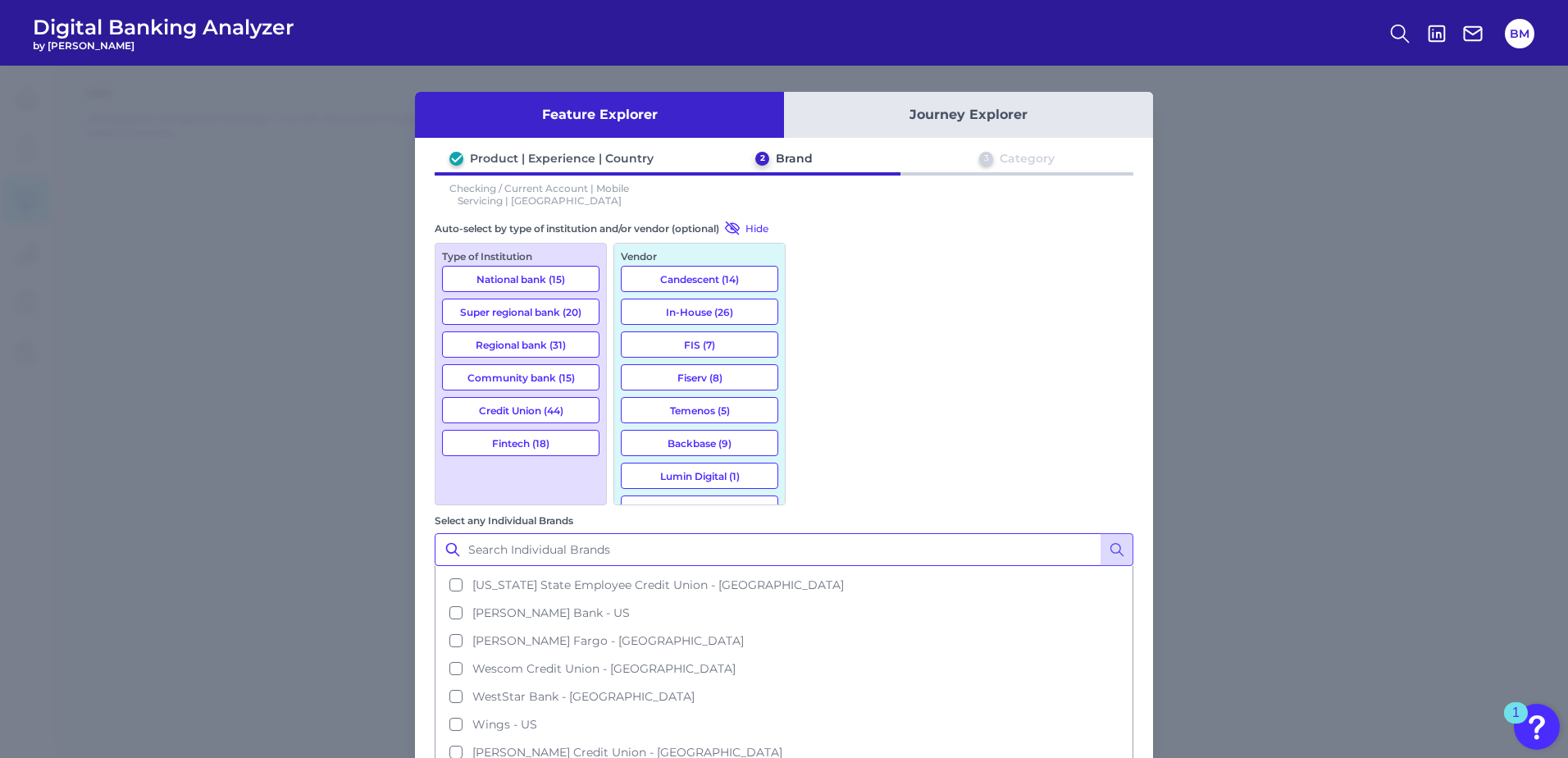
click at [934, 533] on input "Select any Individual Brands" at bounding box center [784, 550] width 699 height 33
drag, startPoint x: 912, startPoint y: 257, endPoint x: 628, endPoint y: 264, distance: 284.1
click at [632, 264] on div "Auto-select by type of institution and/or vendor (optional) Hide Type of Instit…" at bounding box center [784, 507] width 699 height 575
type input "m"
type input "r"
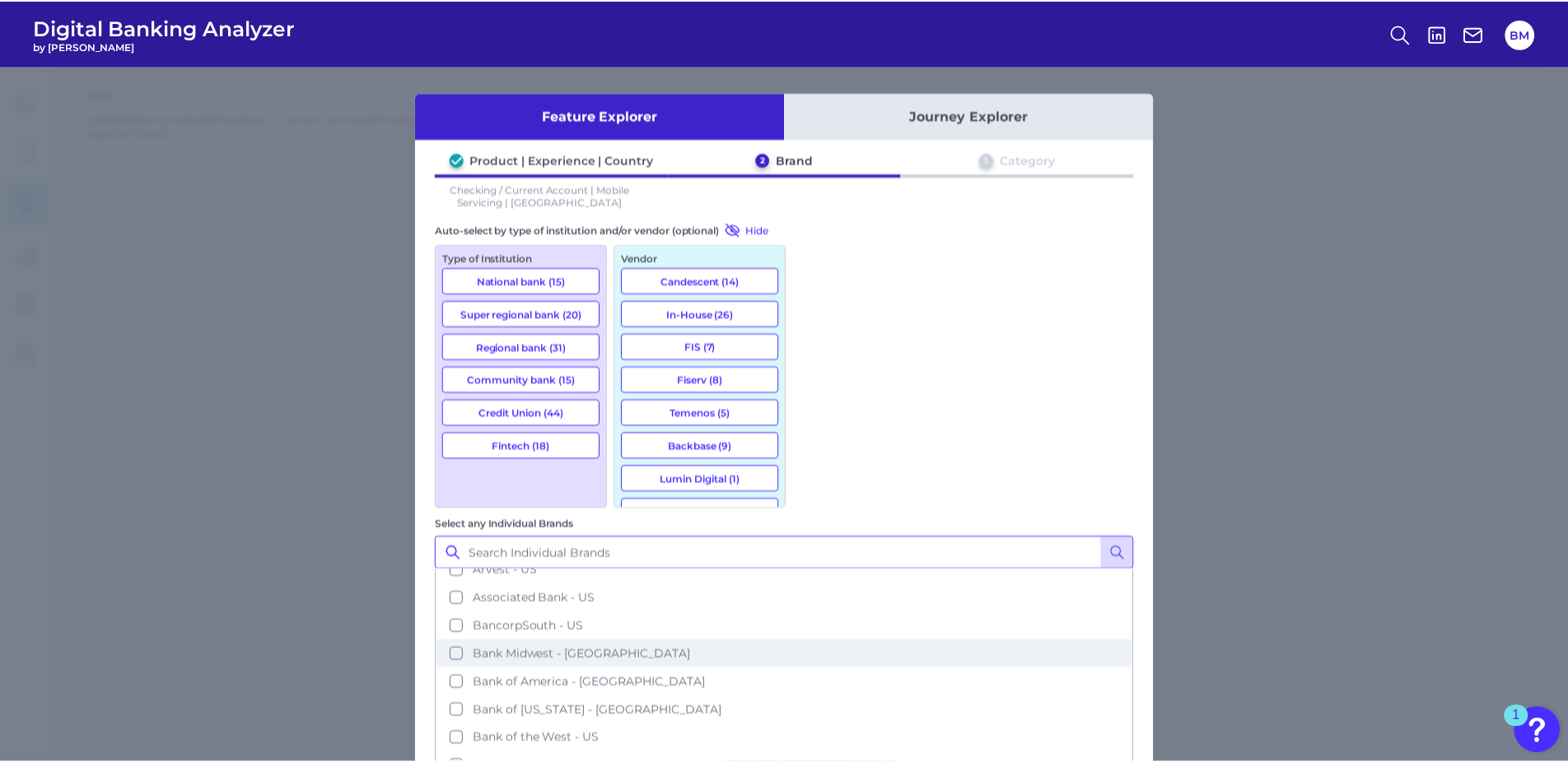
scroll to position [0, 0]
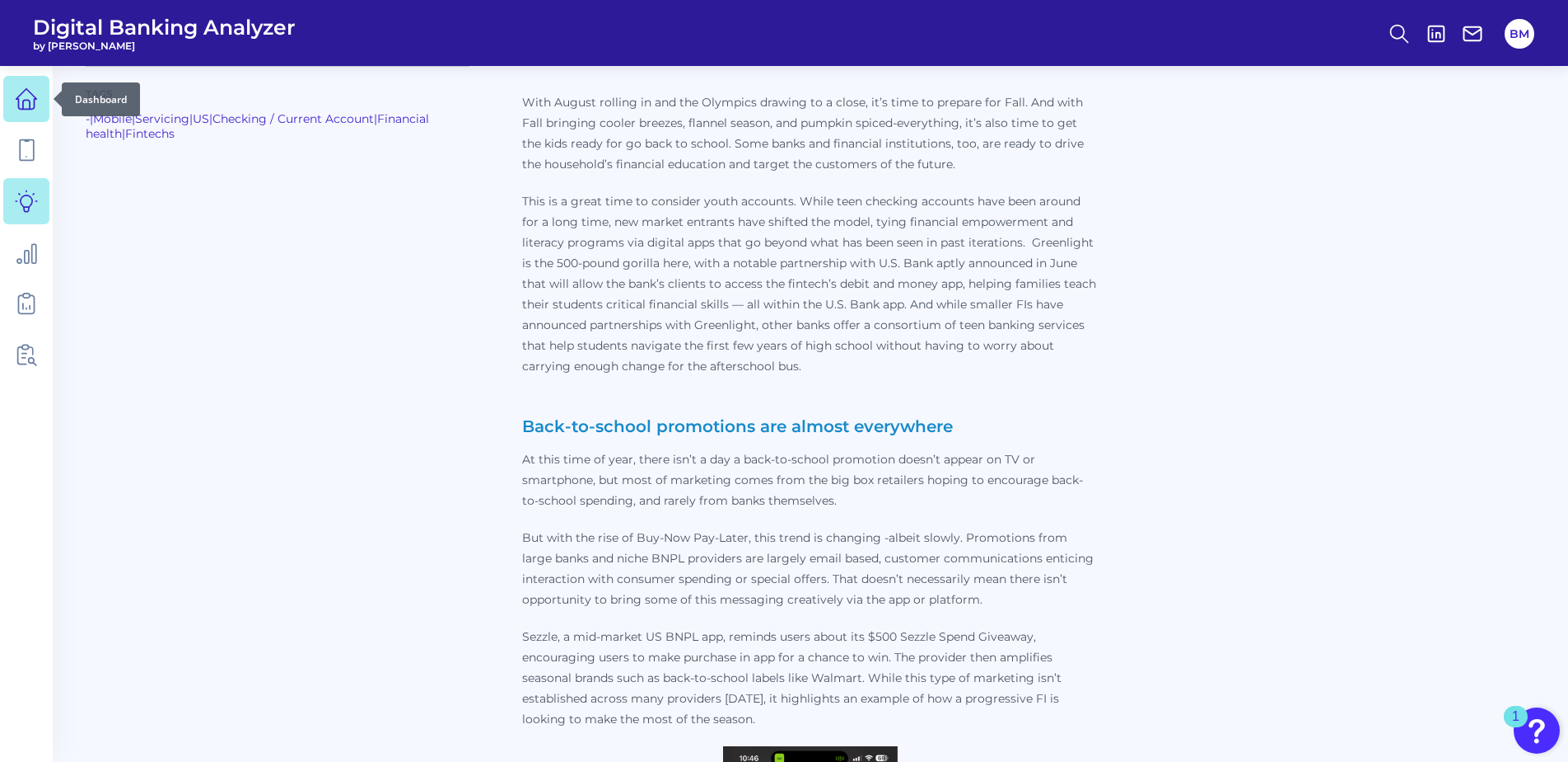
click at [29, 98] on icon at bounding box center [26, 99] width 23 height 23
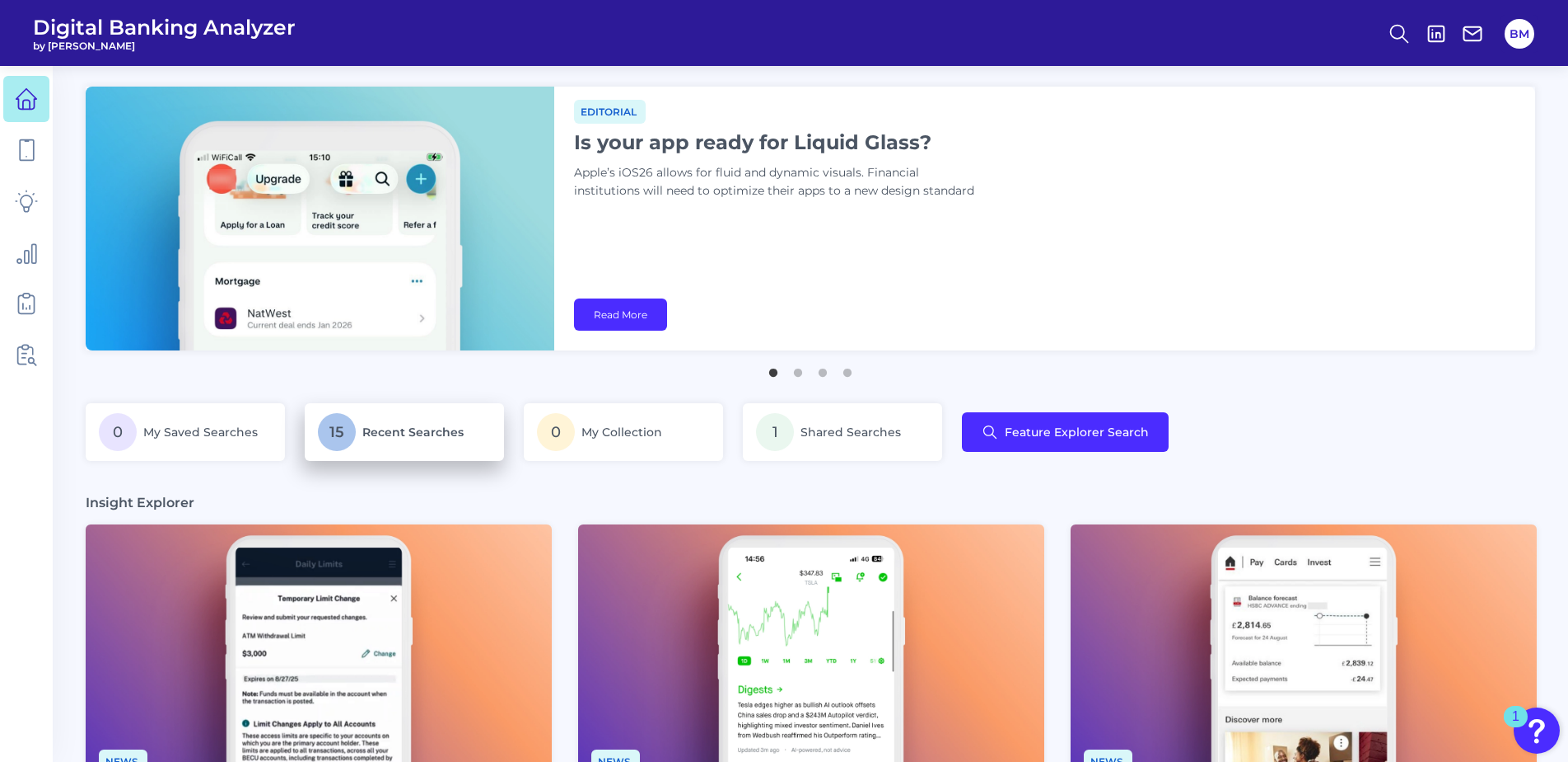
click at [385, 436] on span "Recent Searches" at bounding box center [413, 431] width 101 height 15
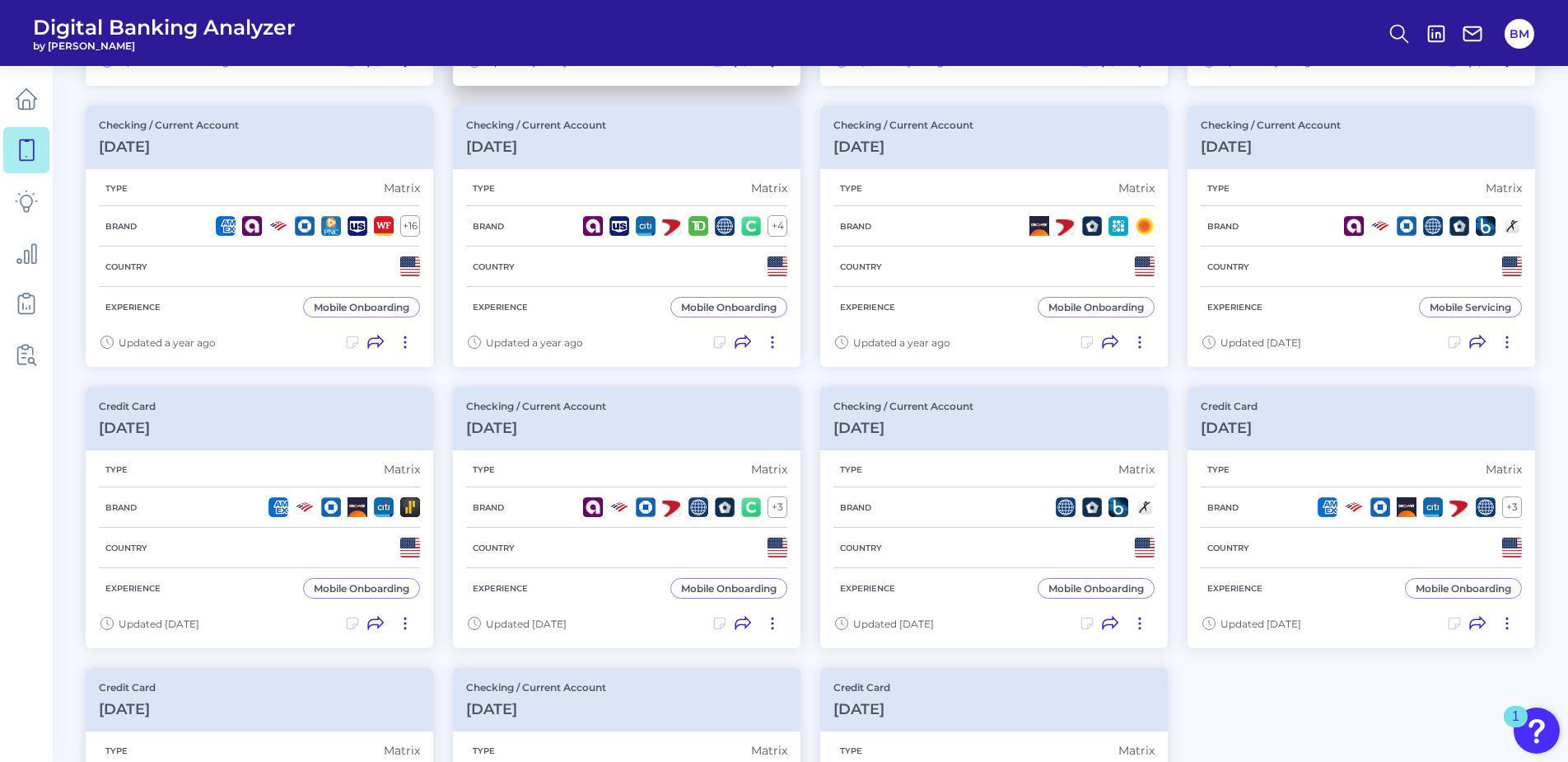
scroll to position [660, 0]
